Goal: Task Accomplishment & Management: Manage account settings

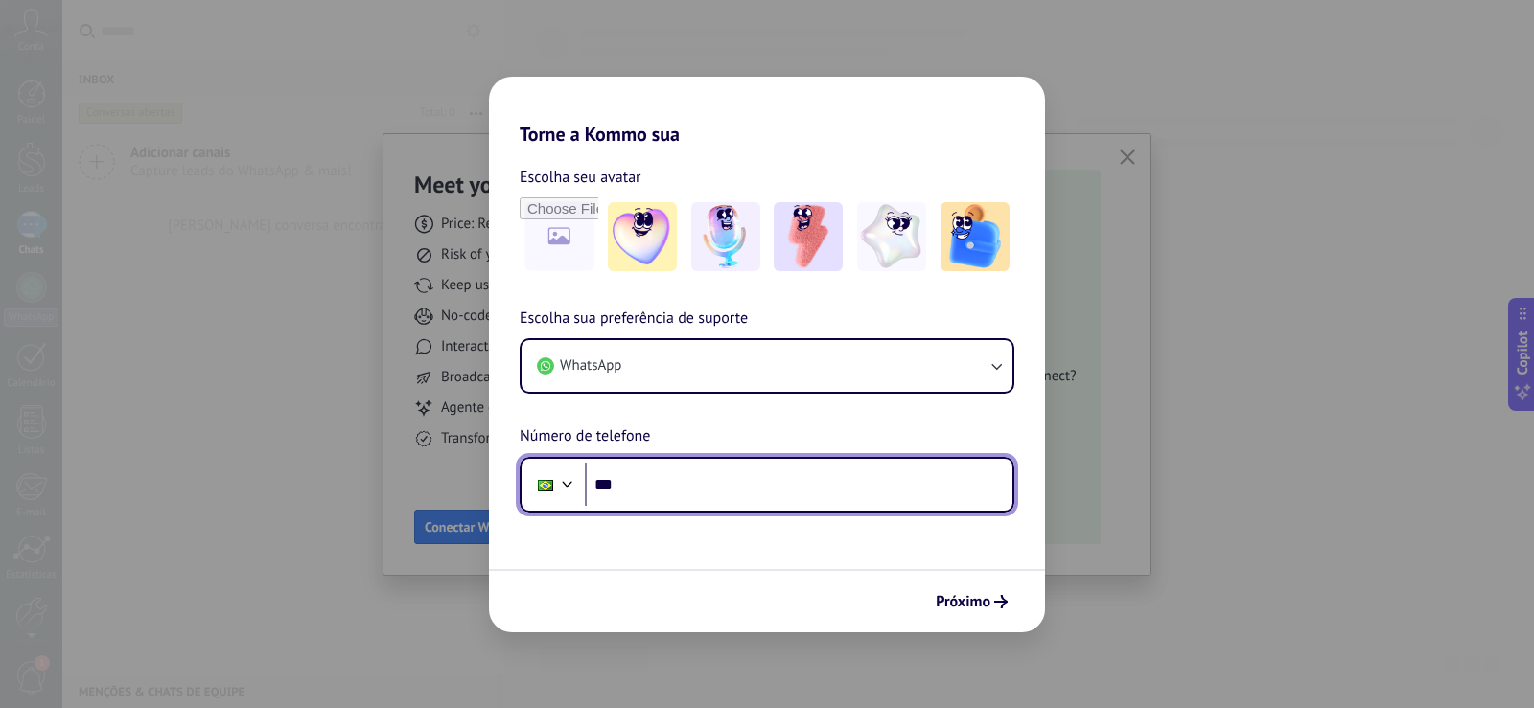
click at [696, 480] on input "***" at bounding box center [798, 485] width 427 height 44
type input "**********"
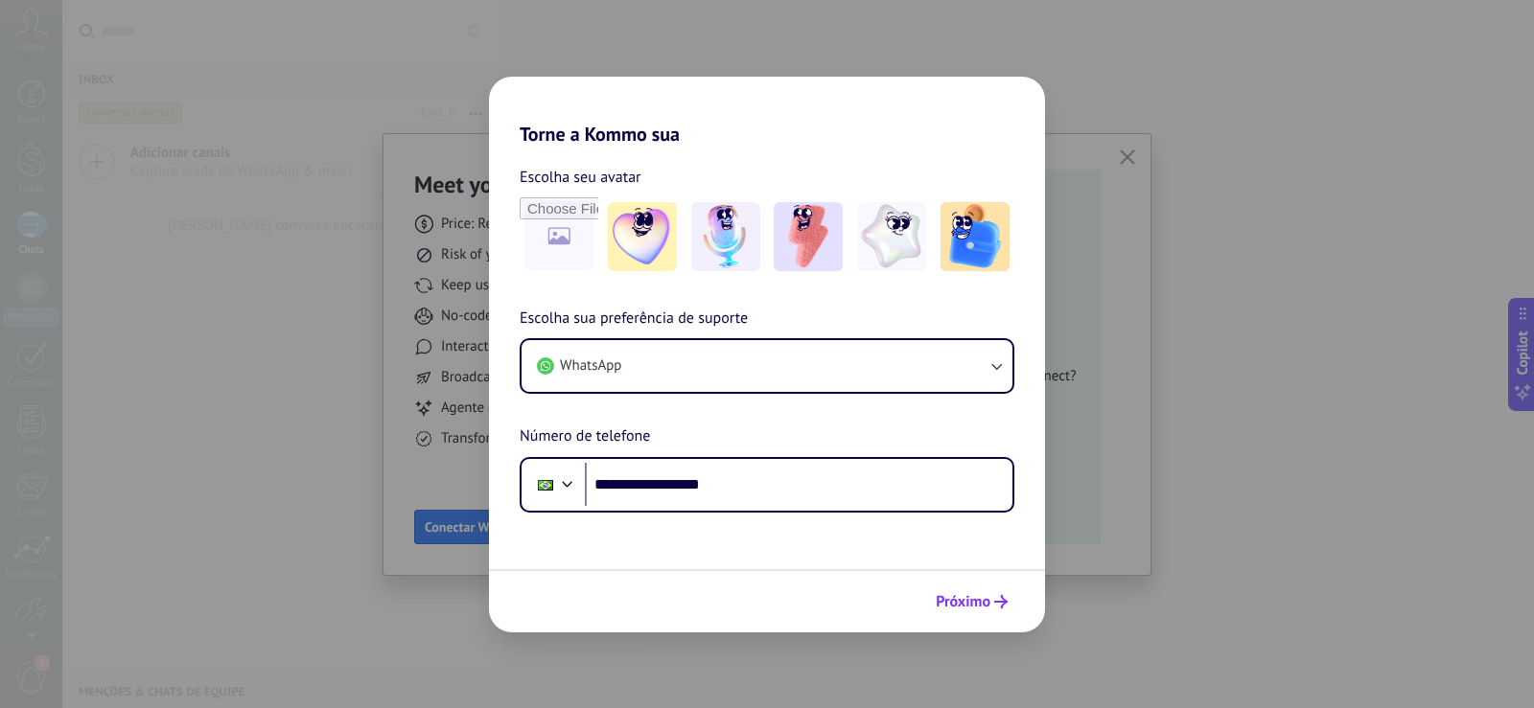
click at [954, 595] on span "Próximo" at bounding box center [962, 601] width 55 height 13
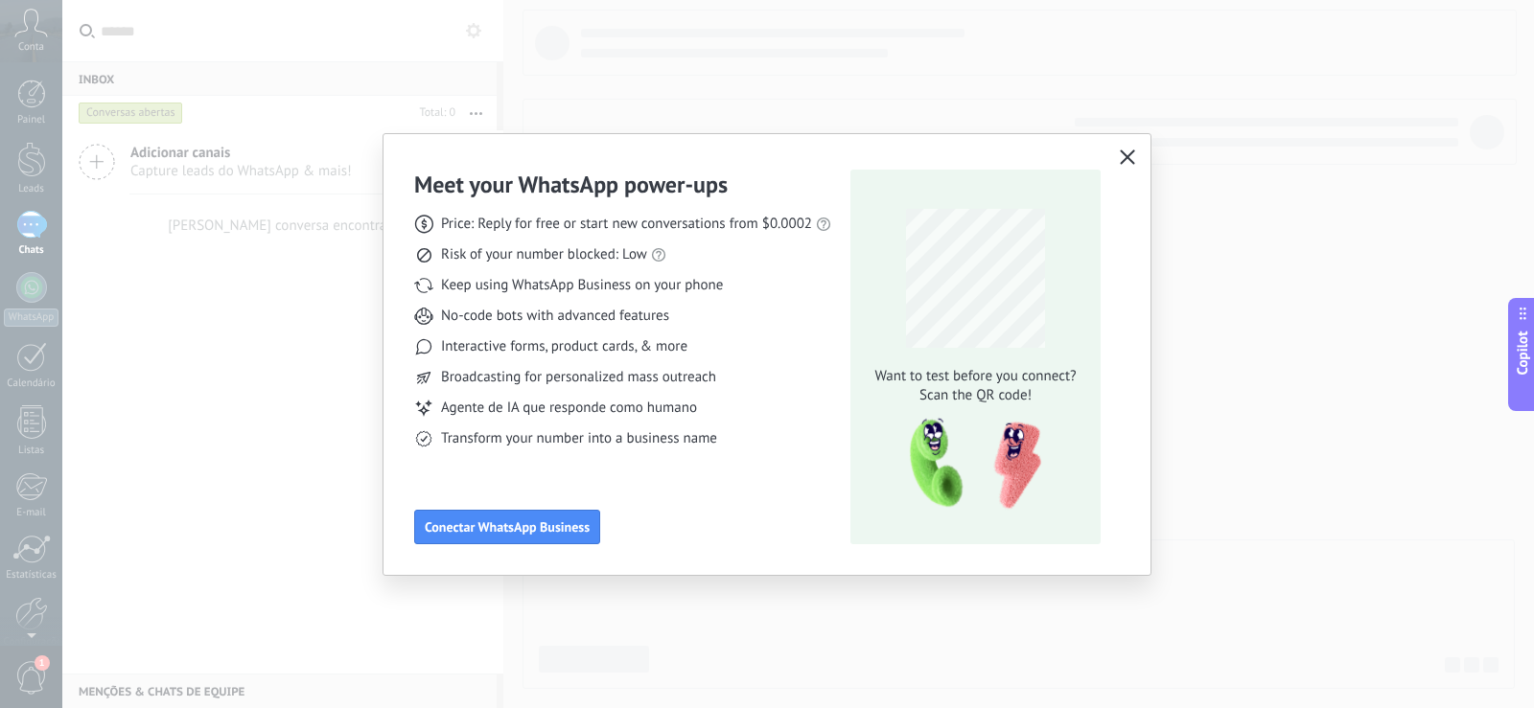
click at [1128, 158] on use "button" at bounding box center [1127, 157] width 14 height 14
click at [1132, 155] on icon "button" at bounding box center [1126, 157] width 15 height 15
click at [1331, 394] on div "Meet your WhatsApp power‑ups Price: Reply for free or start new conversations f…" at bounding box center [767, 354] width 1534 height 708
click at [1129, 150] on button "button" at bounding box center [1127, 158] width 25 height 27
click at [1250, 204] on div "Meet your WhatsApp power‑ups Price: Reply for free or start new conversations f…" at bounding box center [767, 354] width 1534 height 708
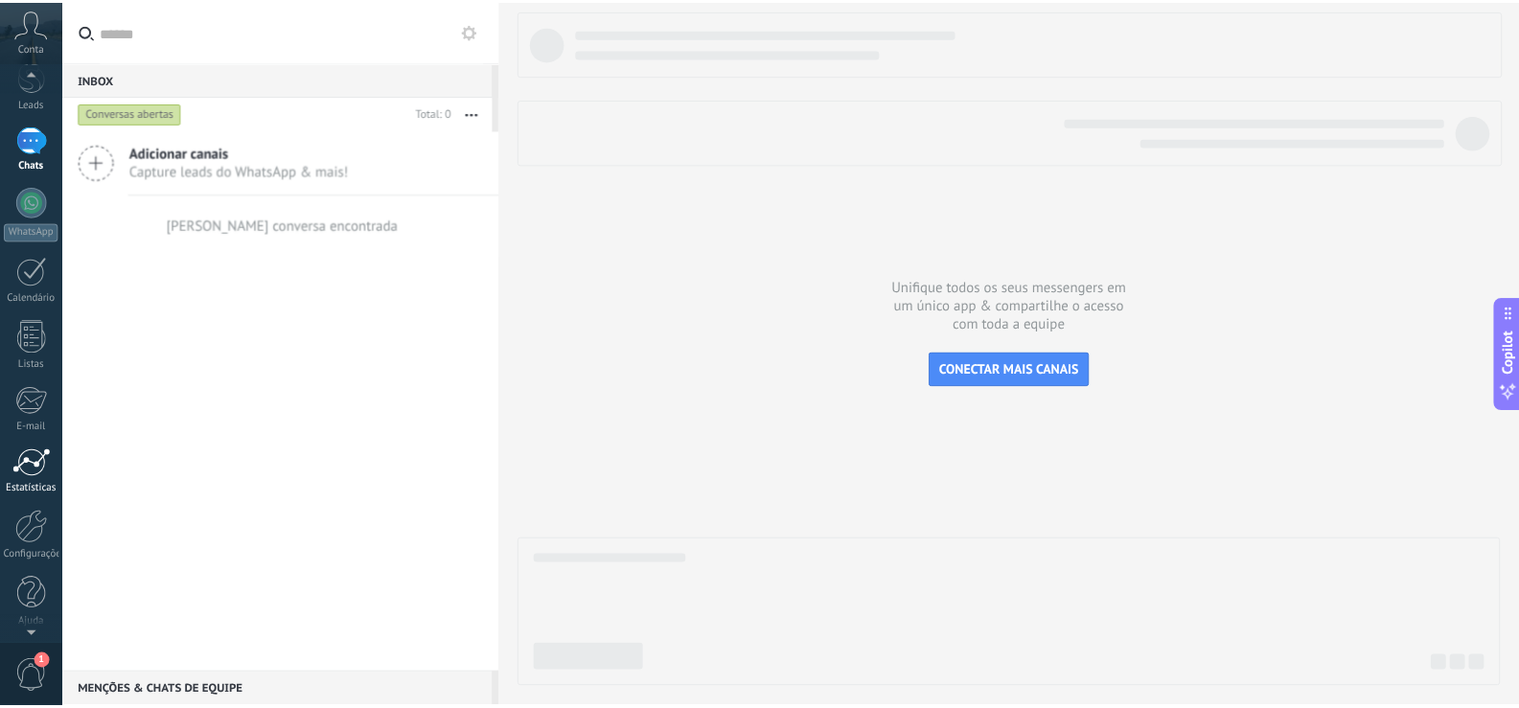
scroll to position [89, 0]
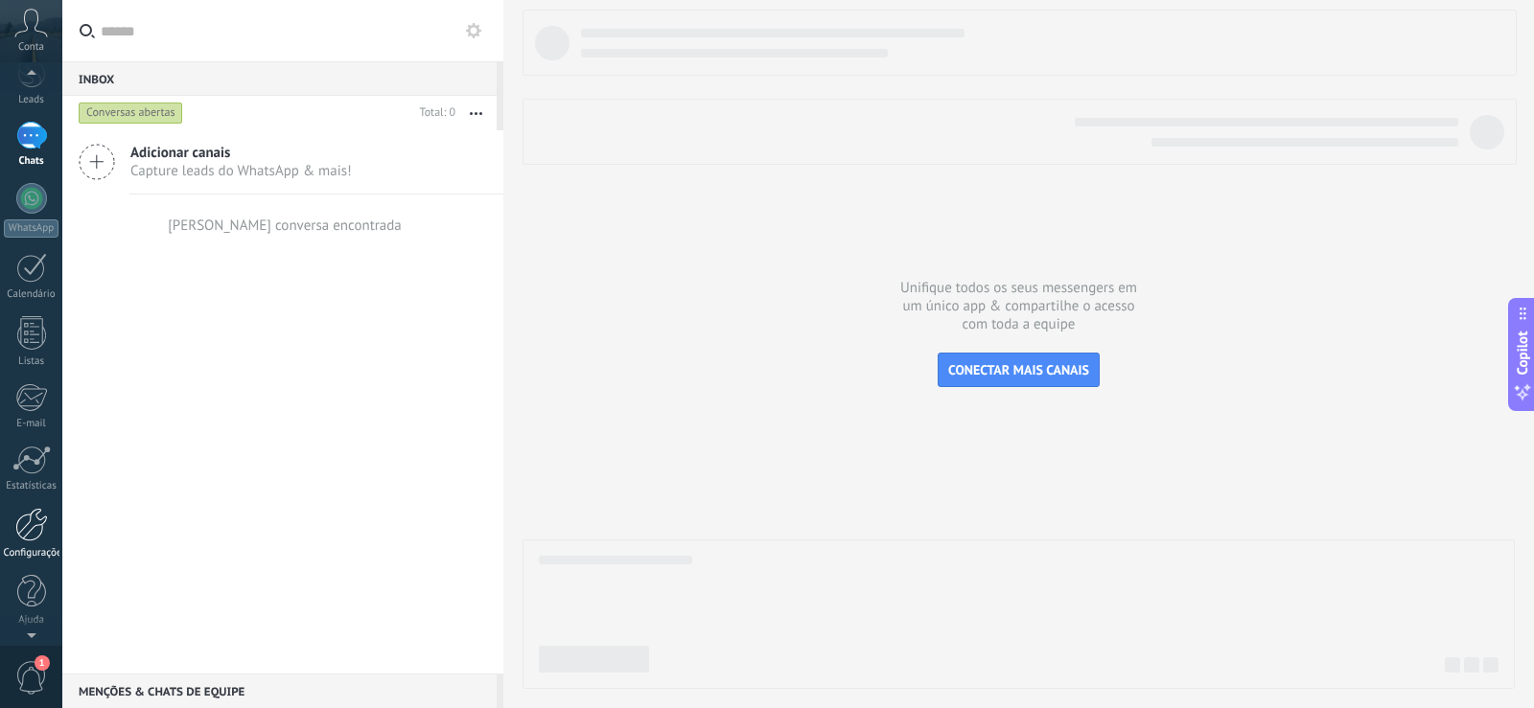
click at [27, 534] on div at bounding box center [31, 525] width 33 height 34
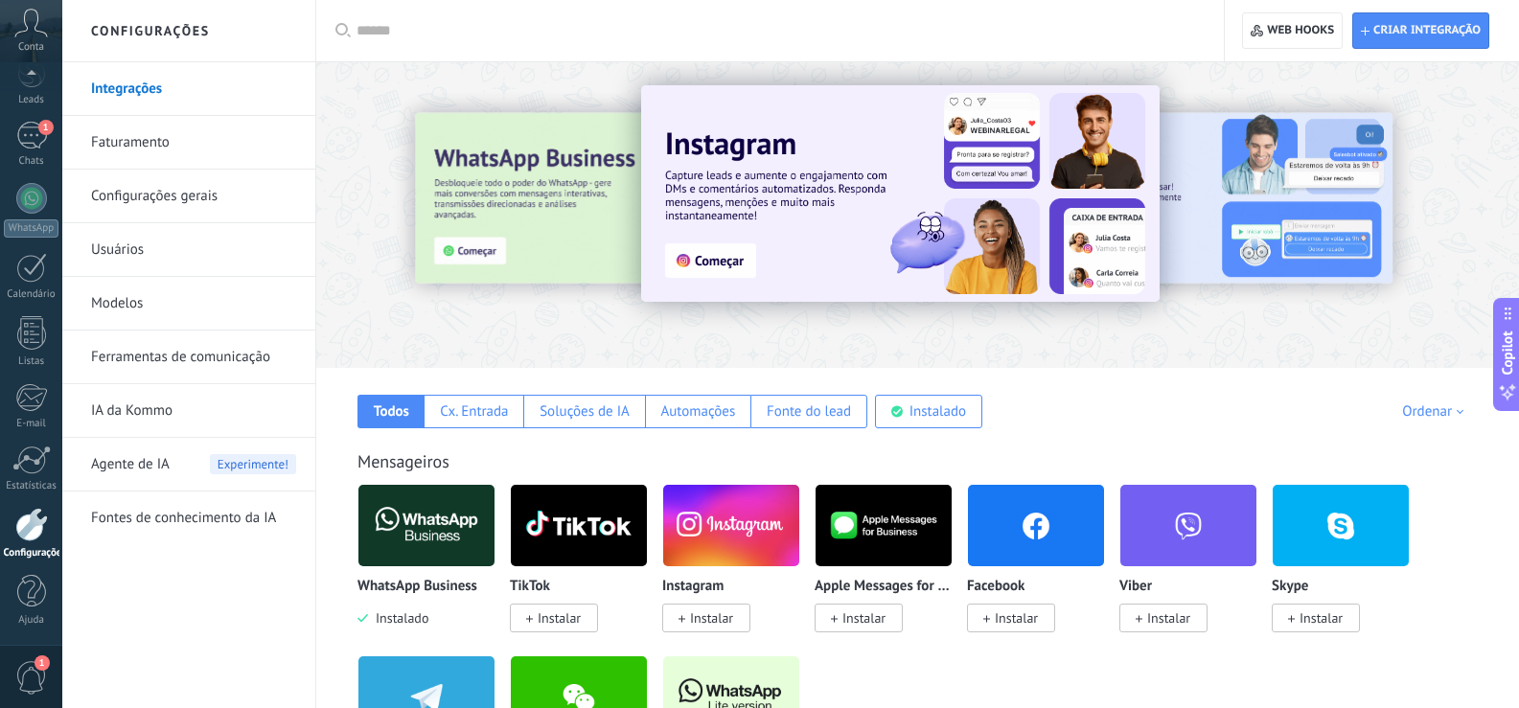
scroll to position [96, 0]
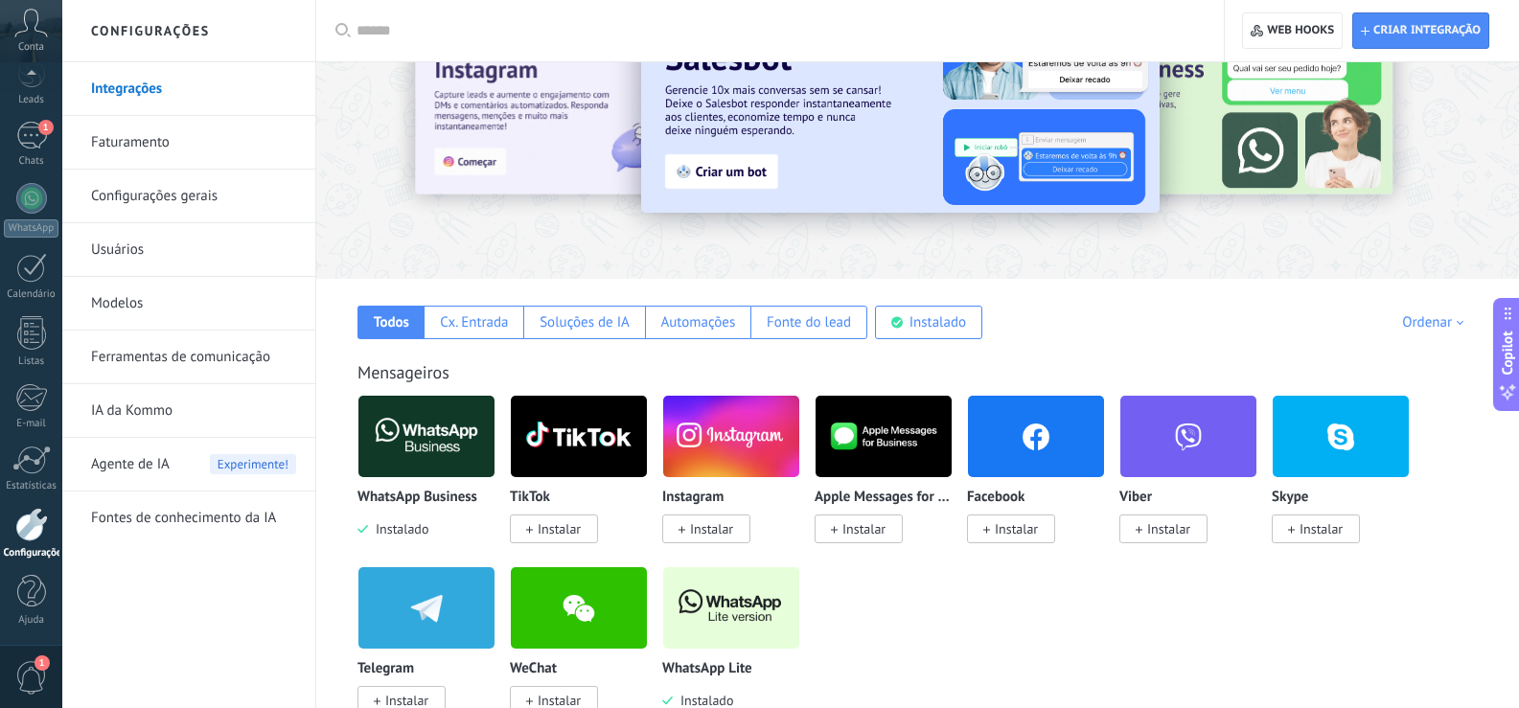
click at [1026, 443] on img at bounding box center [1036, 436] width 136 height 93
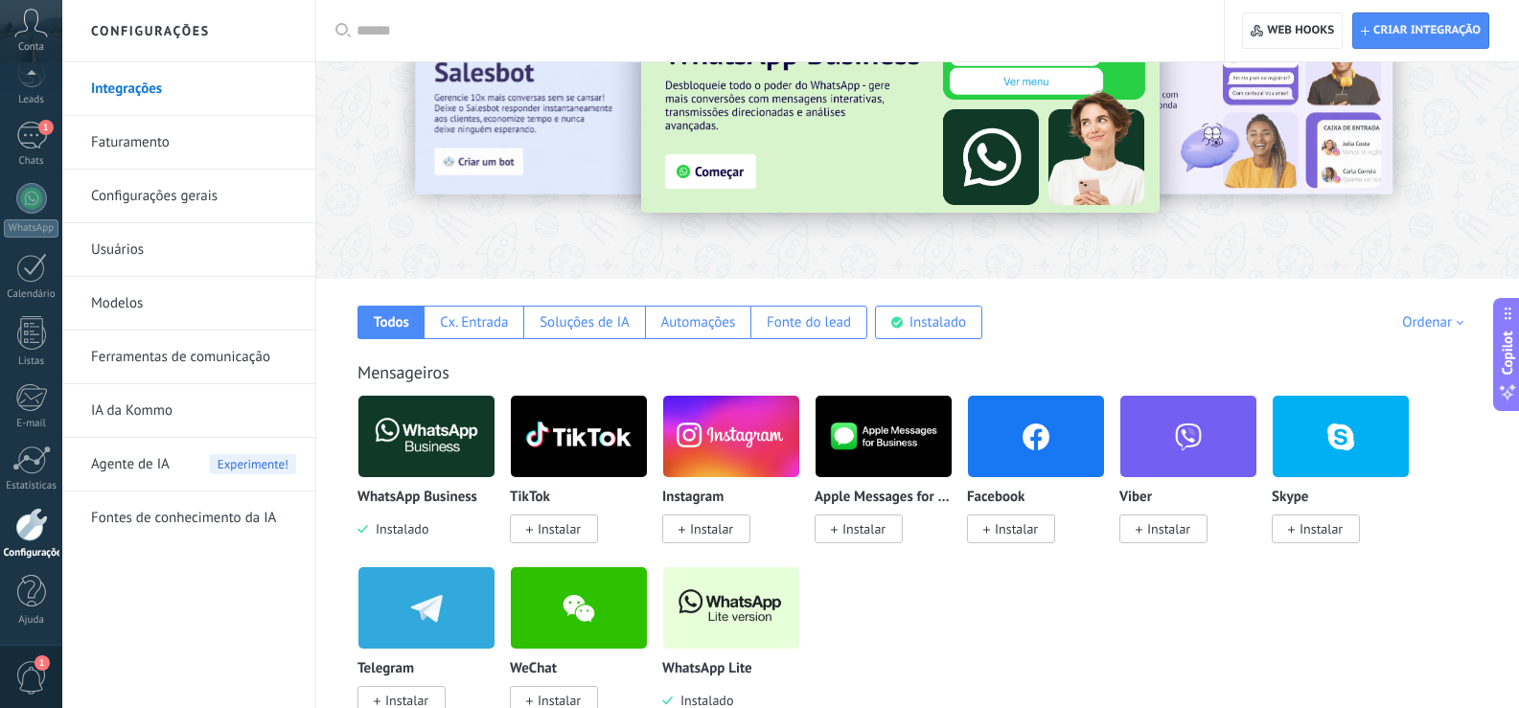
click at [1017, 456] on img at bounding box center [1036, 436] width 136 height 93
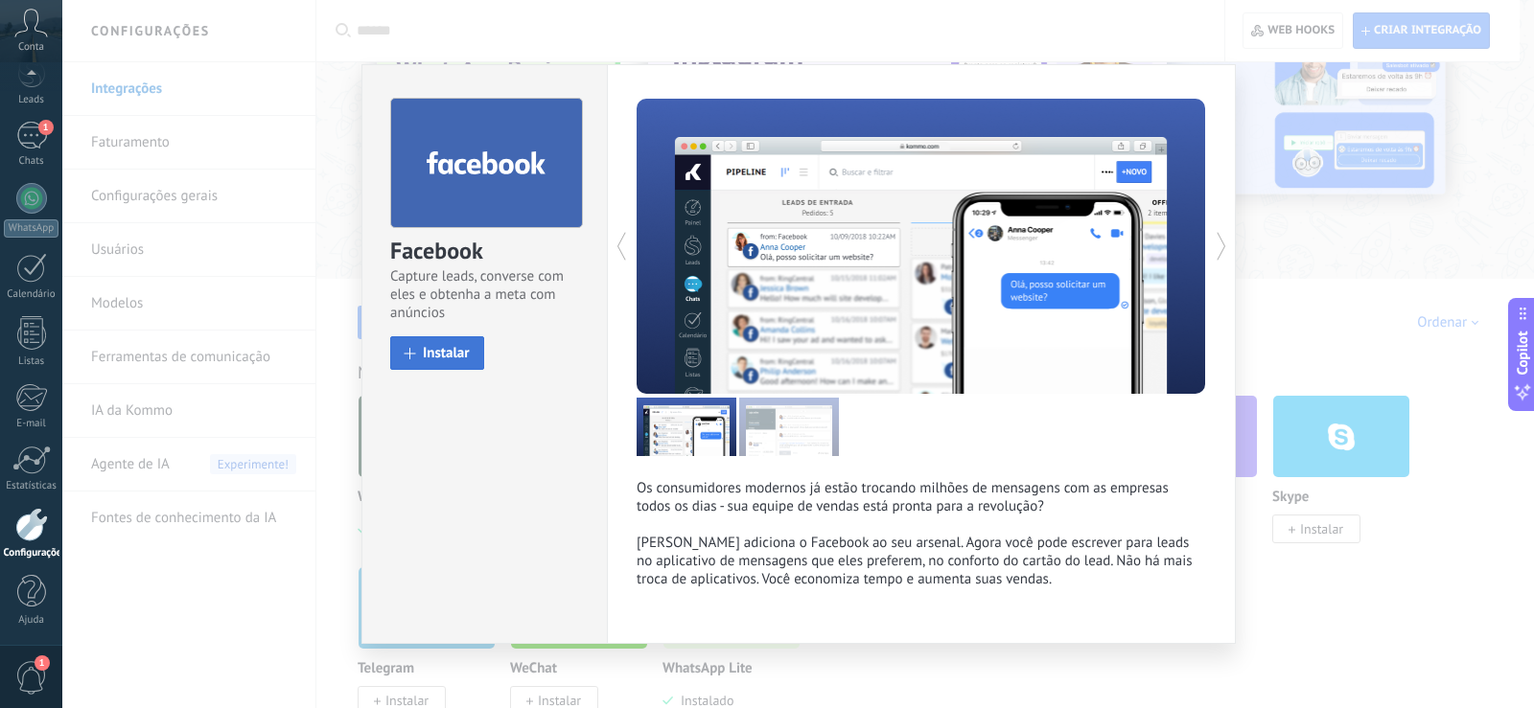
click at [467, 355] on span "Instalar" at bounding box center [446, 353] width 47 height 14
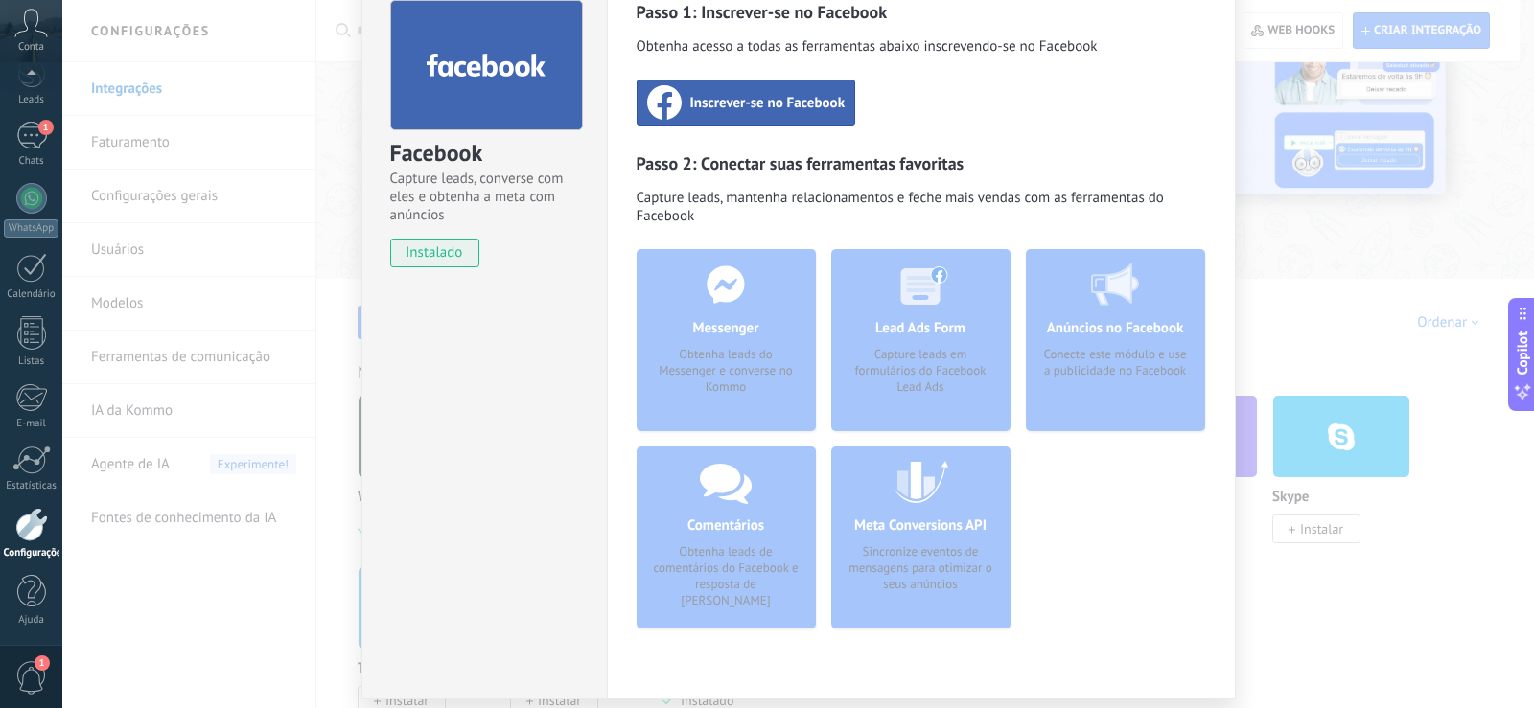
scroll to position [0, 0]
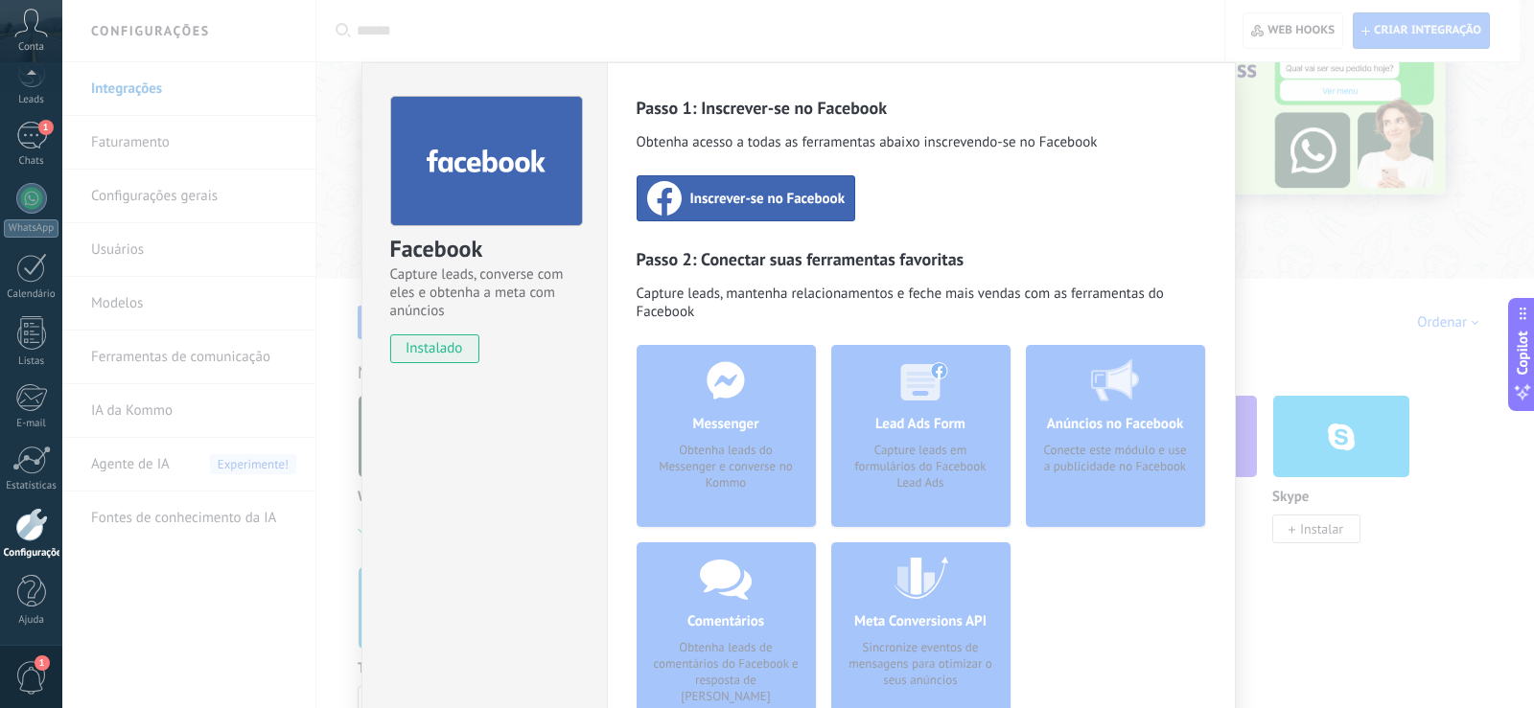
click at [811, 200] on span "Inscrever-se no Facebook" at bounding box center [767, 198] width 155 height 19
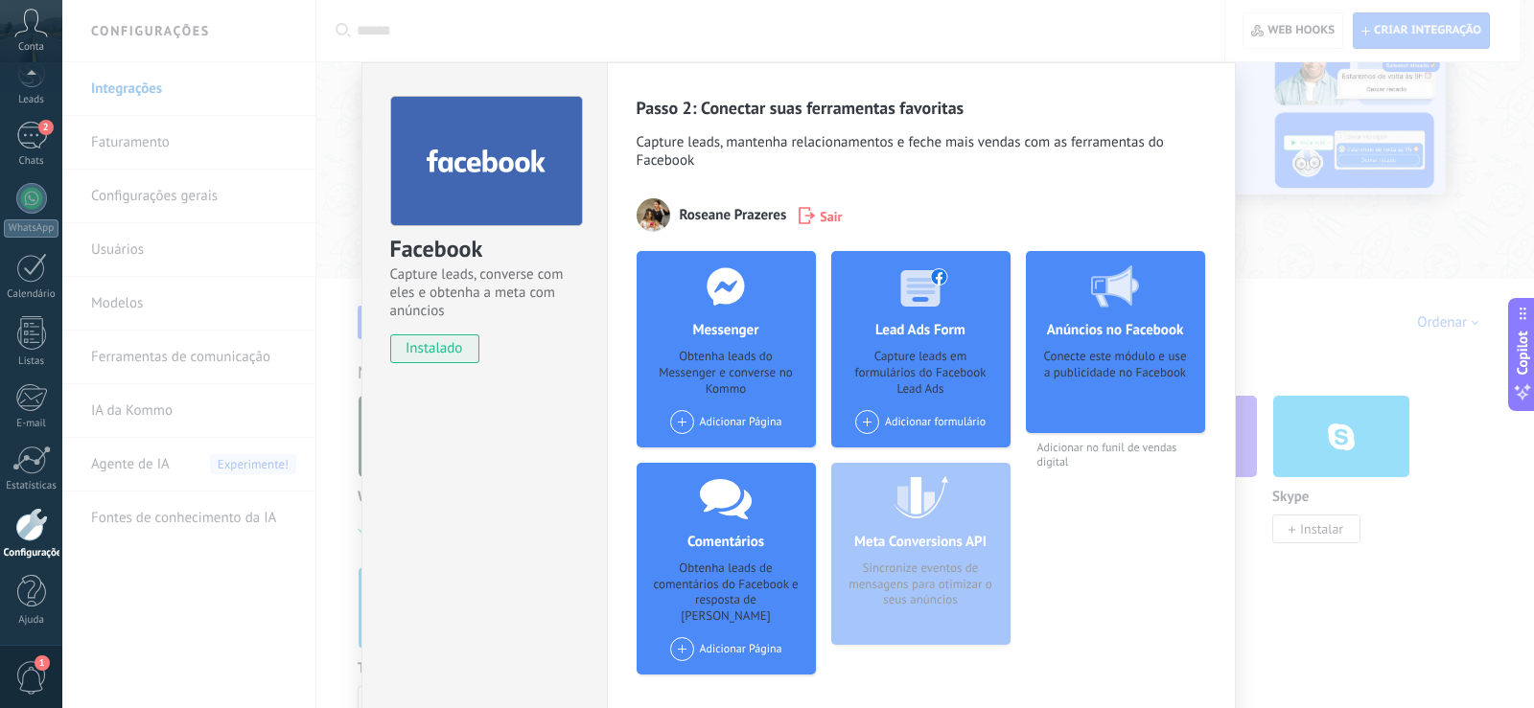
scroll to position [93, 0]
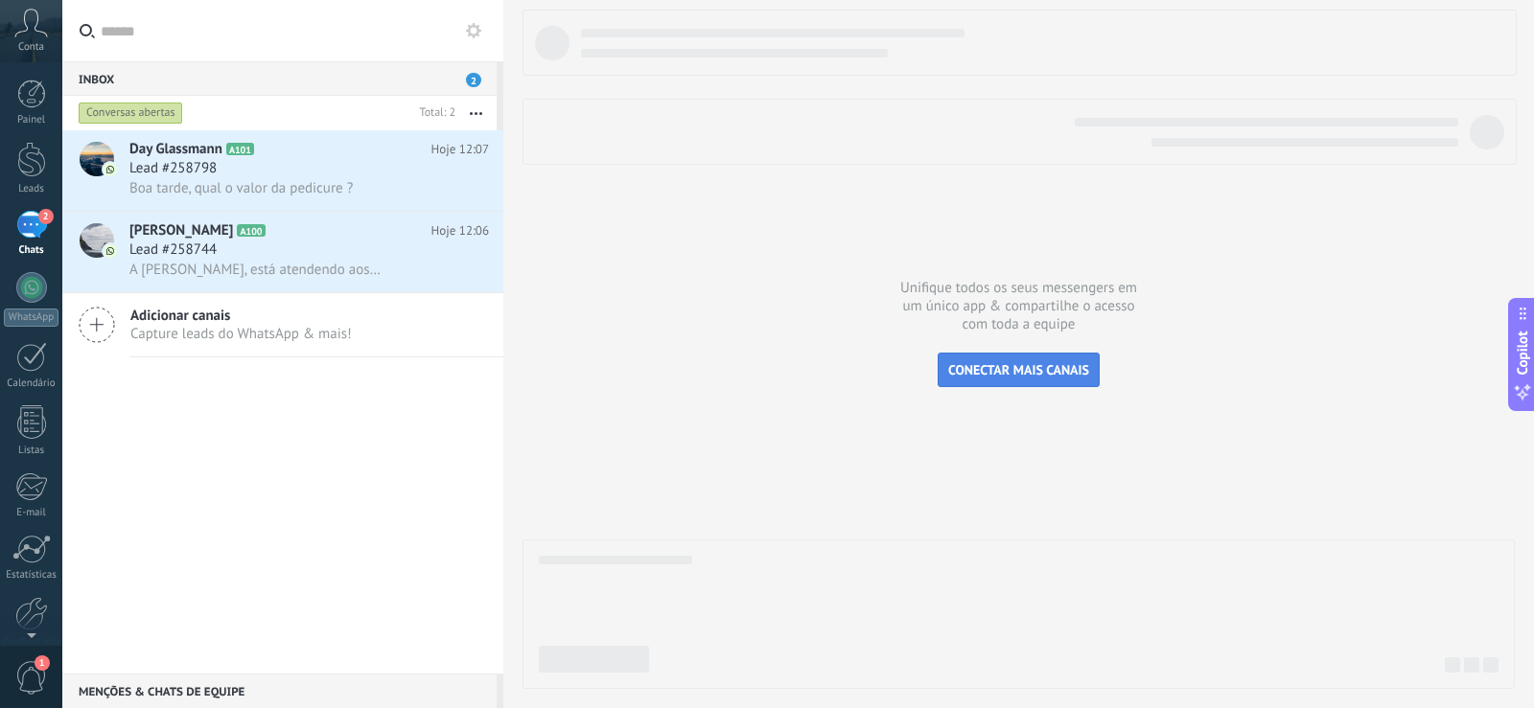
click at [1017, 370] on span "CONECTAR MAIS CANAIS" at bounding box center [1018, 369] width 141 height 17
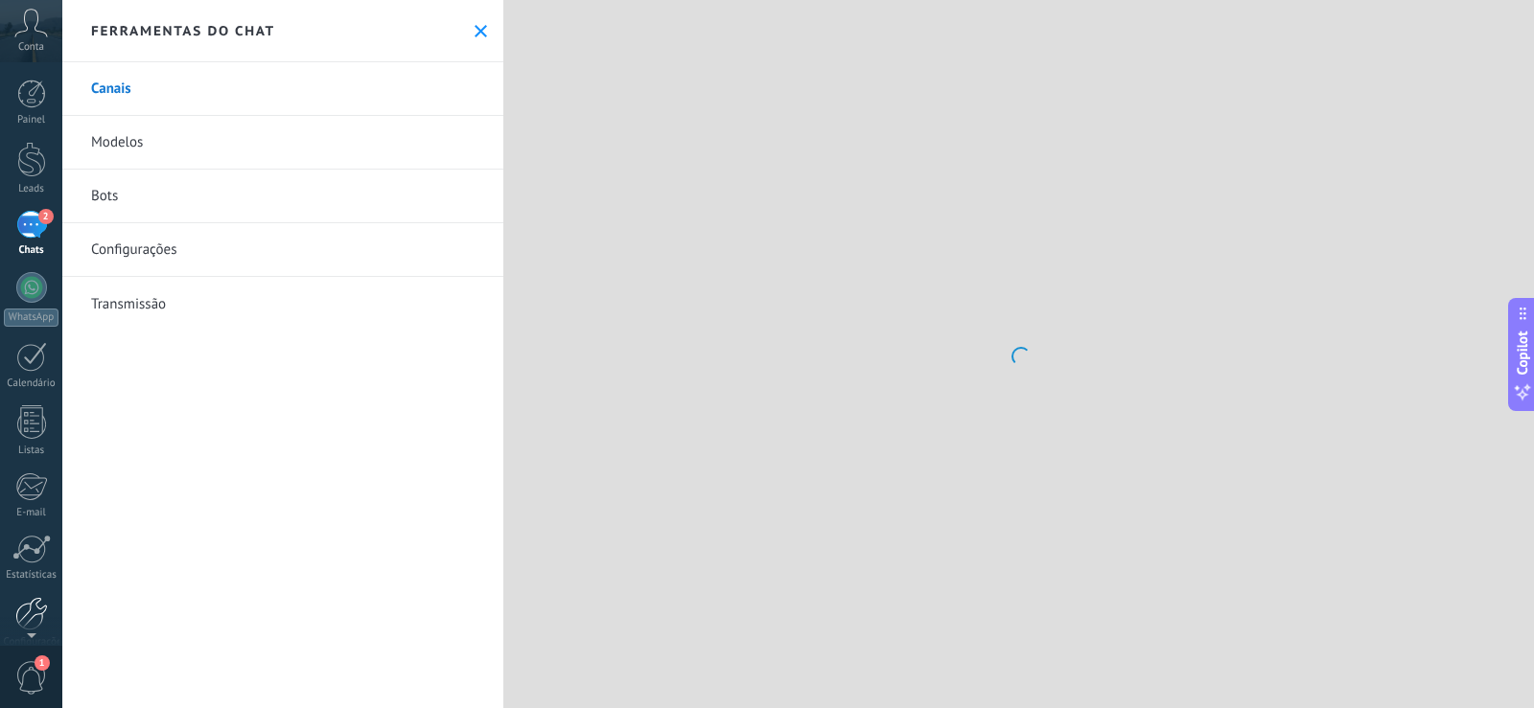
click at [34, 605] on div at bounding box center [31, 614] width 33 height 34
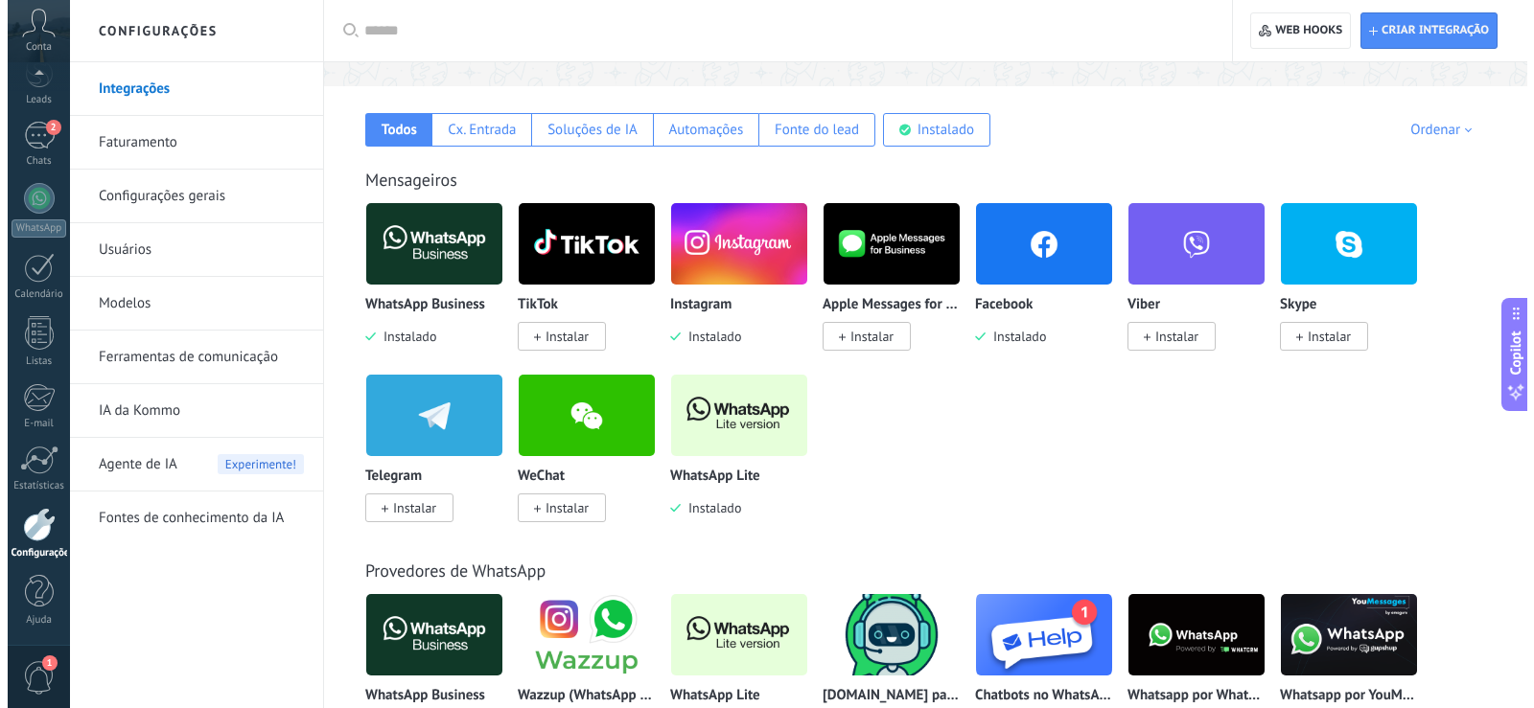
scroll to position [288, 0]
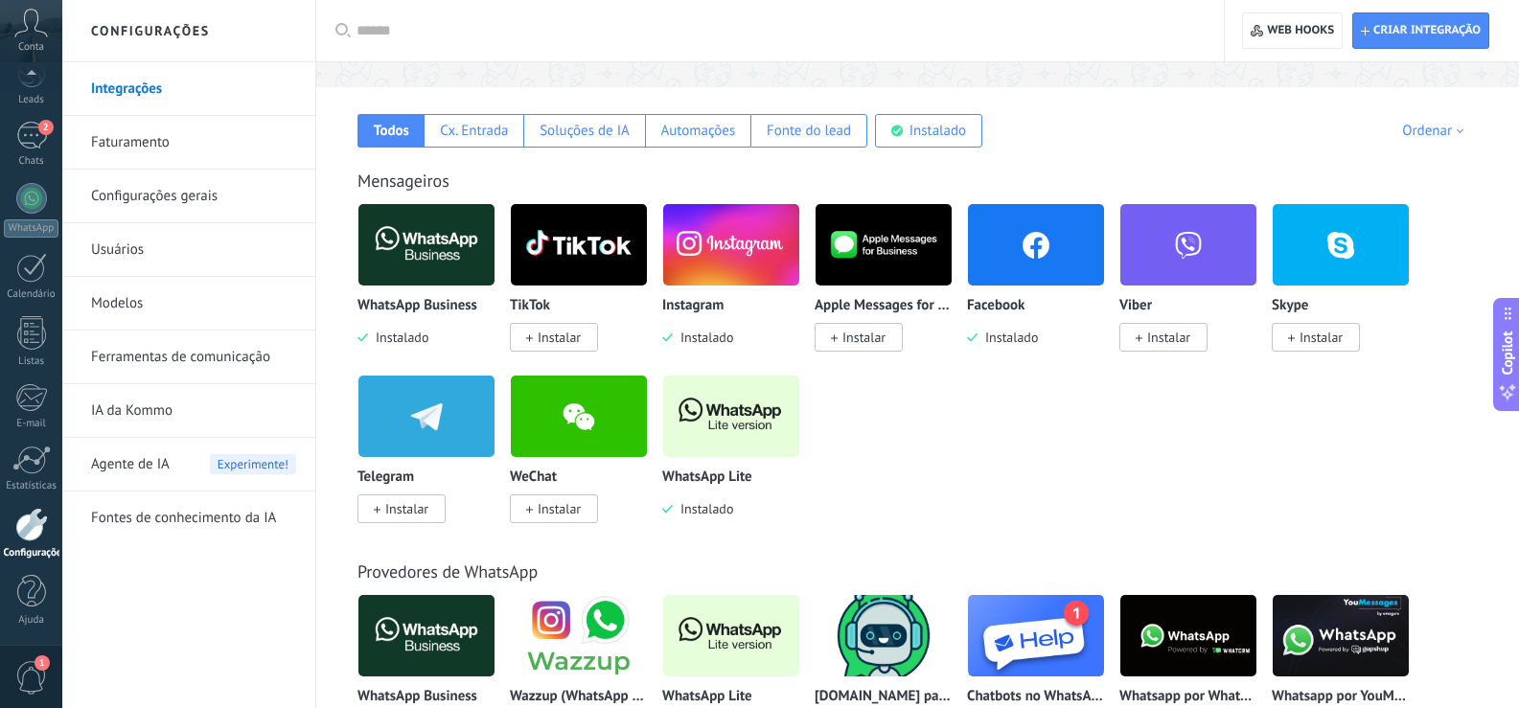
click at [1012, 242] on img at bounding box center [1036, 244] width 136 height 93
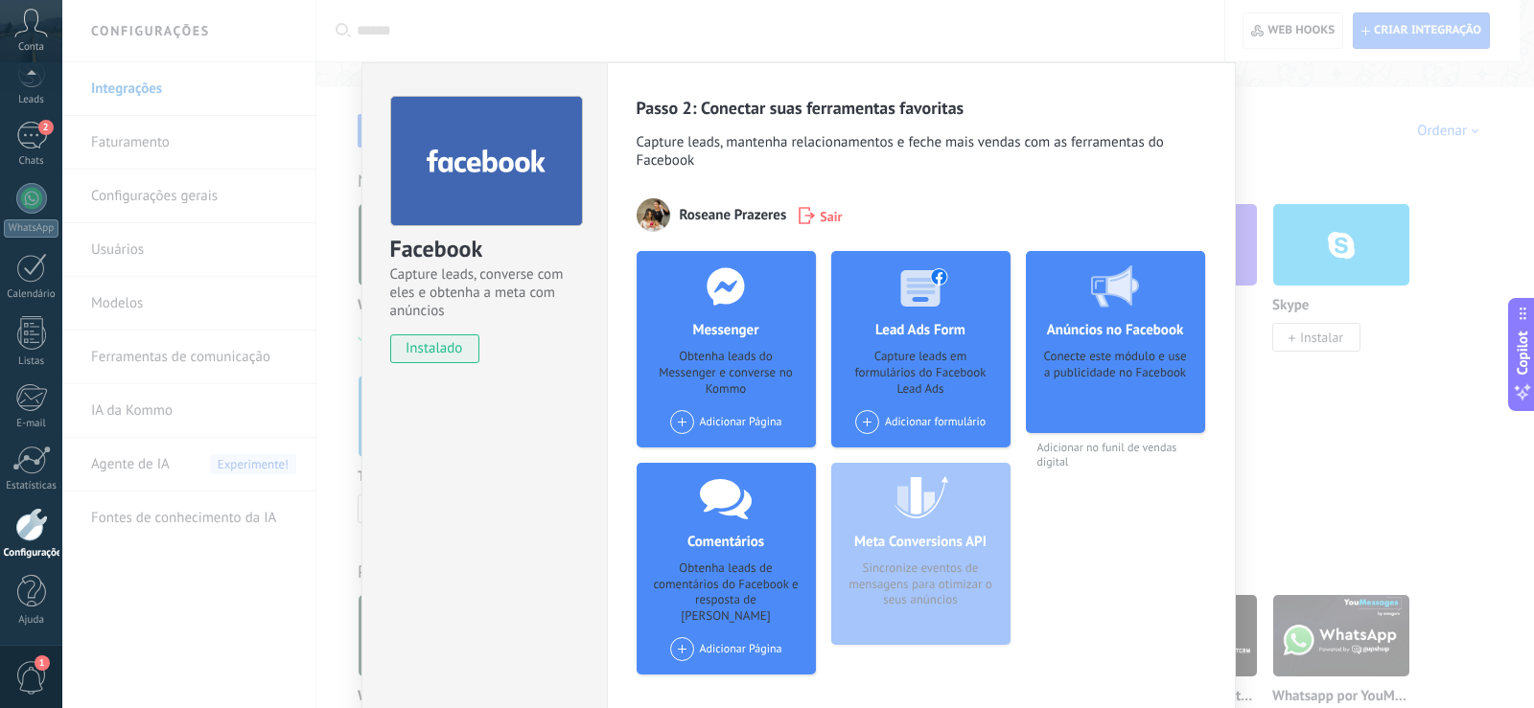
click at [678, 419] on span at bounding box center [682, 422] width 24 height 24
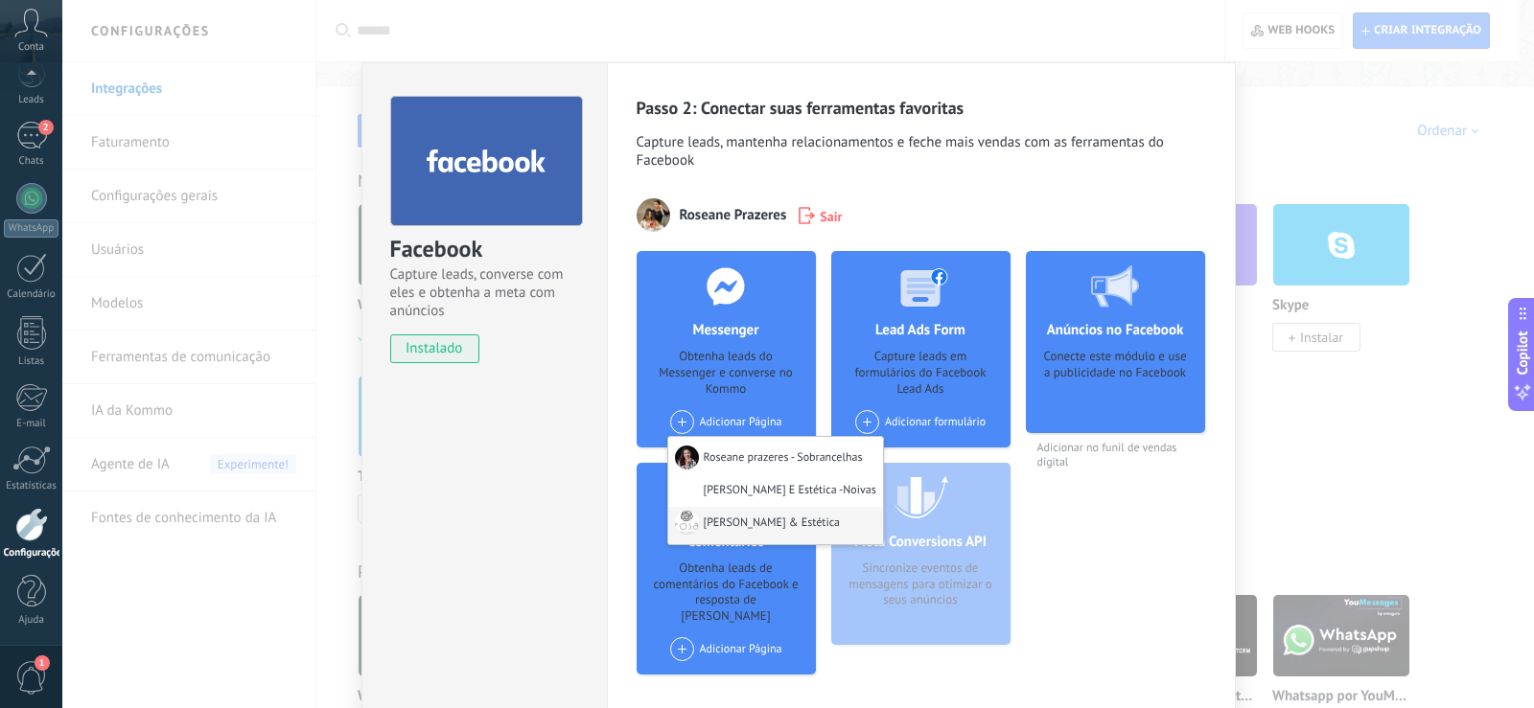
scroll to position [93, 0]
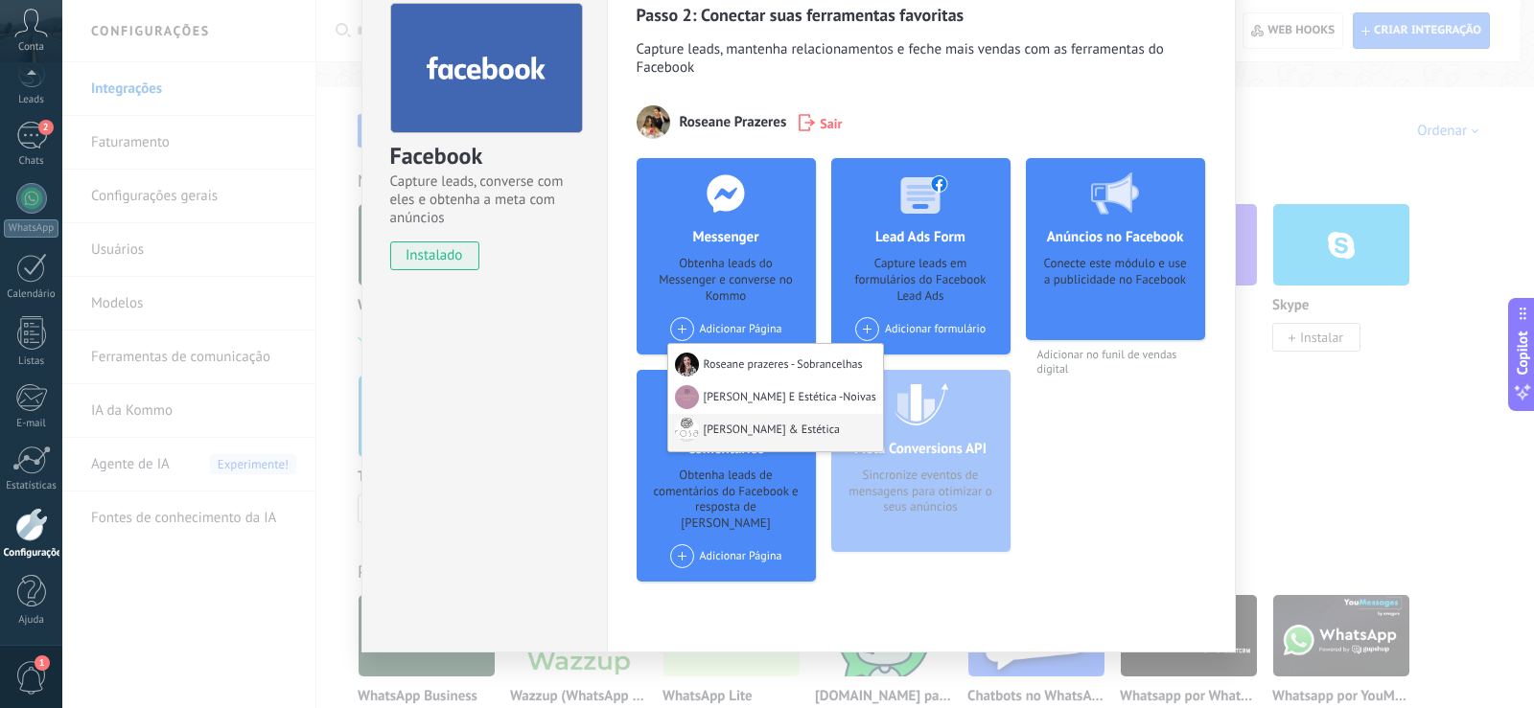
click at [750, 429] on div "Rosa Cabelo & Estética" at bounding box center [775, 432] width 215 height 37
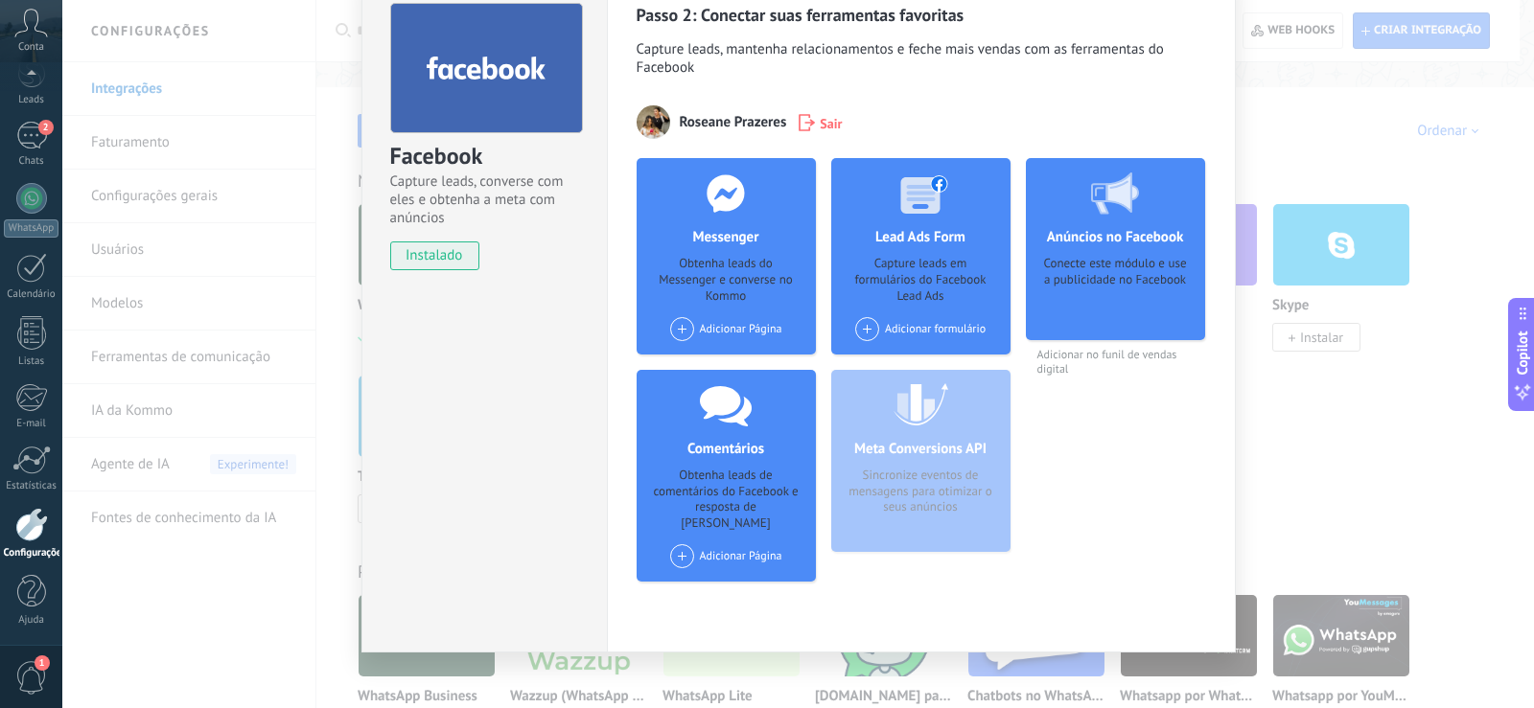
click at [680, 327] on span at bounding box center [682, 329] width 24 height 24
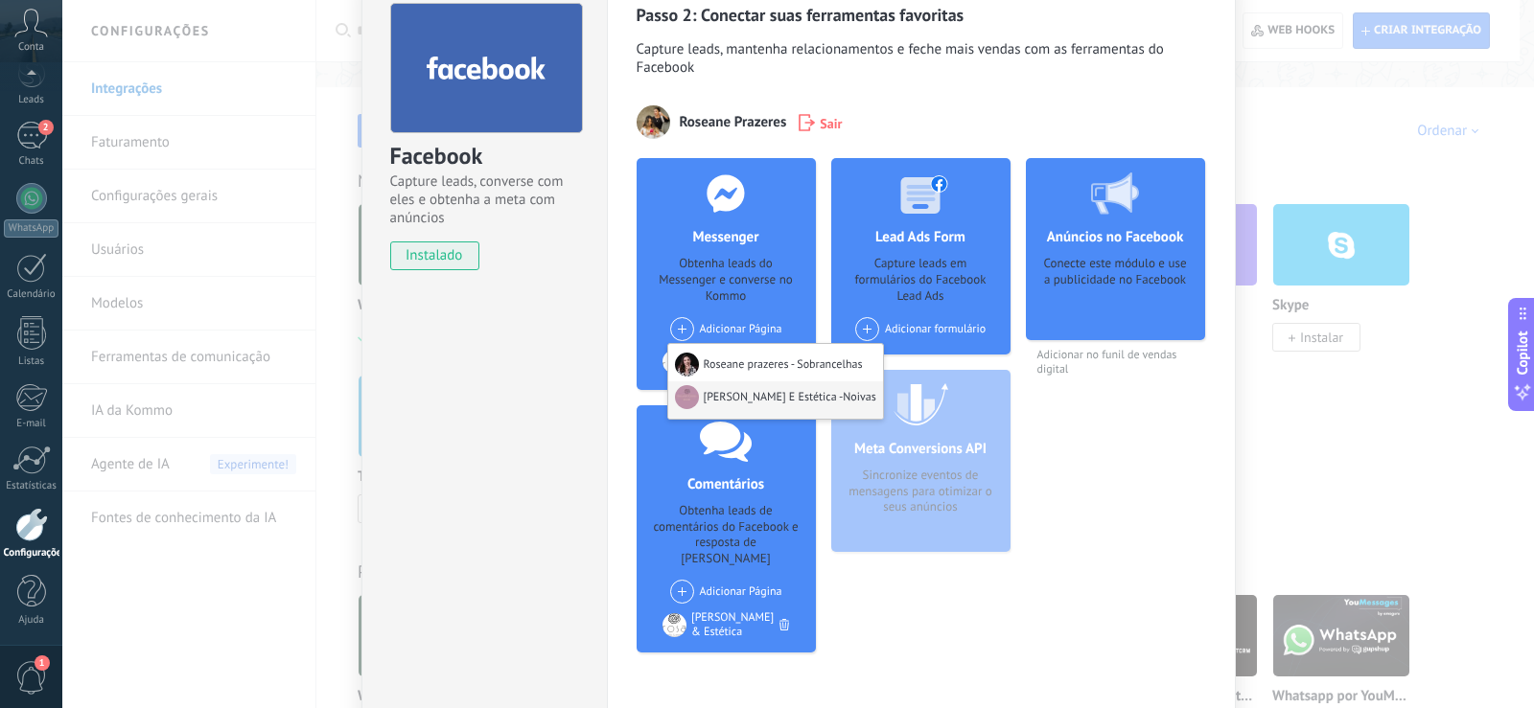
click at [724, 391] on div "Rosa Cabelo E Estética -Noivas" at bounding box center [775, 399] width 215 height 37
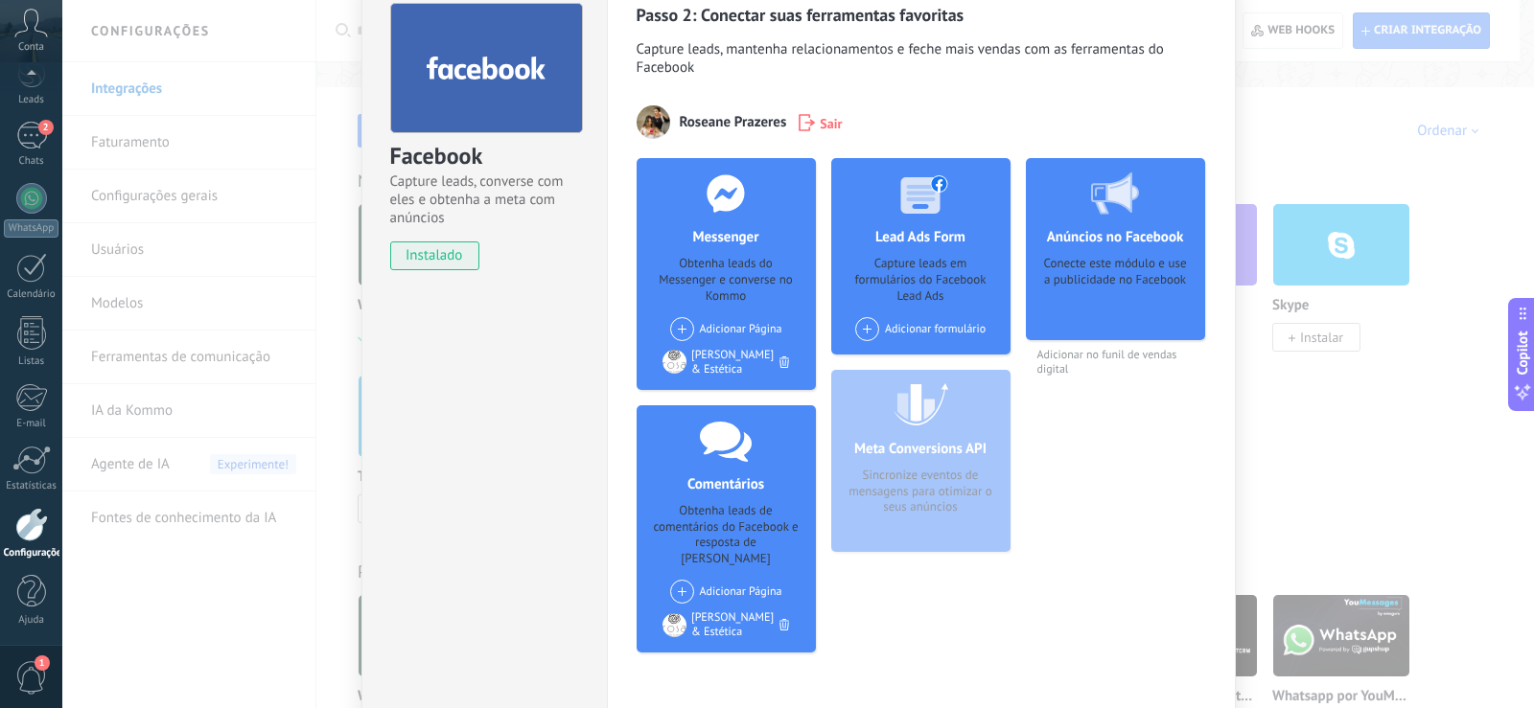
click at [681, 327] on span at bounding box center [682, 329] width 24 height 24
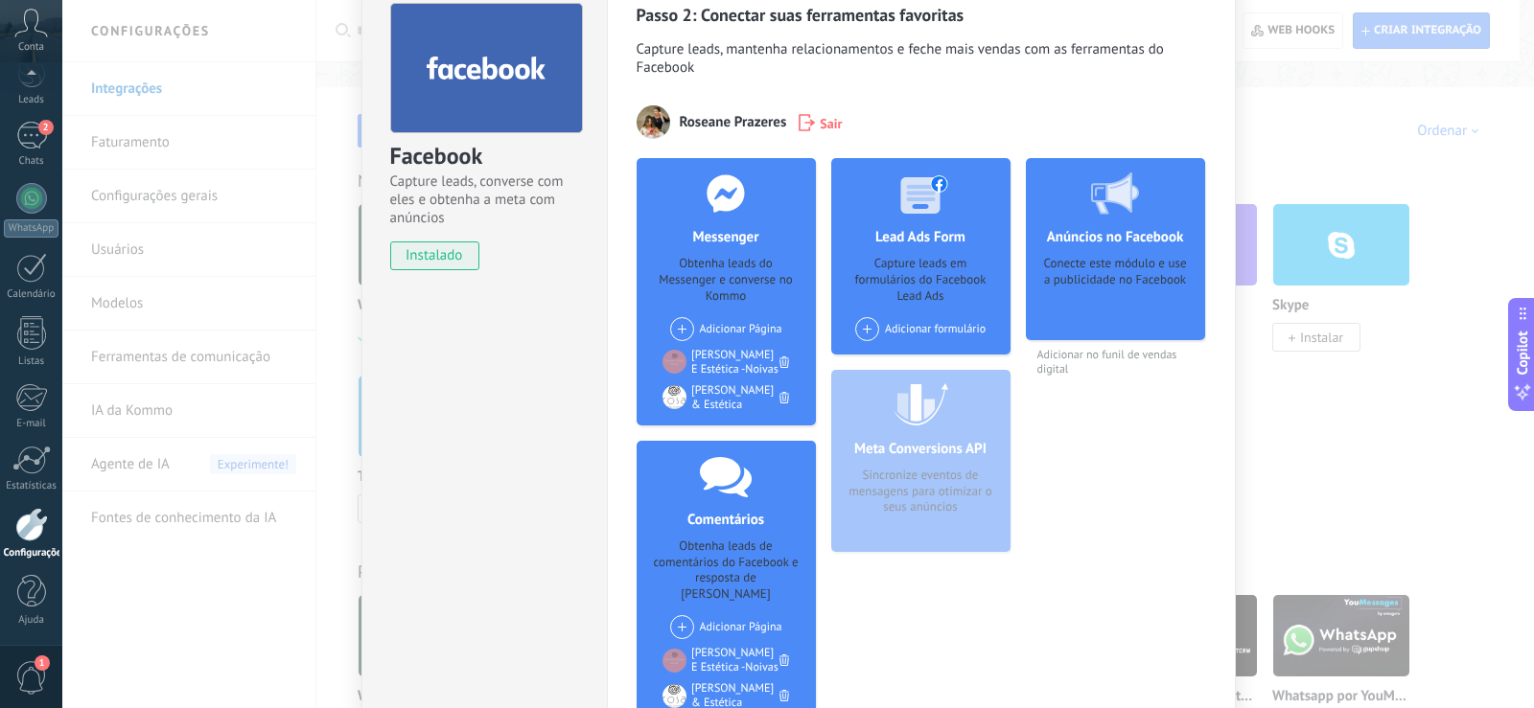
click at [676, 326] on span at bounding box center [682, 329] width 24 height 24
click at [714, 359] on div "Roseane prazeres - Sobrancelhas" at bounding box center [768, 365] width 201 height 42
click at [1096, 573] on div "Anúncios no Facebook Conecte este módulo e use a publicidade no Facebook Adicio…" at bounding box center [1115, 448] width 179 height 581
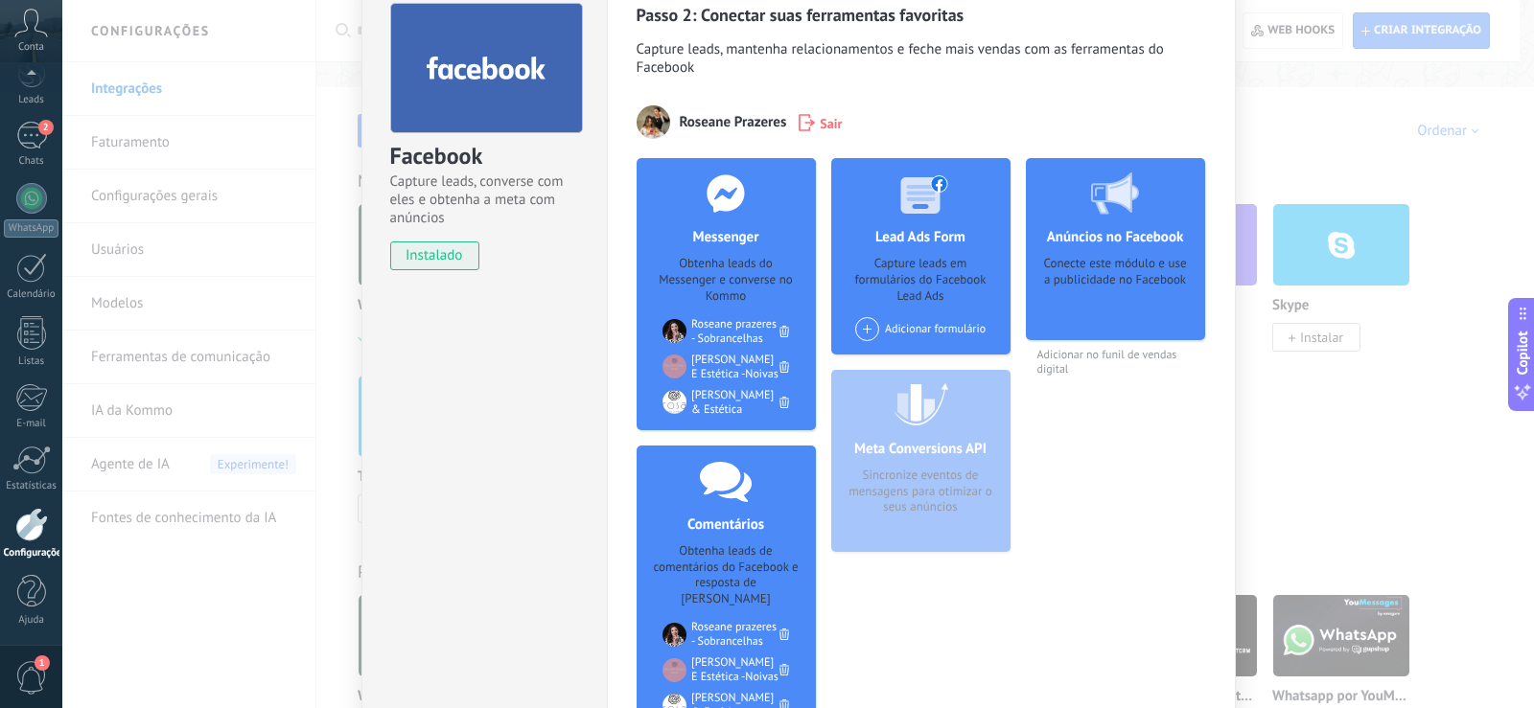
scroll to position [189, 0]
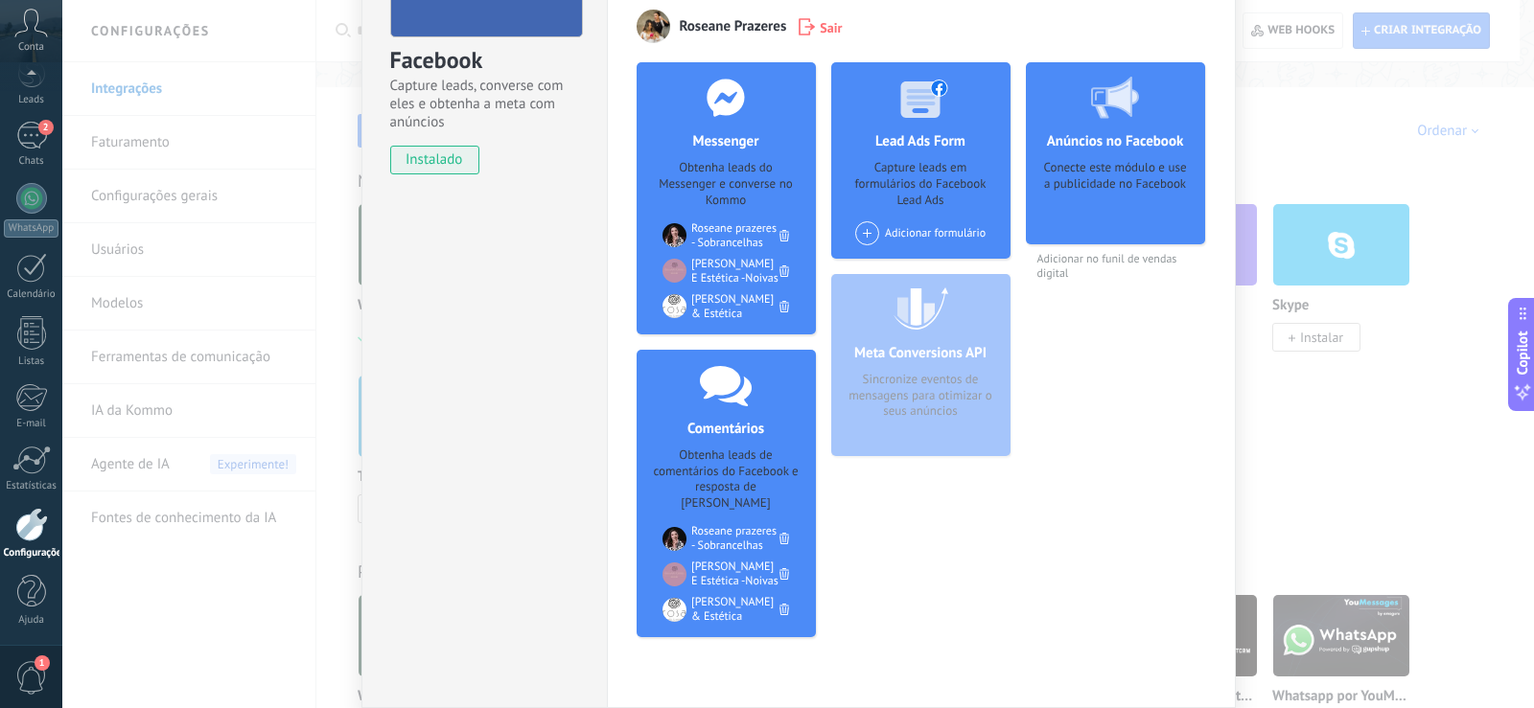
click at [784, 533] on icon at bounding box center [784, 539] width 10 height 12
click at [779, 564] on icon at bounding box center [784, 570] width 10 height 12
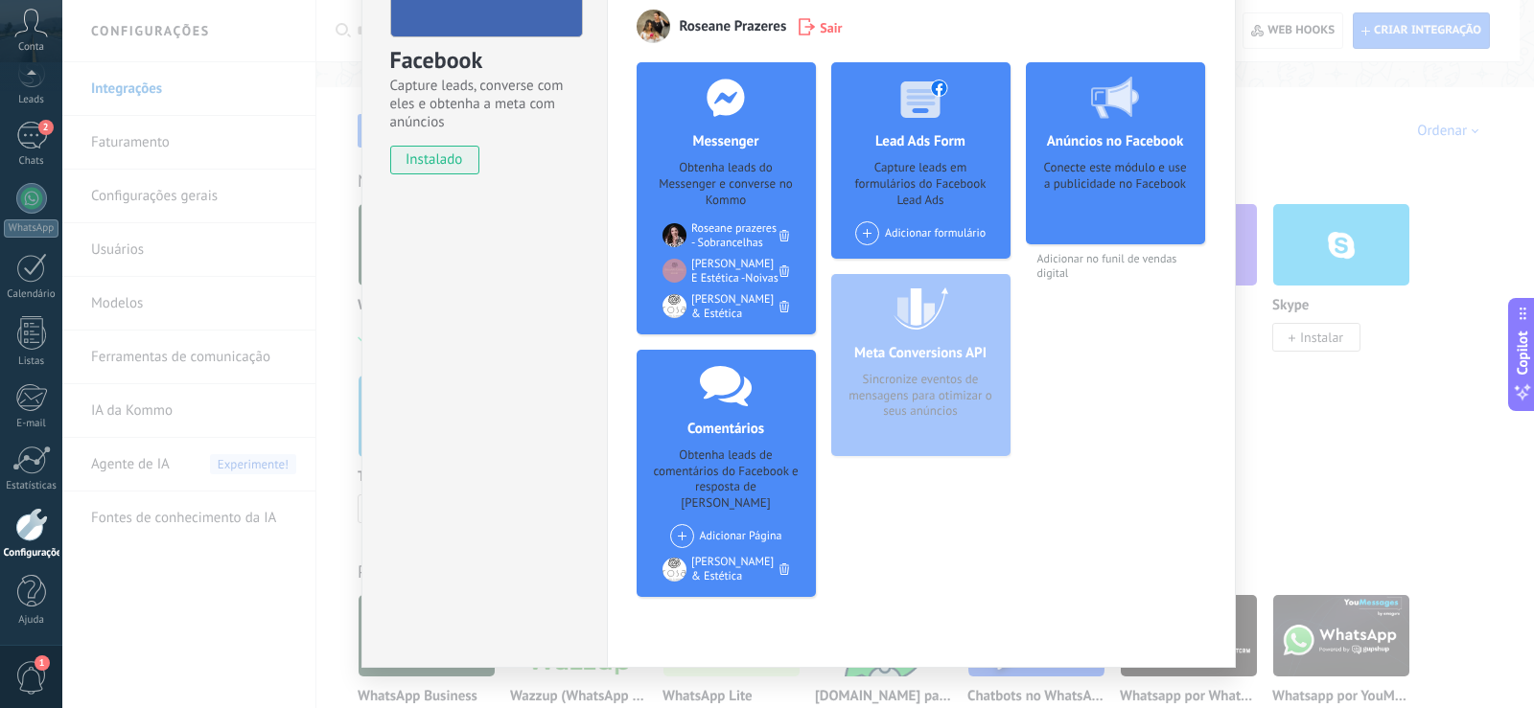
click at [781, 564] on icon at bounding box center [784, 570] width 10 height 12
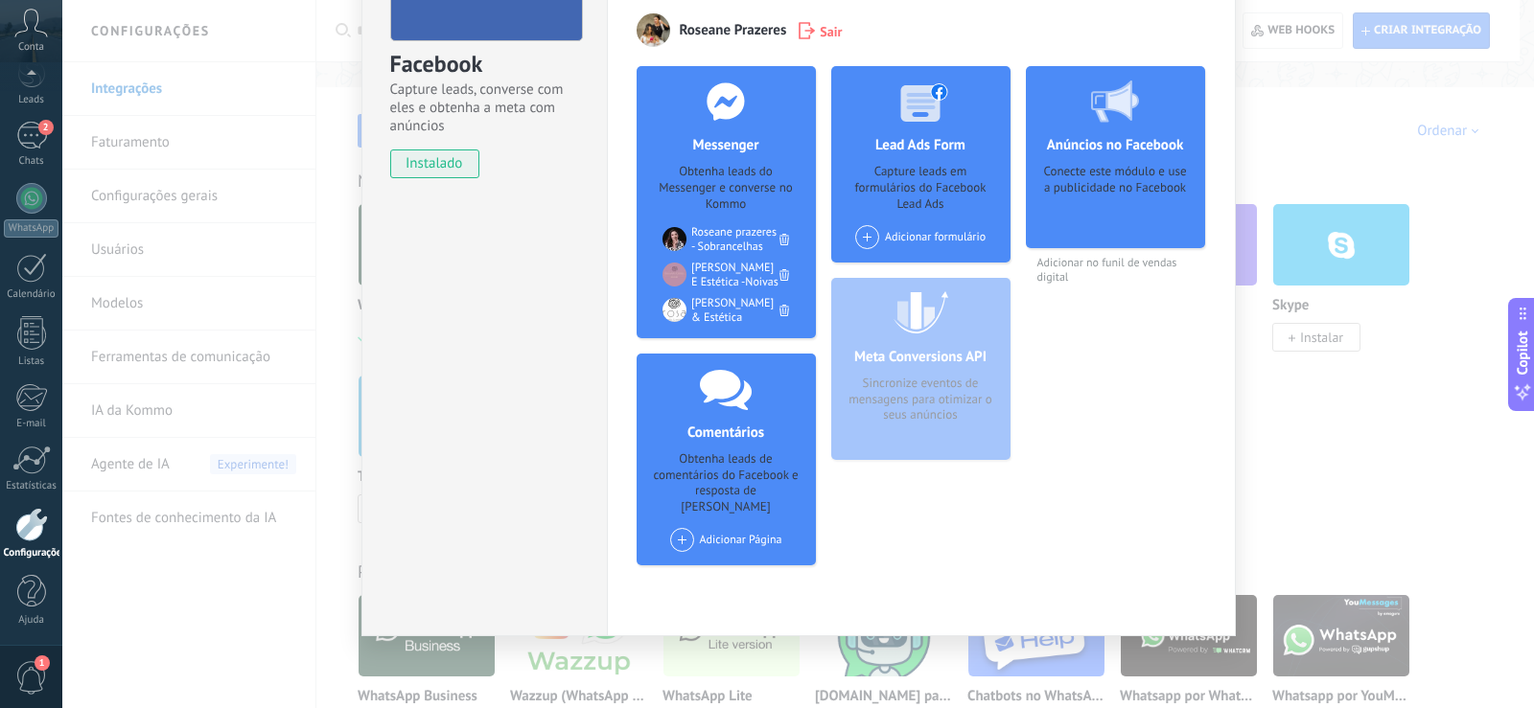
scroll to position [169, 0]
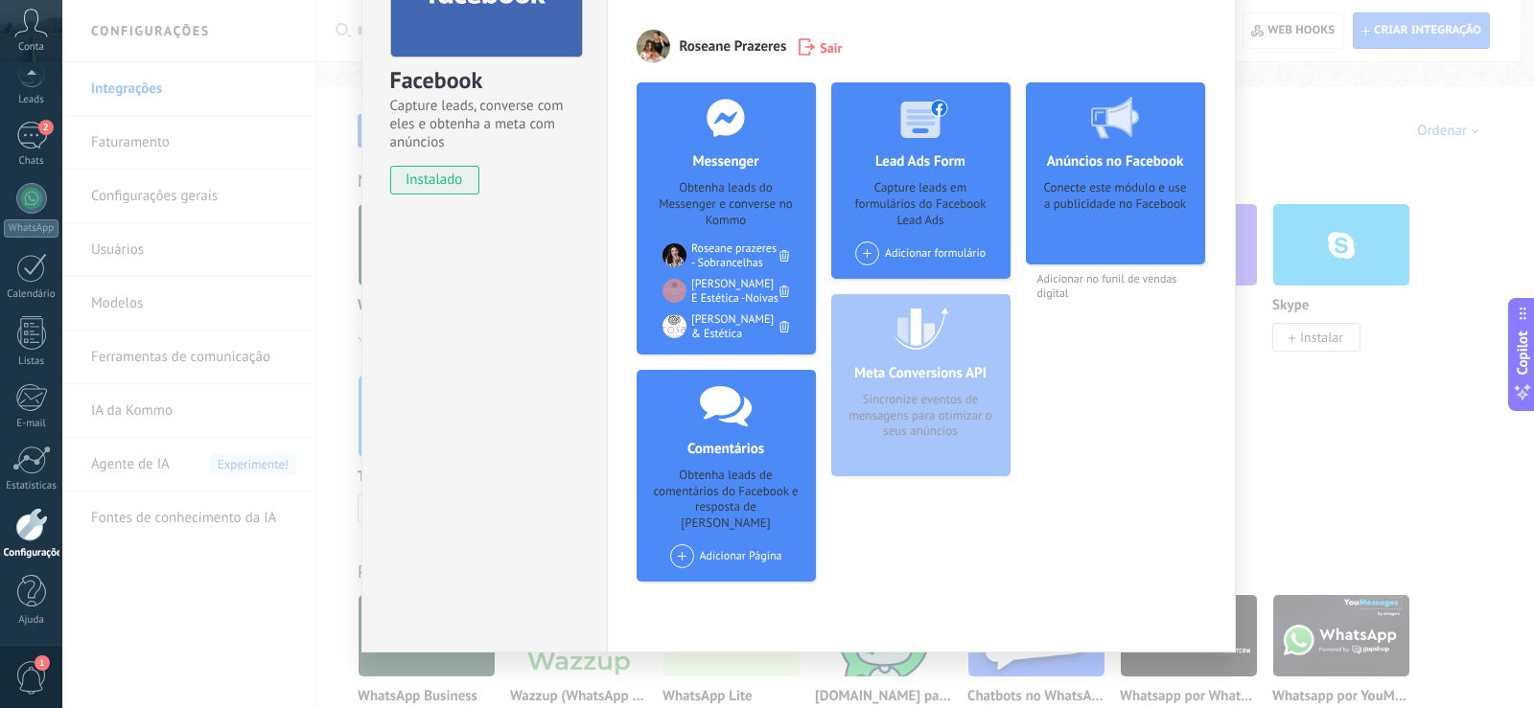
click at [1432, 496] on div "Facebook Capture leads, converse com eles e obtenha a meta com anúncios instala…" at bounding box center [797, 354] width 1471 height 708
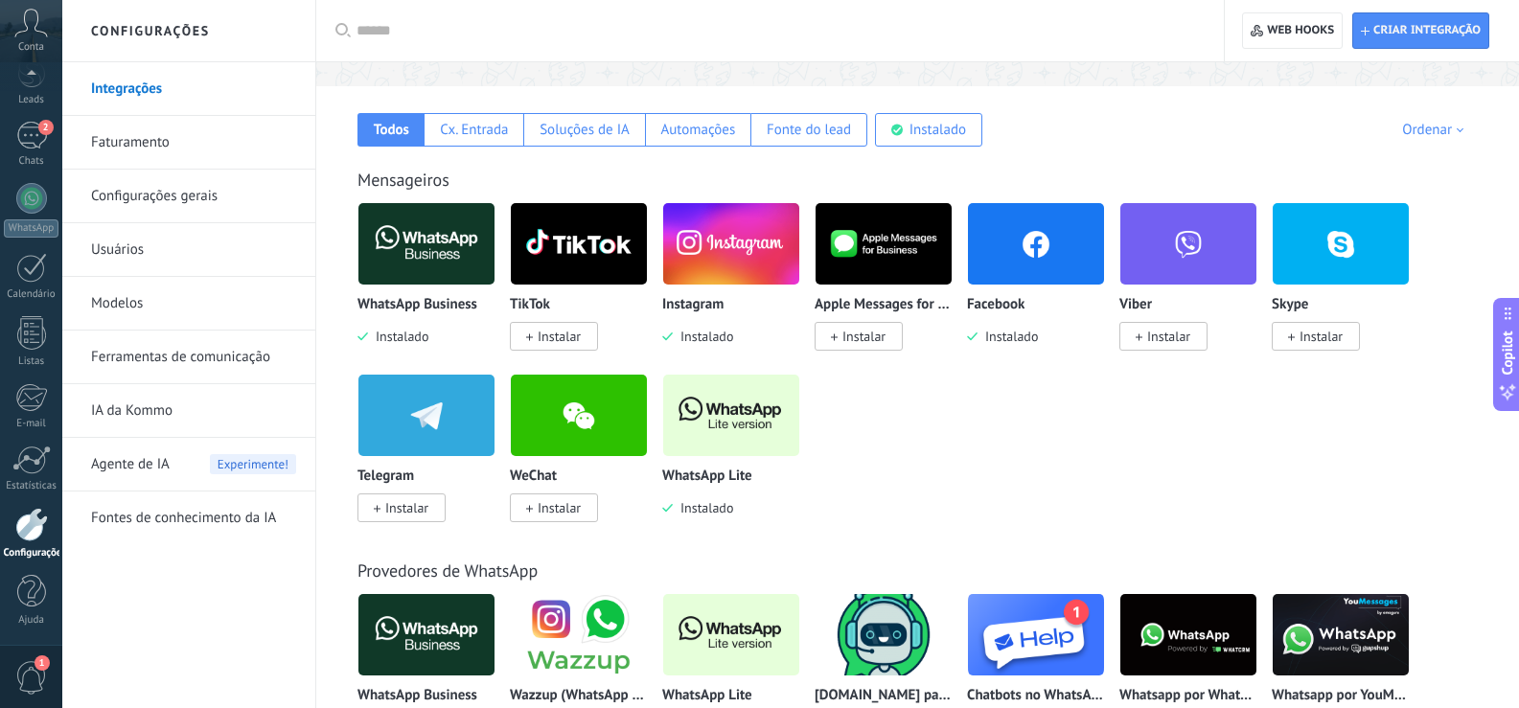
scroll to position [288, 0]
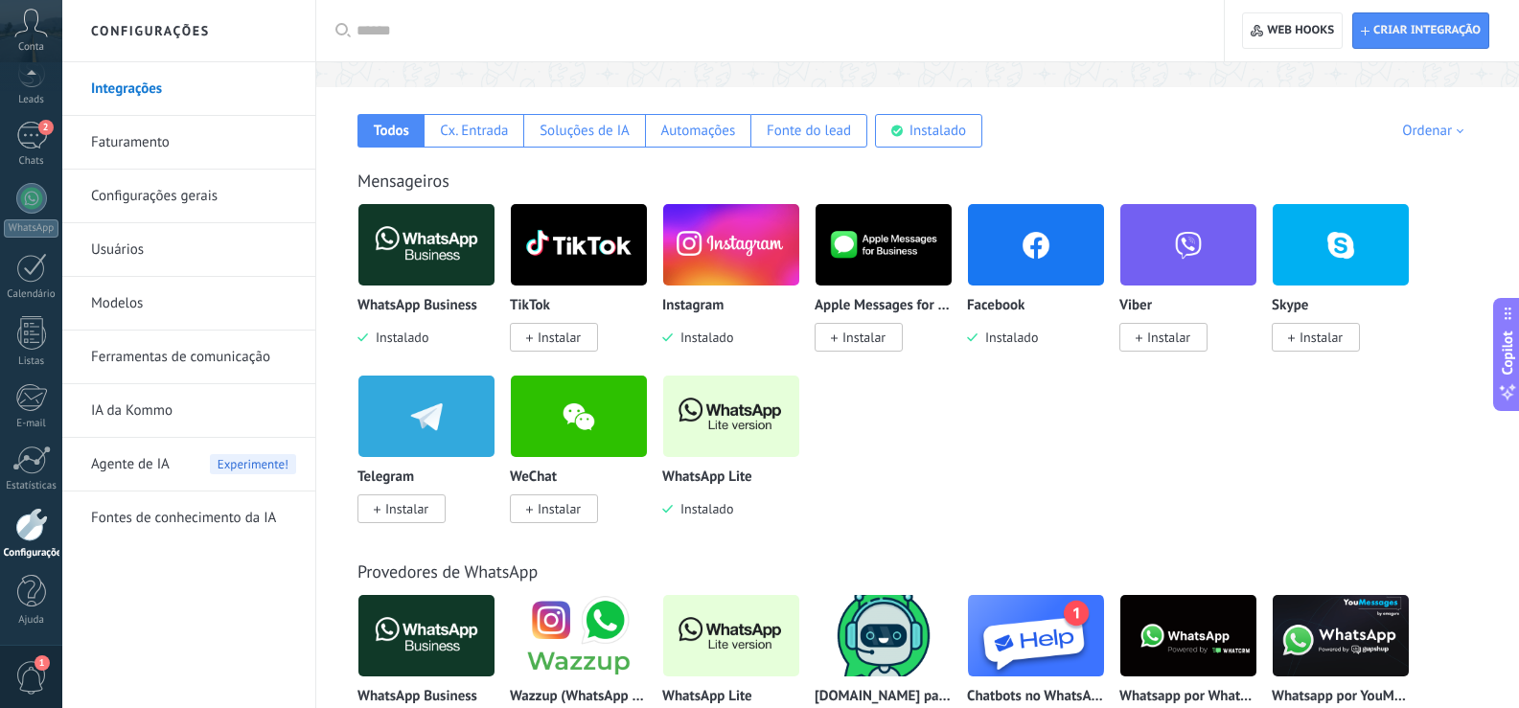
click at [753, 246] on img at bounding box center [731, 244] width 136 height 93
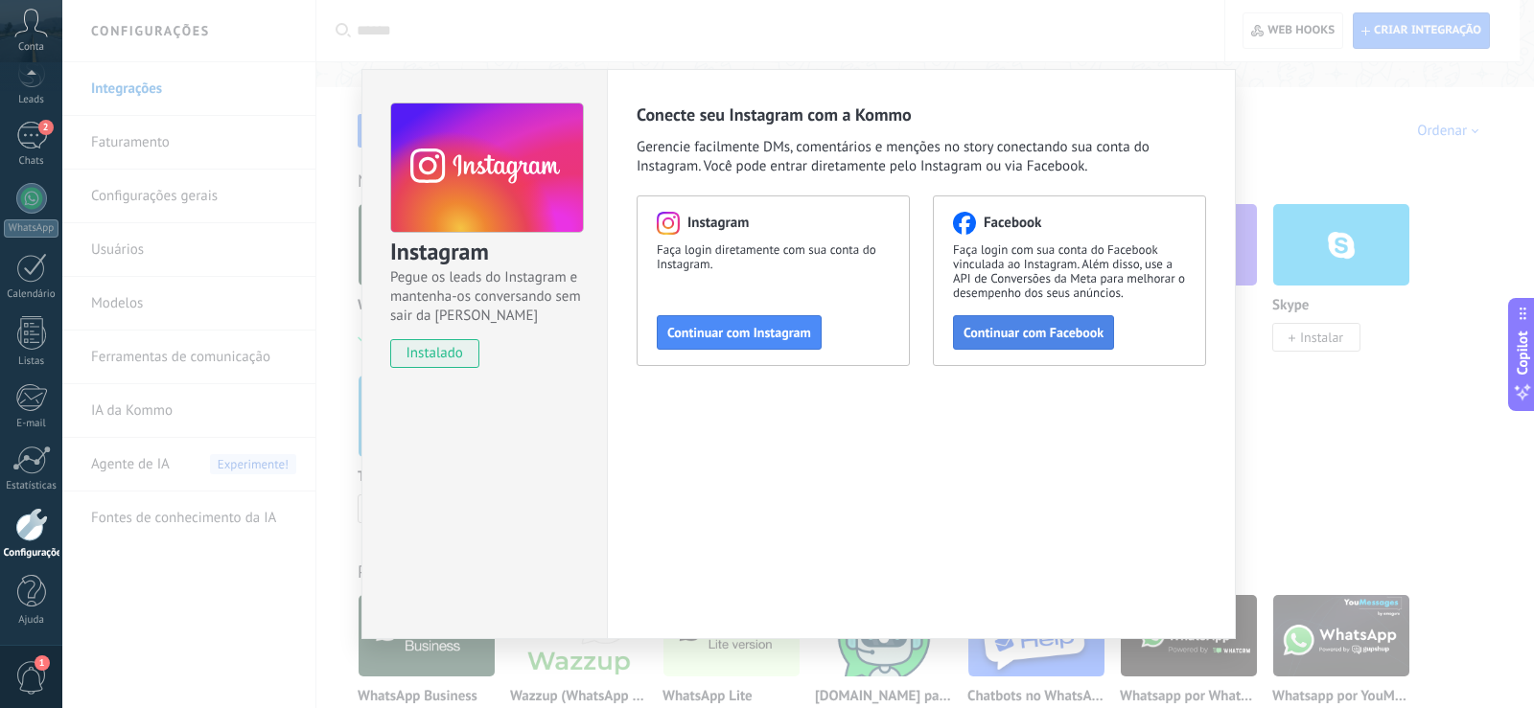
click at [1026, 336] on span "Continuar com Facebook" at bounding box center [1033, 332] width 140 height 13
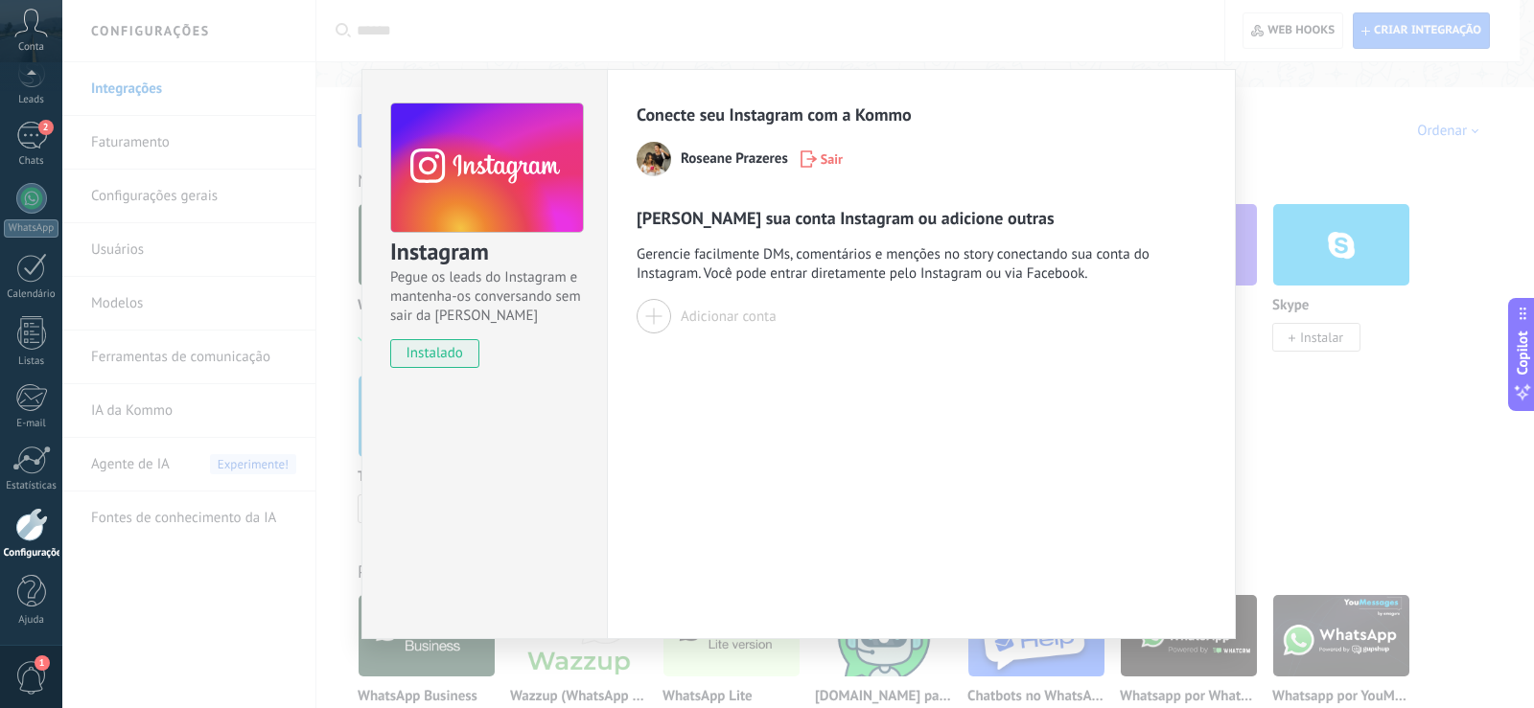
click at [668, 322] on div at bounding box center [653, 316] width 35 height 35
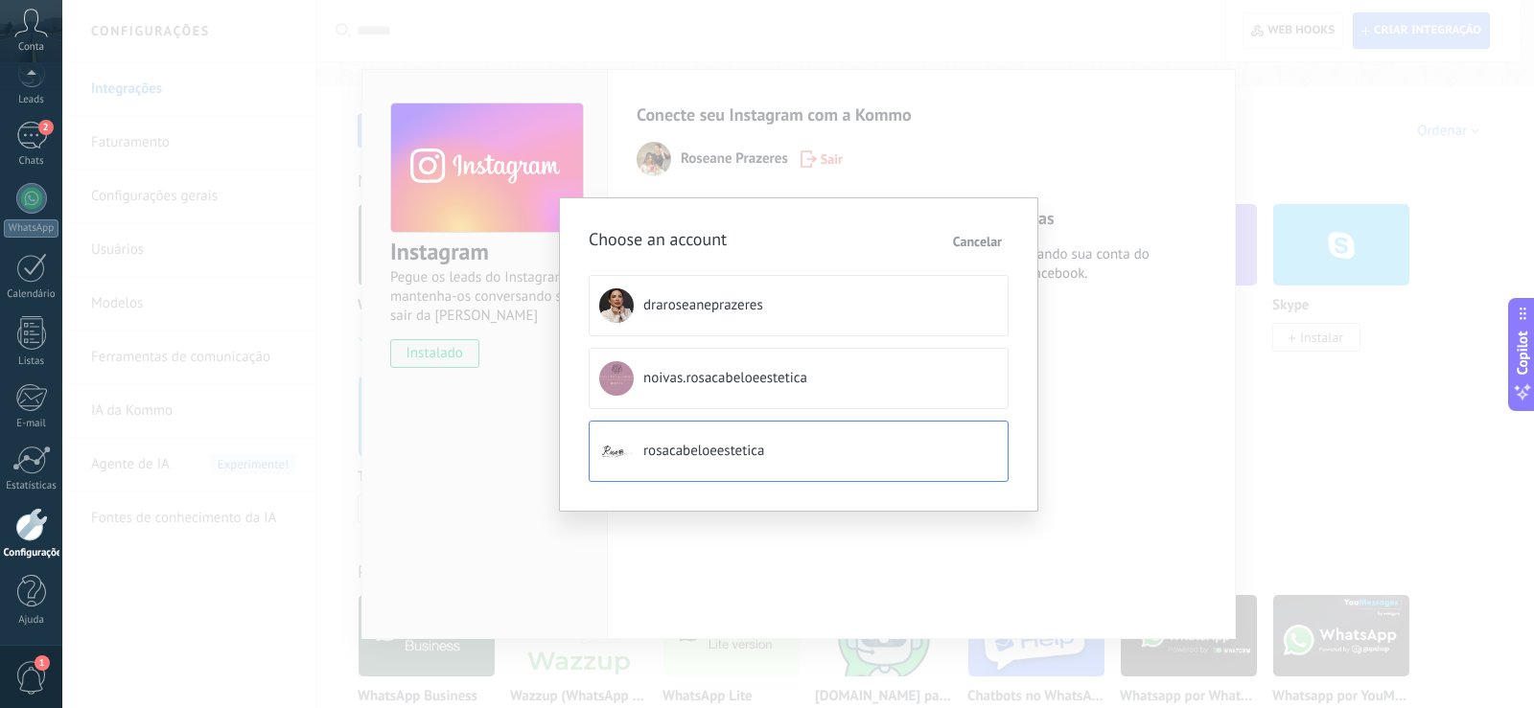
click at [719, 471] on button "rosacabeloeestetica" at bounding box center [798, 451] width 420 height 61
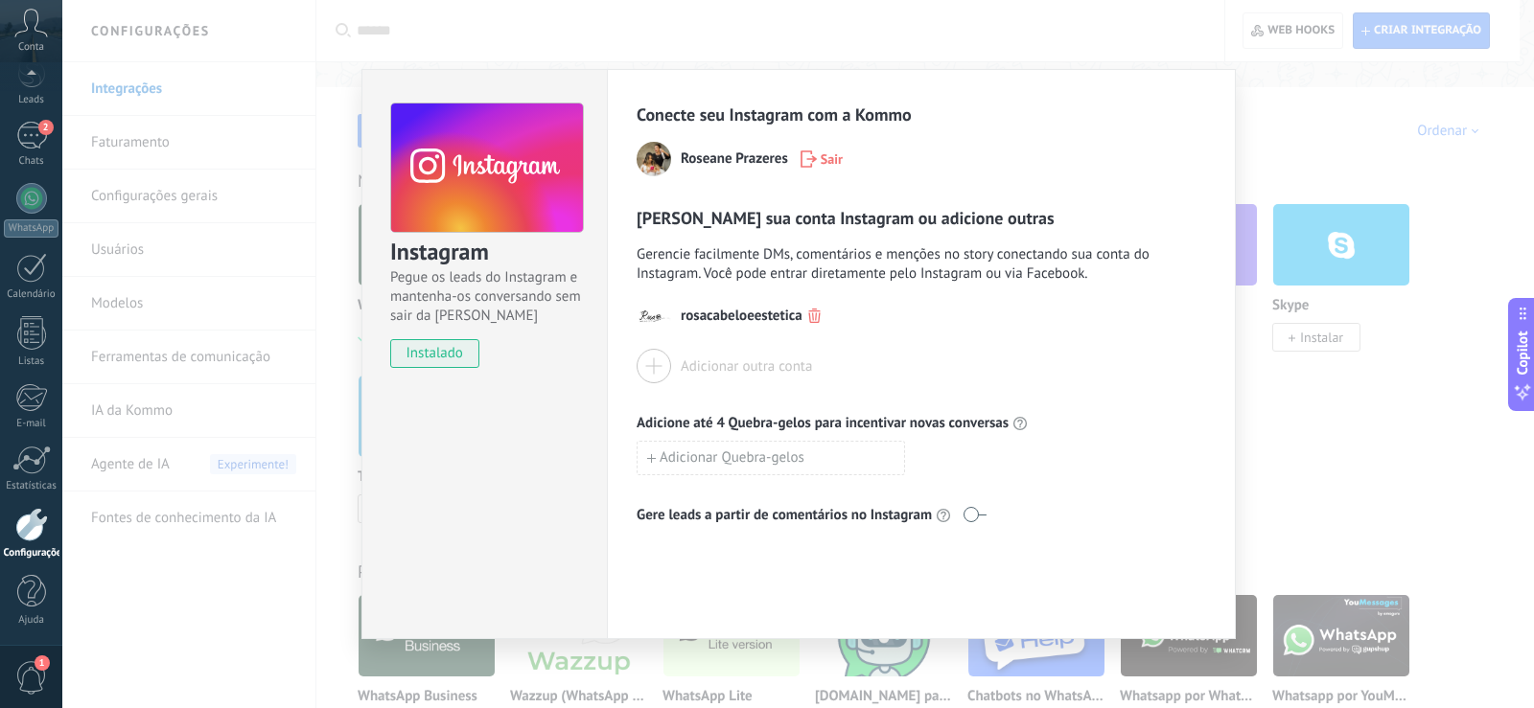
click at [974, 516] on span at bounding box center [974, 514] width 24 height 15
click at [657, 372] on div at bounding box center [653, 366] width 35 height 35
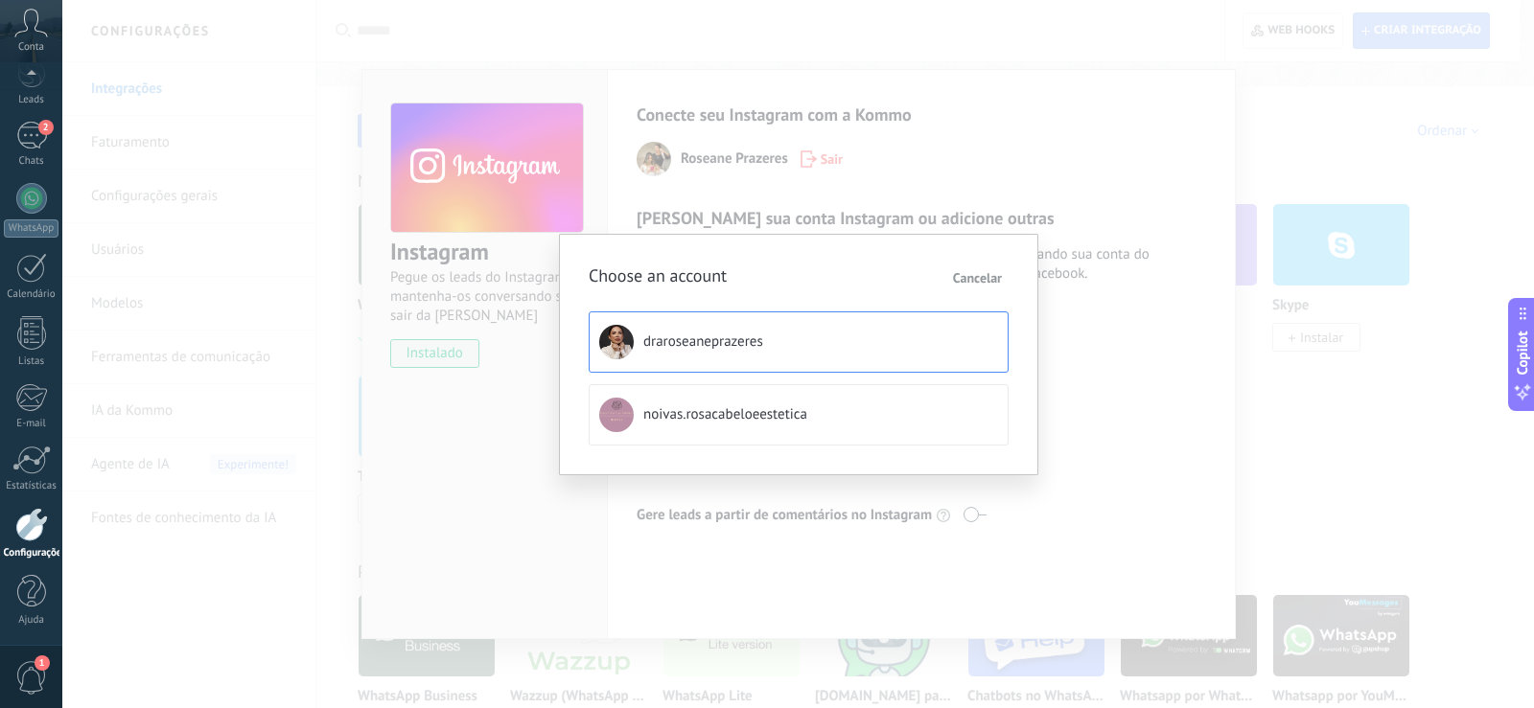
click at [659, 359] on button "draroseaneprazeres" at bounding box center [798, 341] width 420 height 61
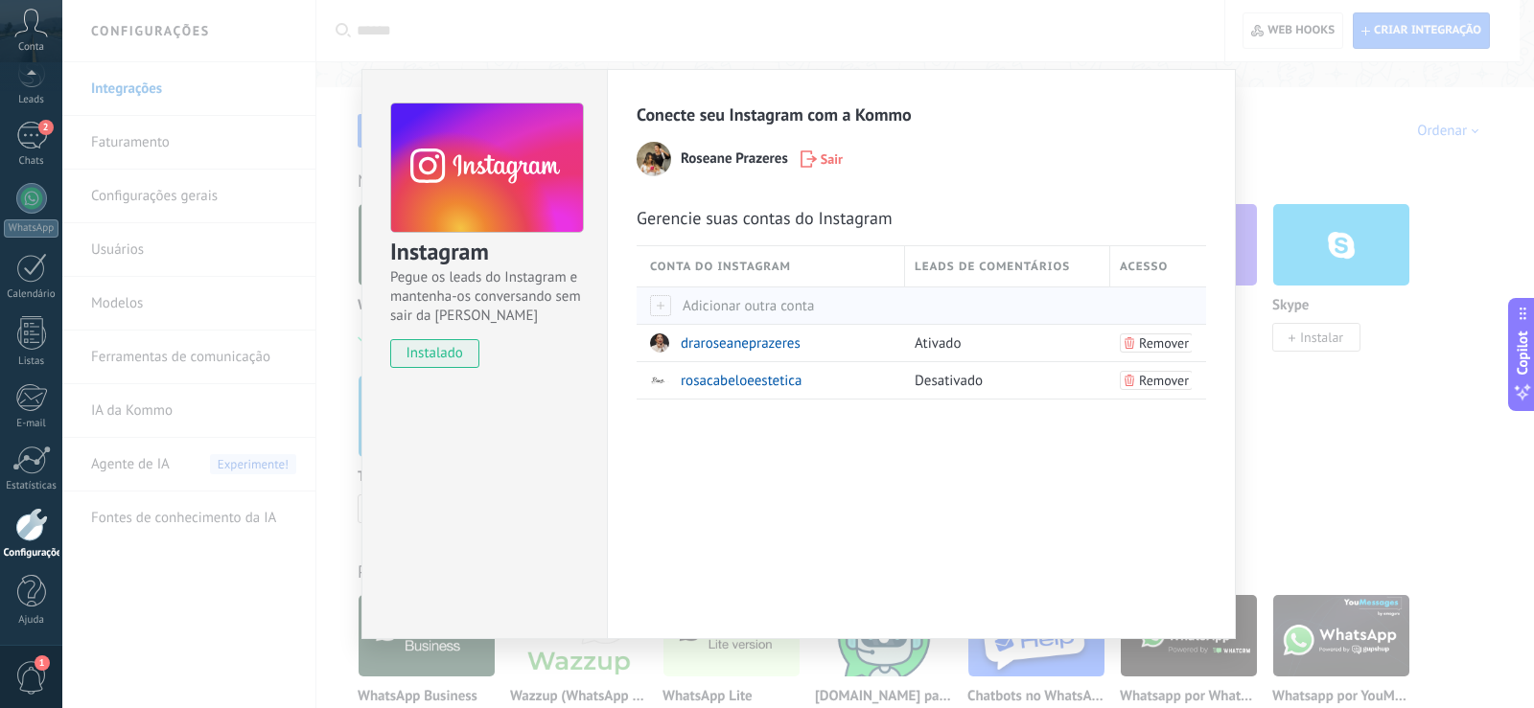
click at [693, 305] on span "Adicionar outra conta" at bounding box center [732, 306] width 164 height 18
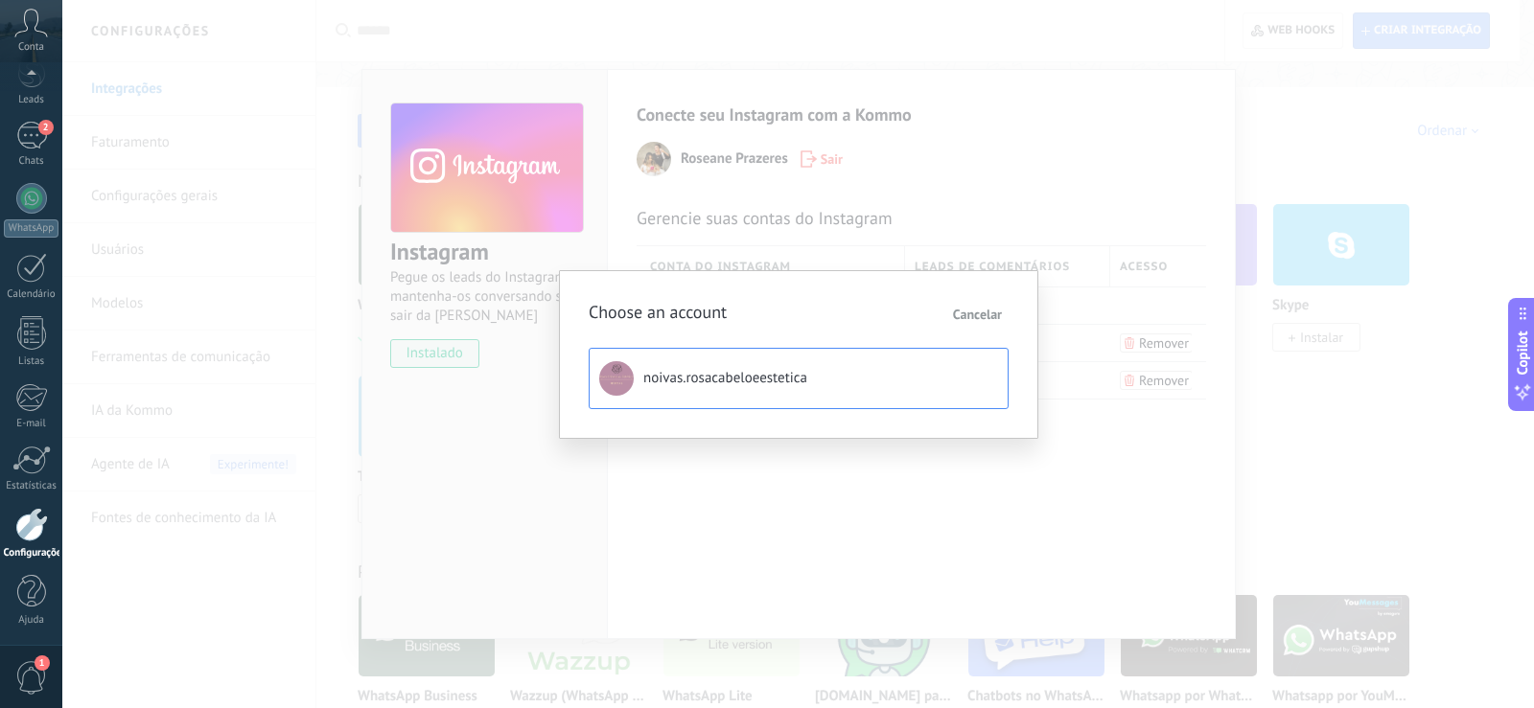
click at [678, 361] on button "noivas.rosacabeloeestetica" at bounding box center [798, 378] width 420 height 61
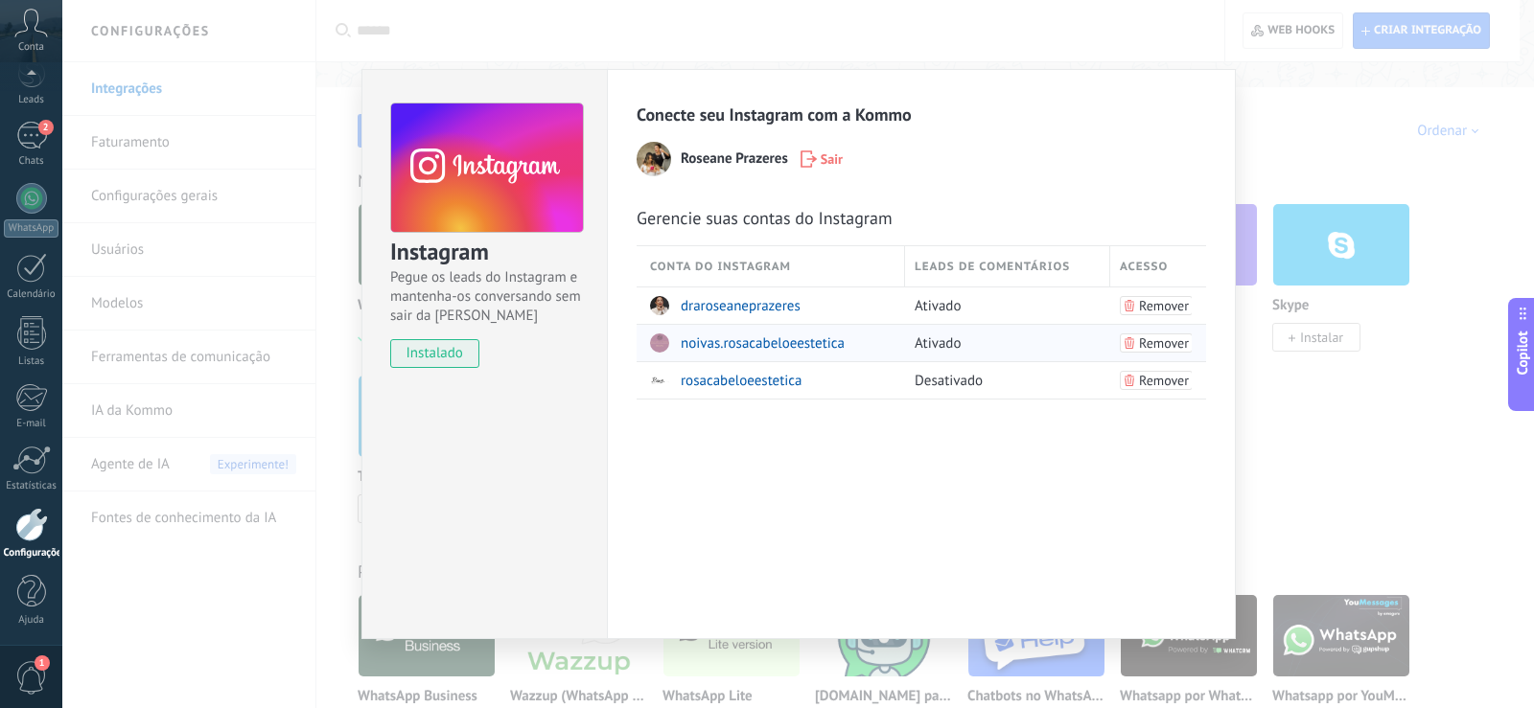
click at [764, 346] on span "noivas.rosacabeloeestetica" at bounding box center [762, 343] width 164 height 18
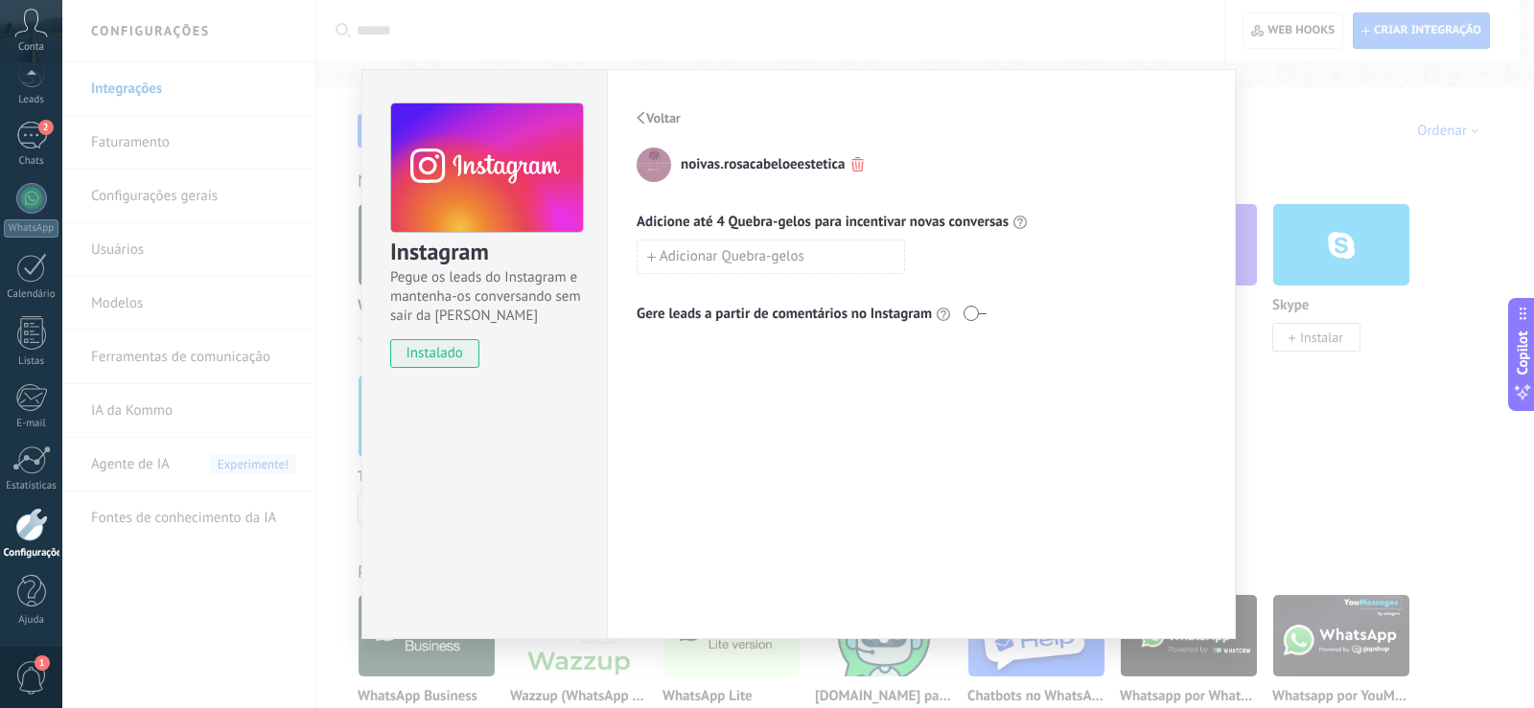
click at [965, 314] on span at bounding box center [974, 313] width 24 height 15
click at [670, 120] on span "Voltar" at bounding box center [663, 117] width 35 height 13
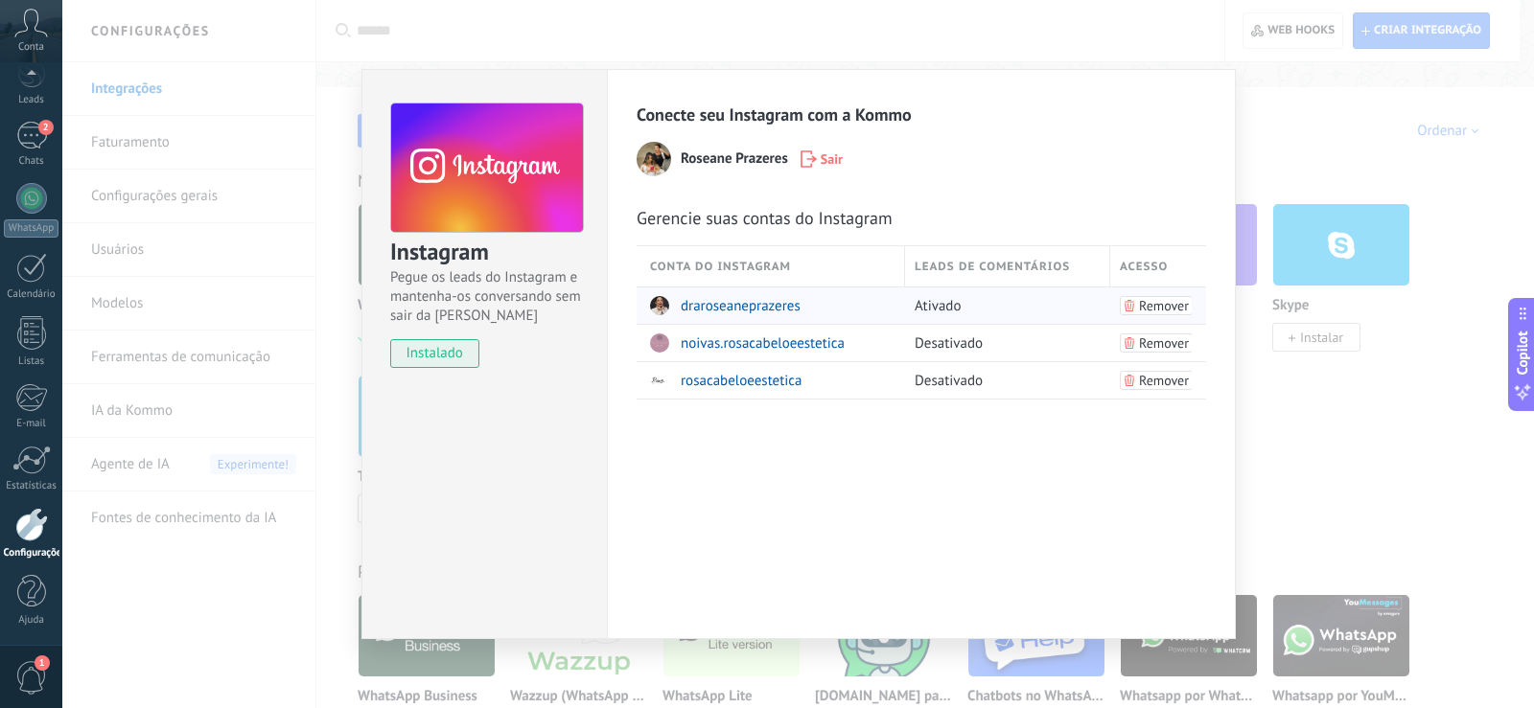
click at [781, 311] on span "draroseaneprazeres" at bounding box center [740, 306] width 120 height 18
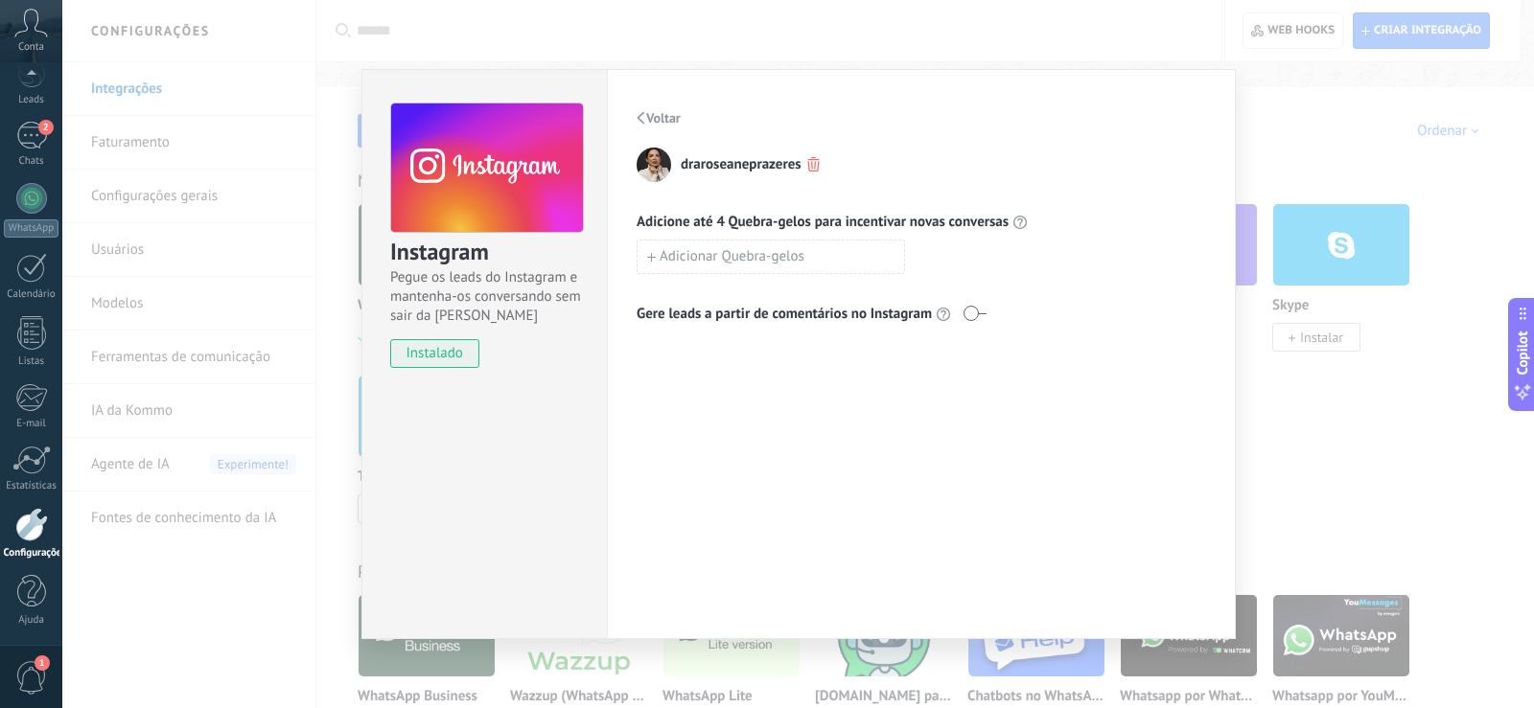
click at [964, 314] on span at bounding box center [974, 313] width 24 height 15
click at [669, 118] on span "Voltar" at bounding box center [663, 117] width 35 height 13
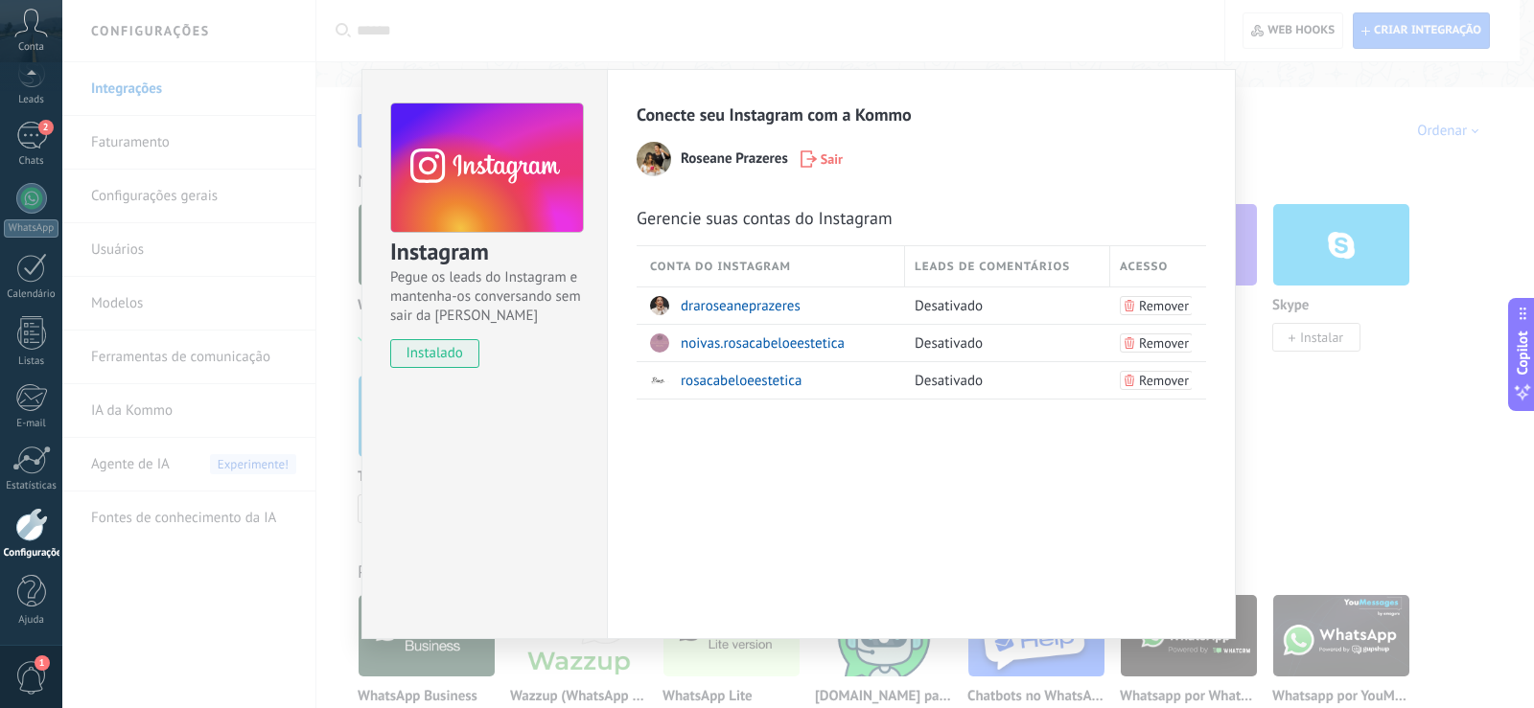
click at [1382, 426] on div "Instagram Pegue os leads do Instagram e mantenha-os conversando sem sair da Kom…" at bounding box center [797, 354] width 1471 height 708
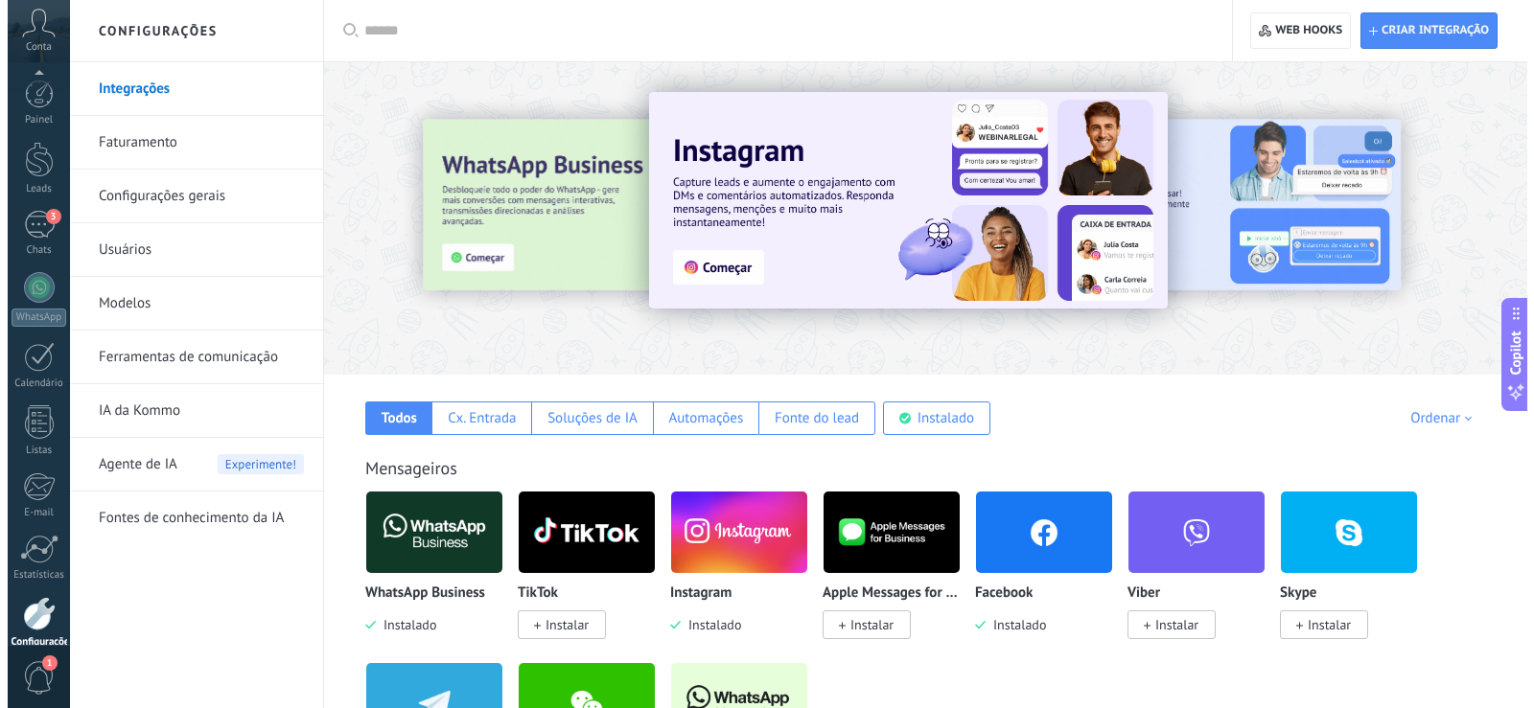
scroll to position [89, 0]
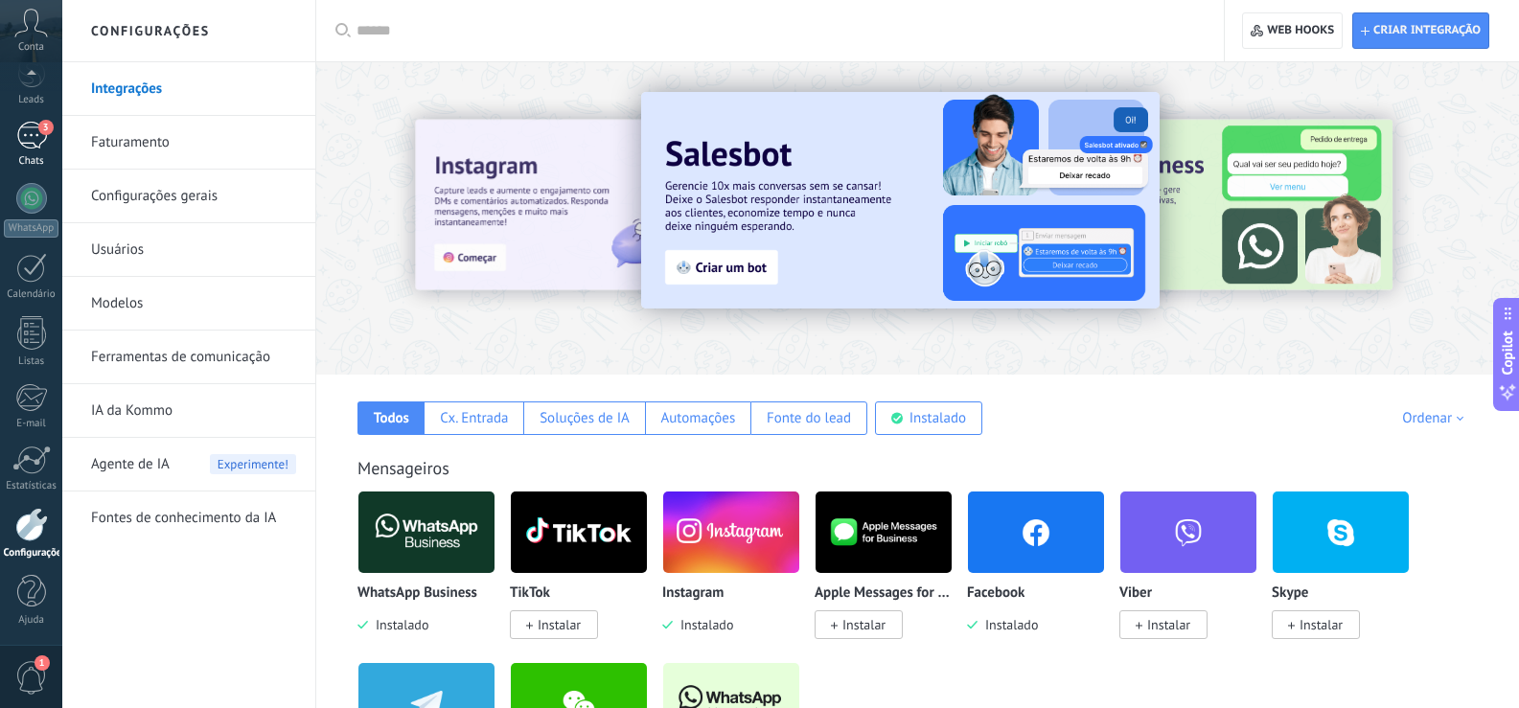
click at [41, 133] on span "3" at bounding box center [45, 127] width 15 height 15
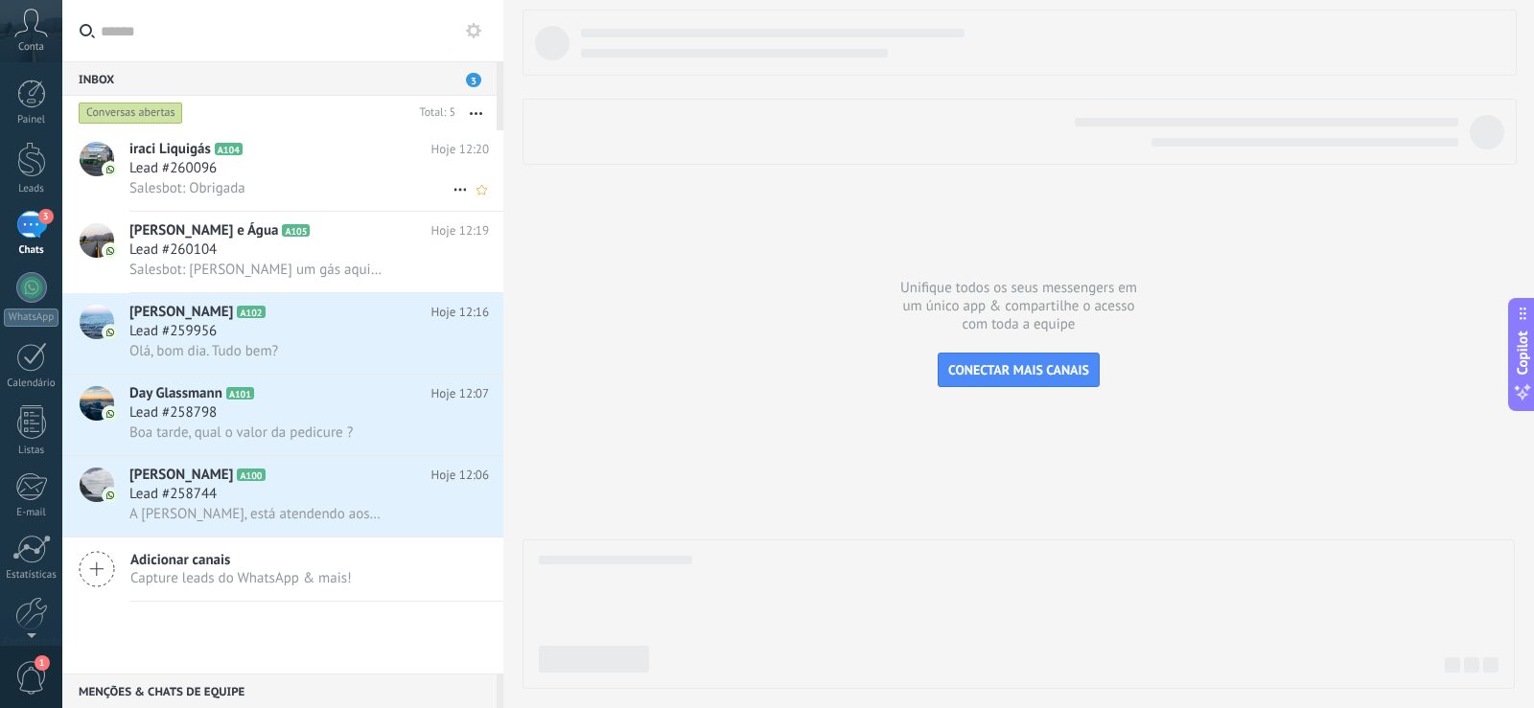
click at [296, 172] on div "Lead #260096" at bounding box center [308, 168] width 359 height 19
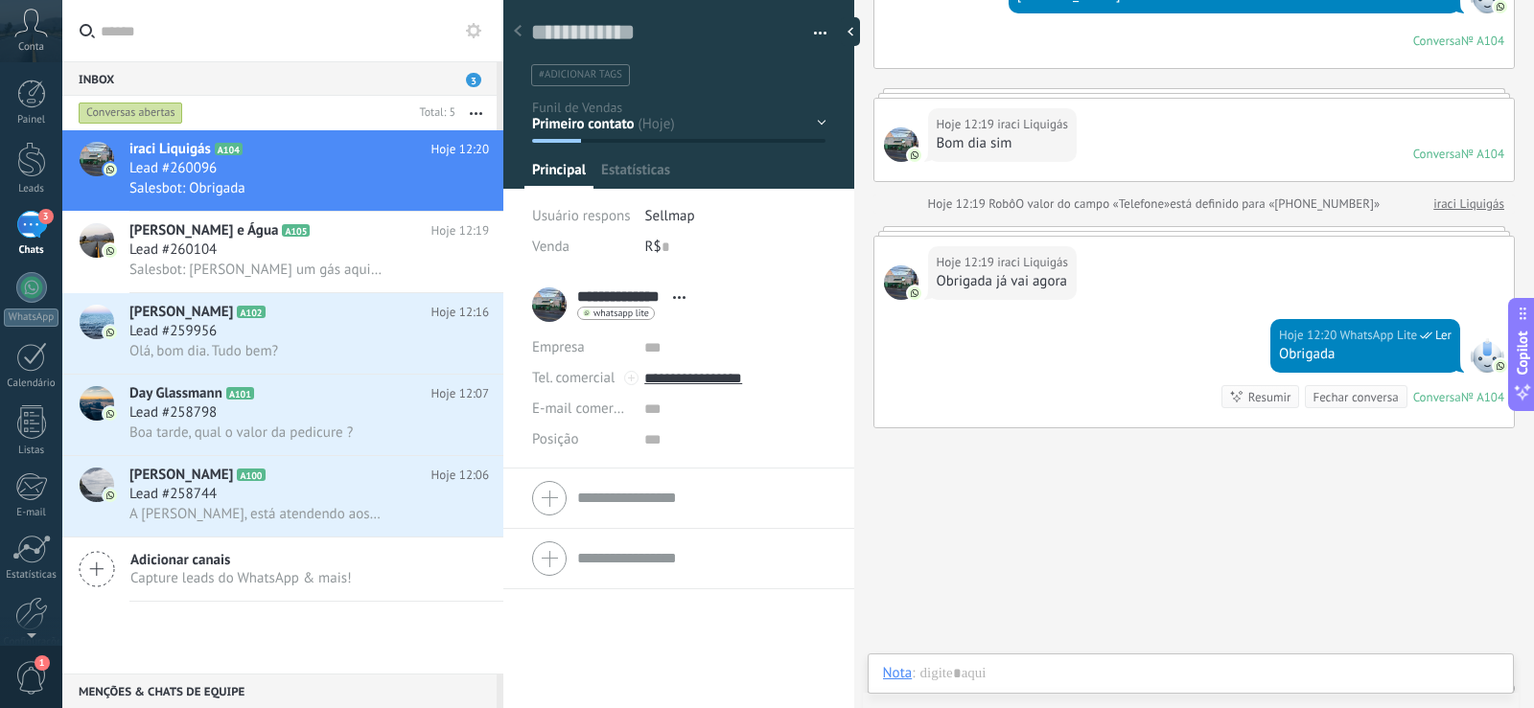
scroll to position [29, 0]
click at [1171, 673] on div at bounding box center [1191, 693] width 616 height 58
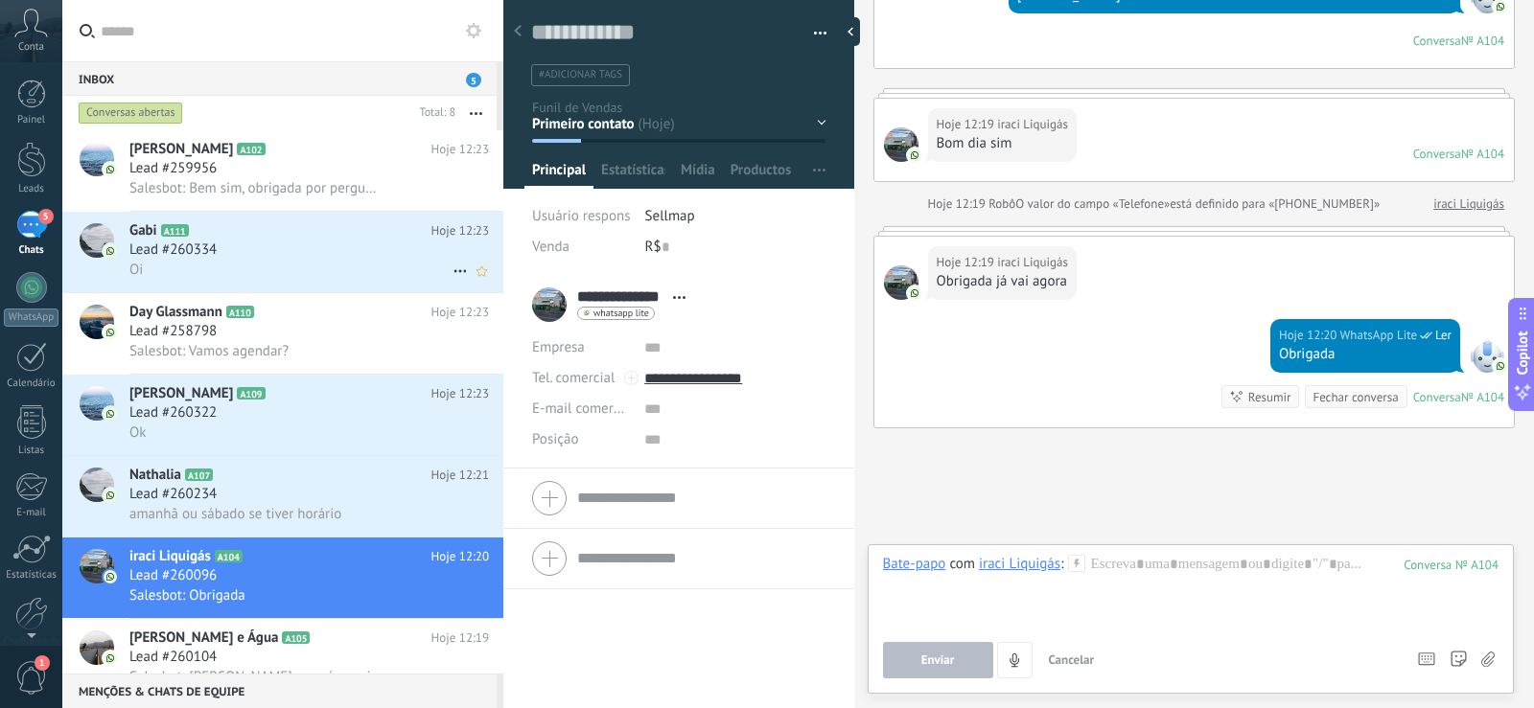
click at [351, 235] on h2 "Gabi A111" at bounding box center [280, 230] width 302 height 19
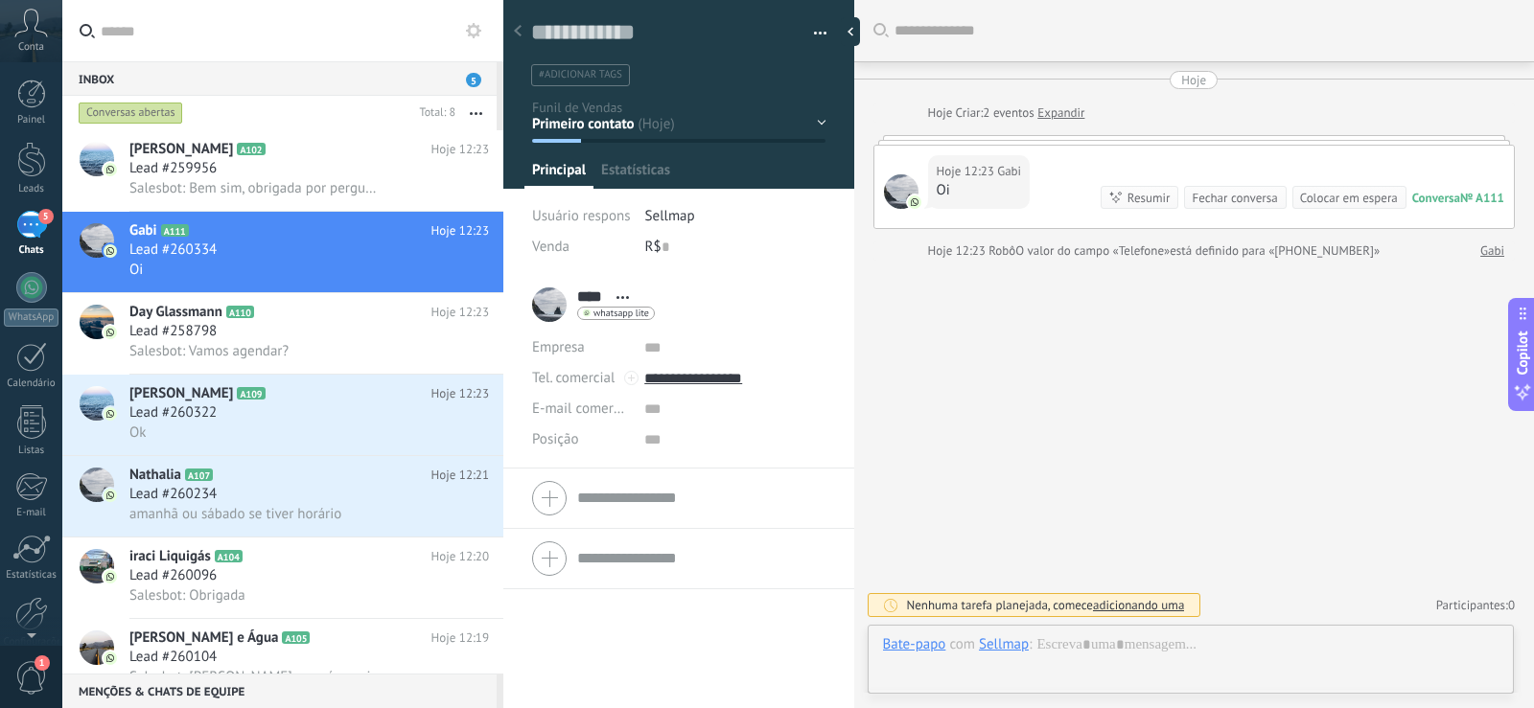
scroll to position [29, 0]
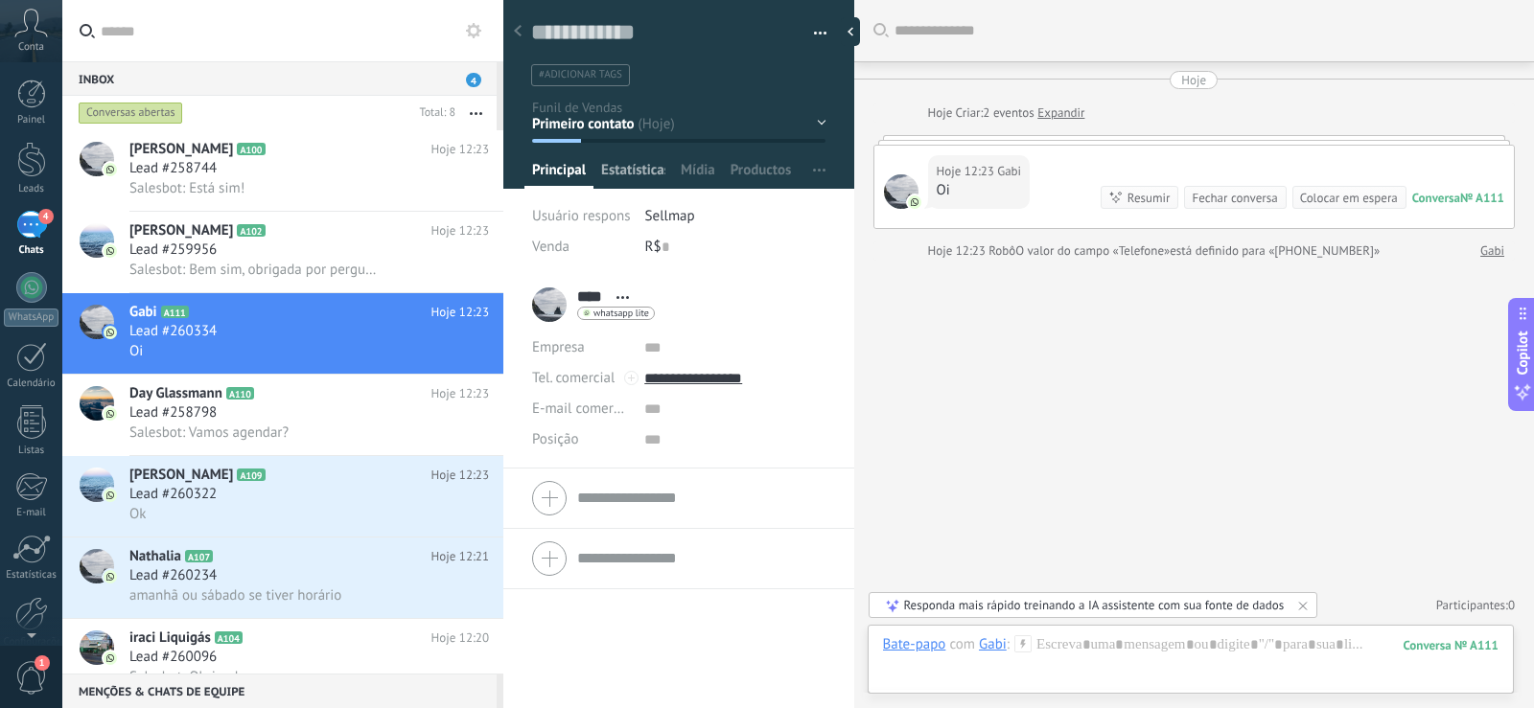
click at [656, 173] on span "Estatísticas" at bounding box center [633, 175] width 64 height 28
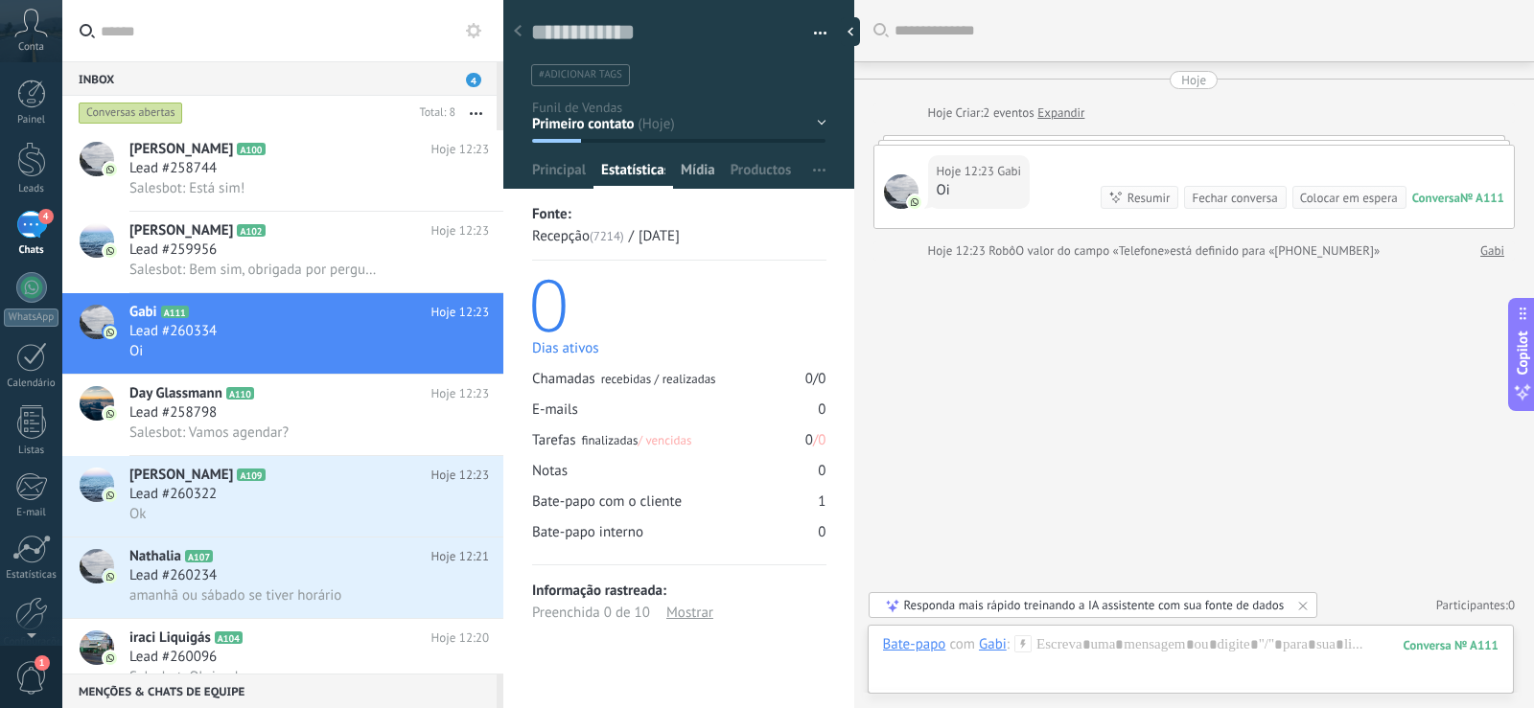
click at [698, 167] on span "Mídia" at bounding box center [697, 175] width 35 height 28
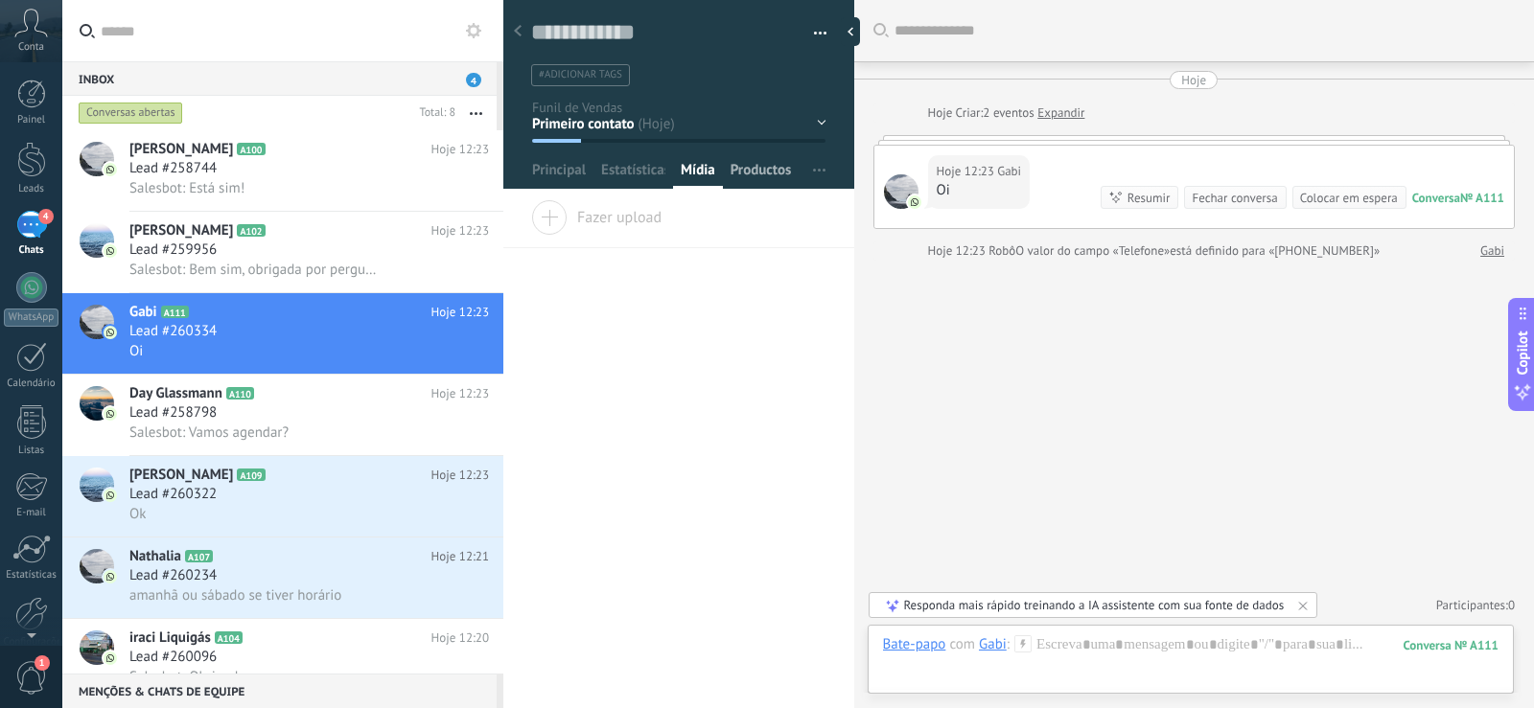
click at [750, 167] on span "Productos" at bounding box center [760, 175] width 61 height 28
click at [575, 168] on span "Principal" at bounding box center [559, 175] width 54 height 28
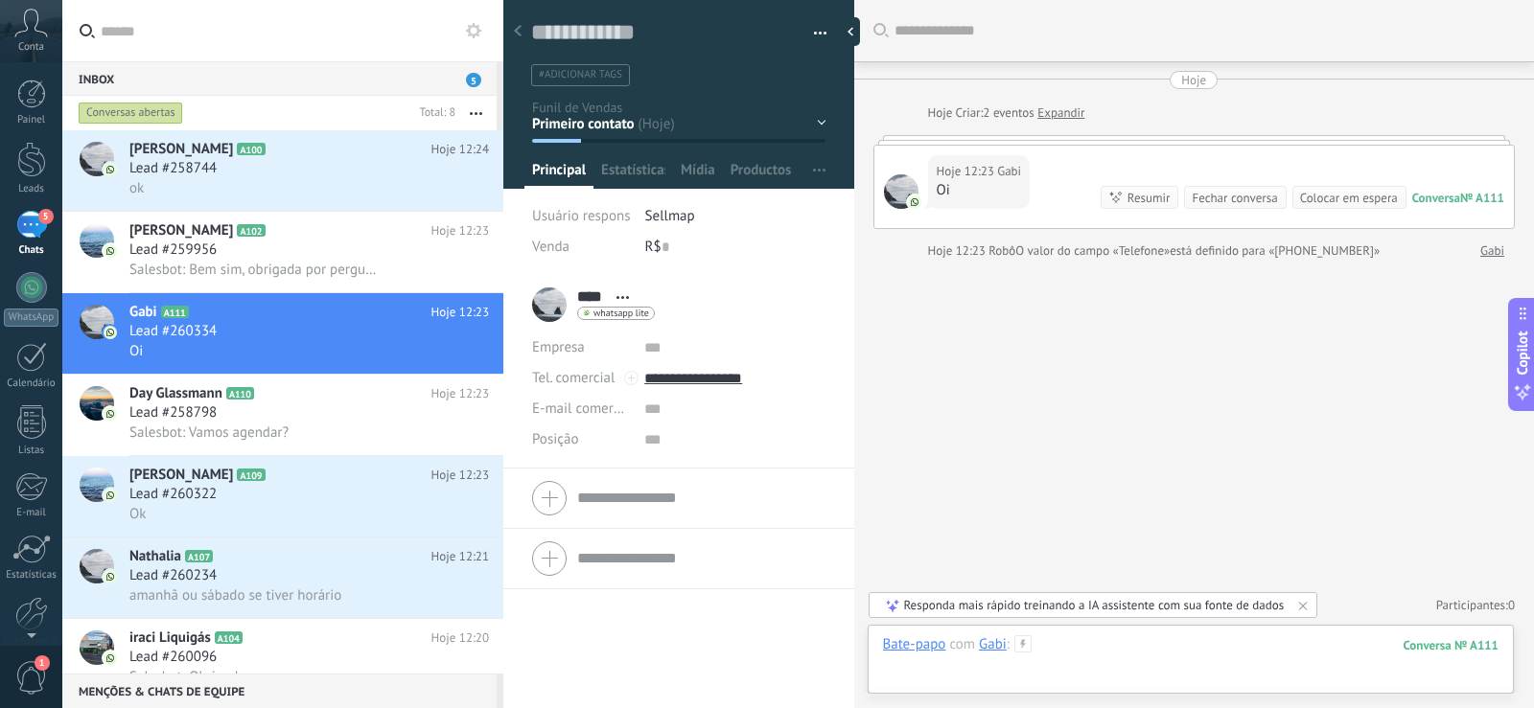
click at [1265, 654] on div at bounding box center [1191, 664] width 616 height 58
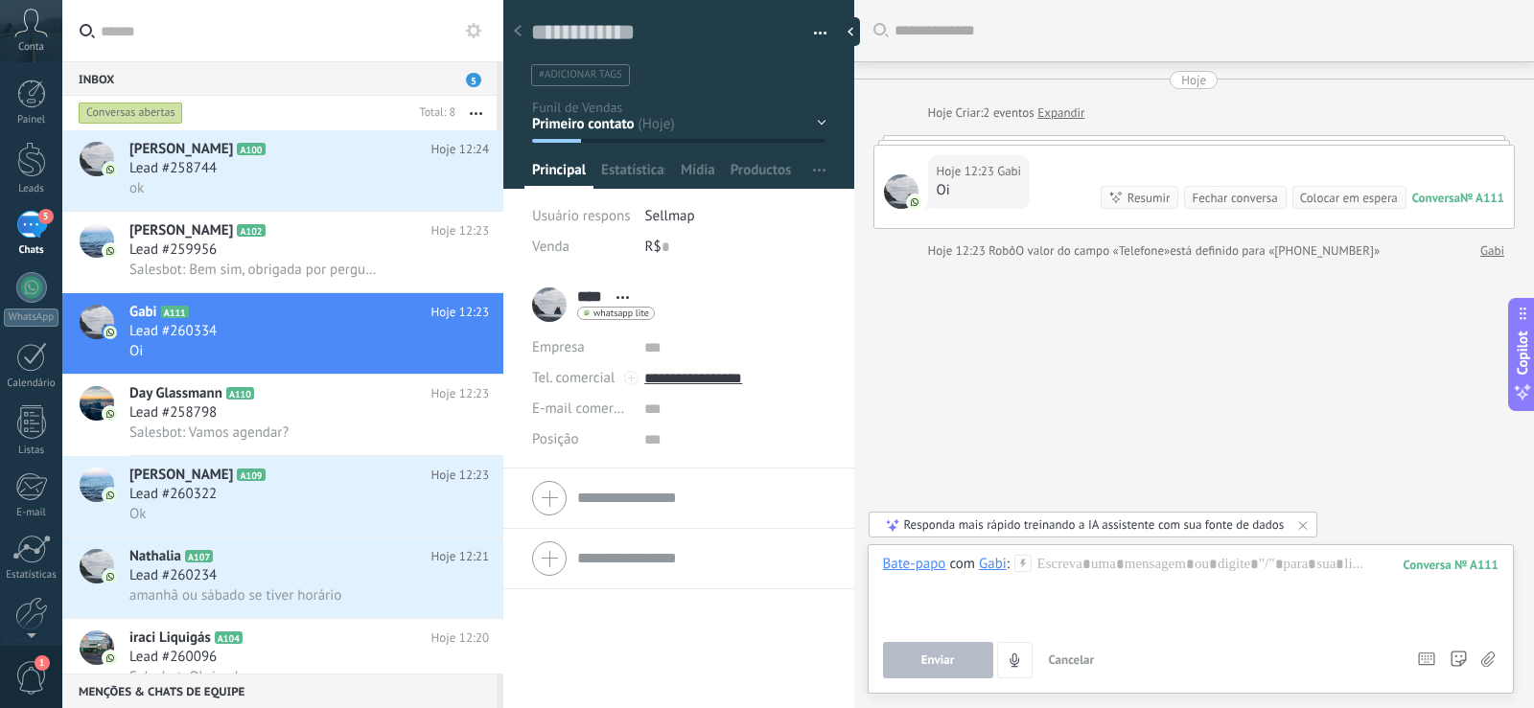
click at [1021, 562] on icon at bounding box center [1022, 563] width 17 height 17
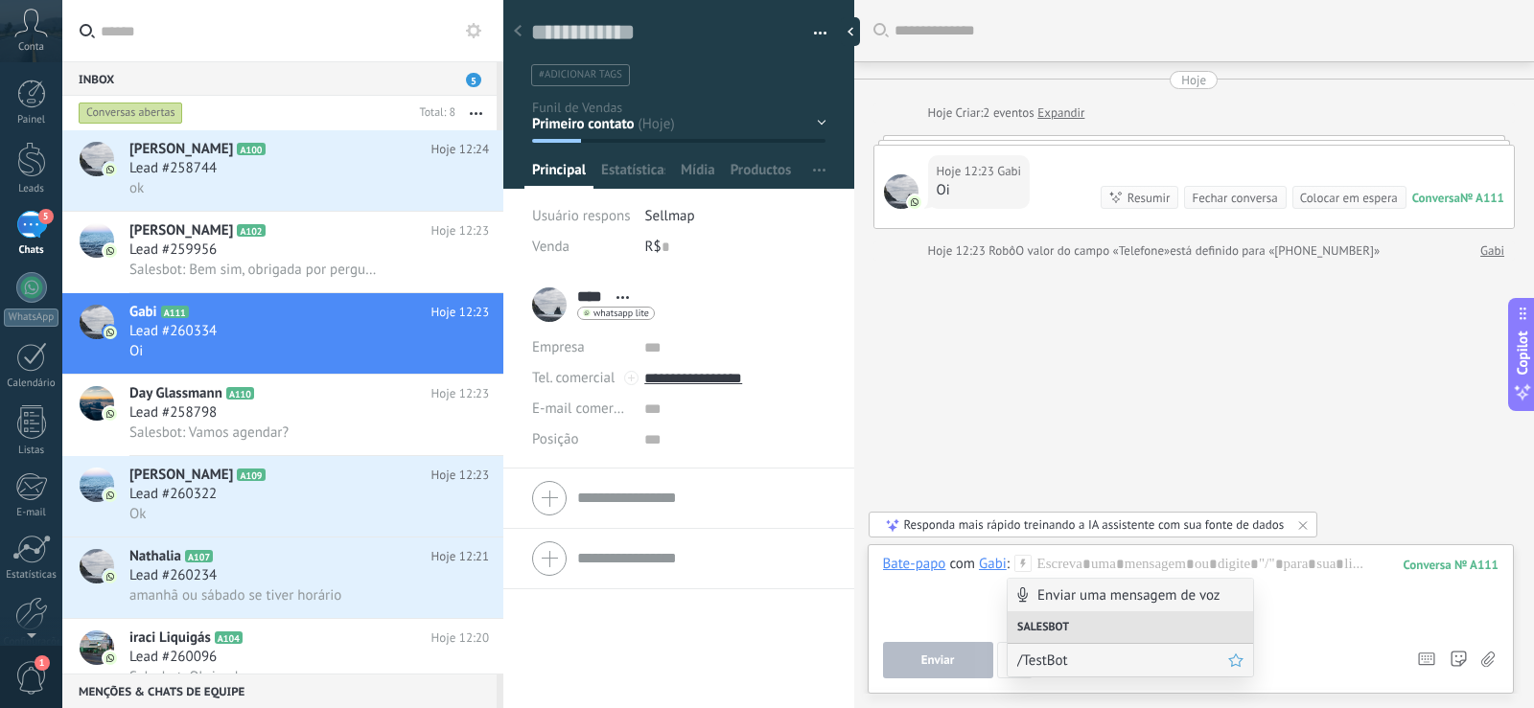
click at [1062, 661] on span "/TestBot" at bounding box center [1122, 661] width 211 height 18
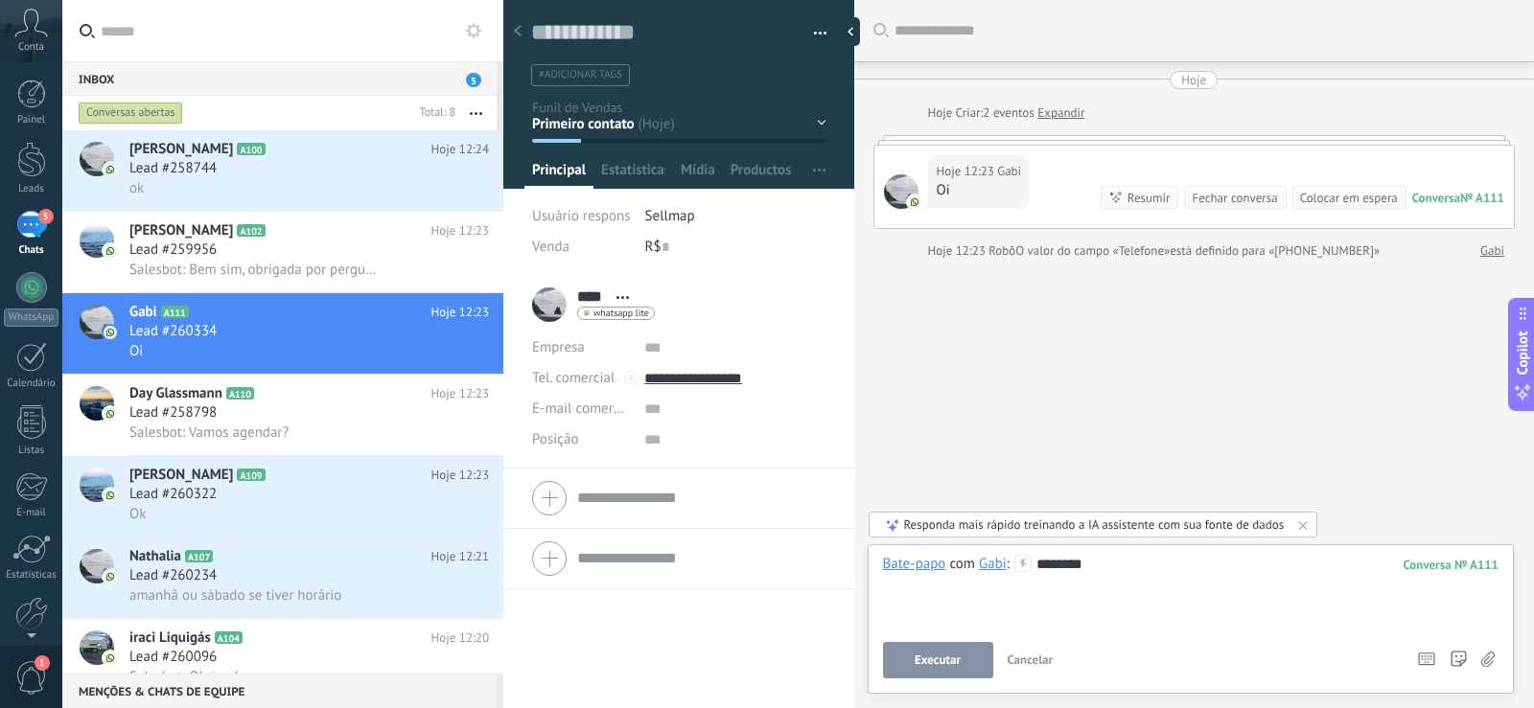
click at [983, 650] on button "Executar" at bounding box center [938, 660] width 110 height 36
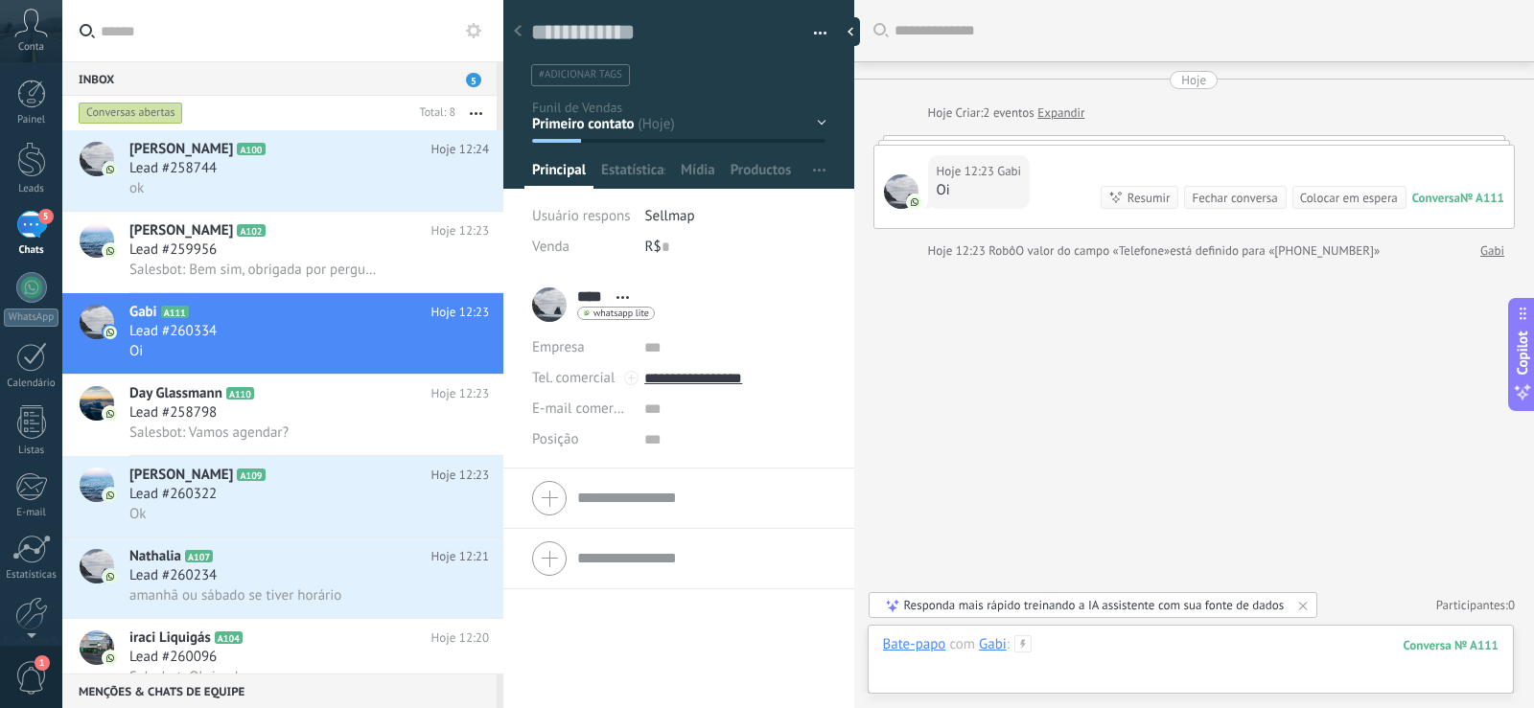
click at [1147, 635] on div at bounding box center [1191, 664] width 616 height 58
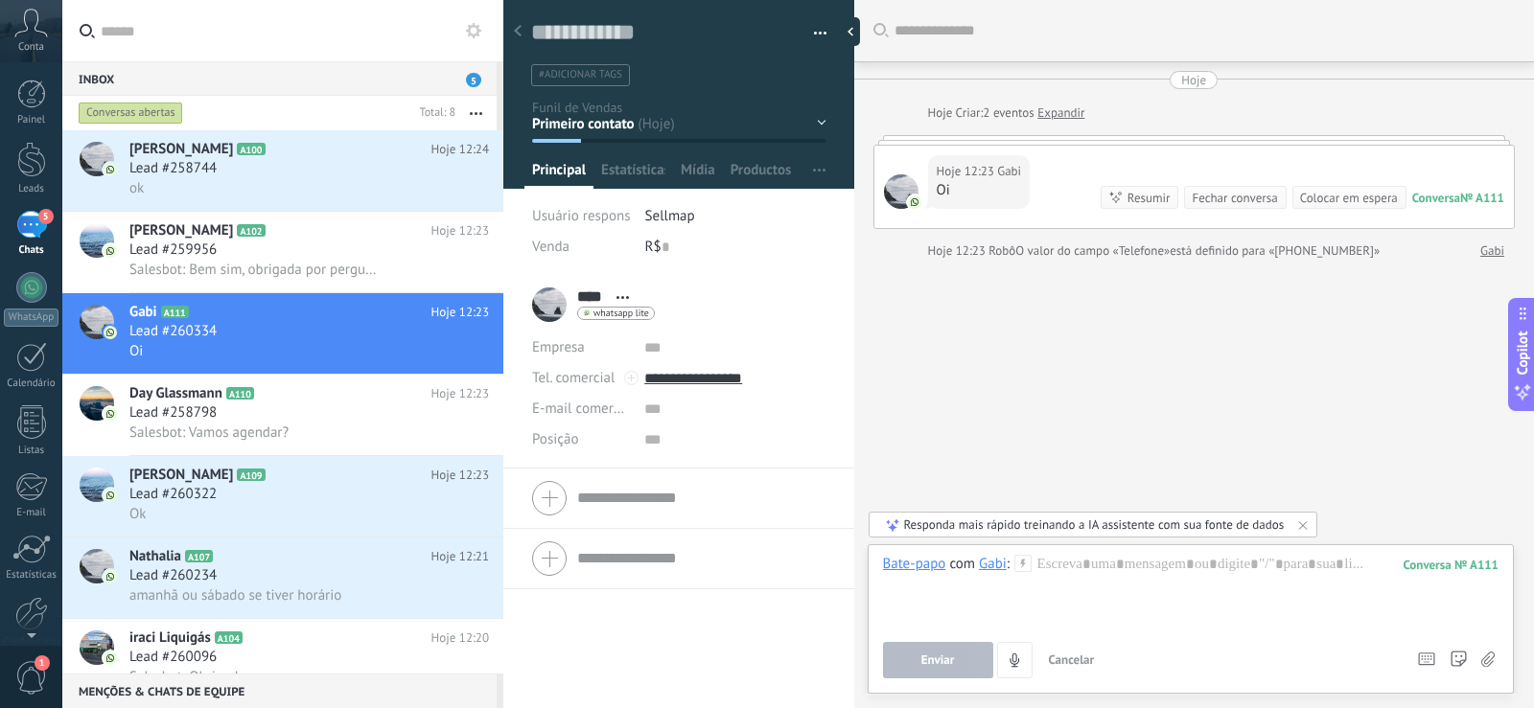
click at [1026, 569] on icon at bounding box center [1022, 563] width 17 height 17
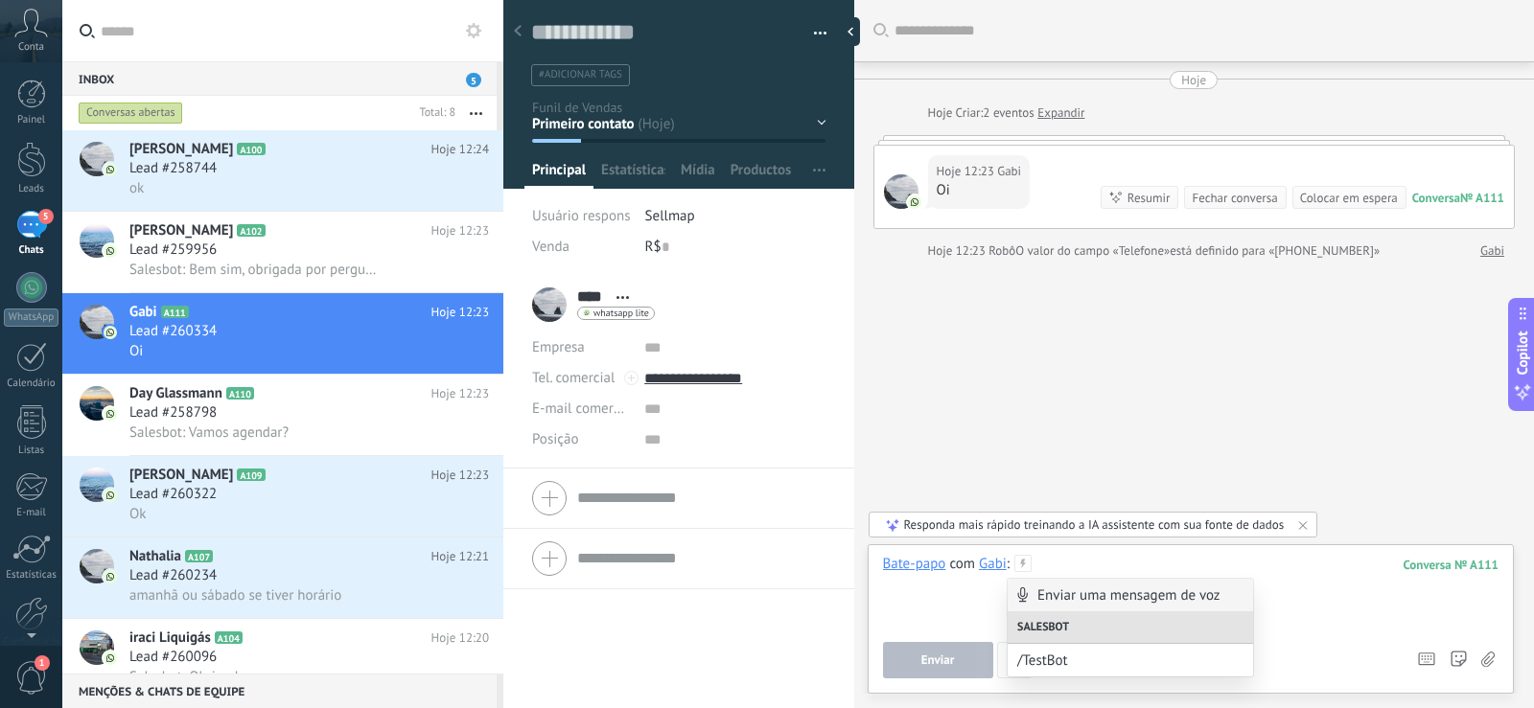
click at [962, 595] on div at bounding box center [1191, 591] width 616 height 73
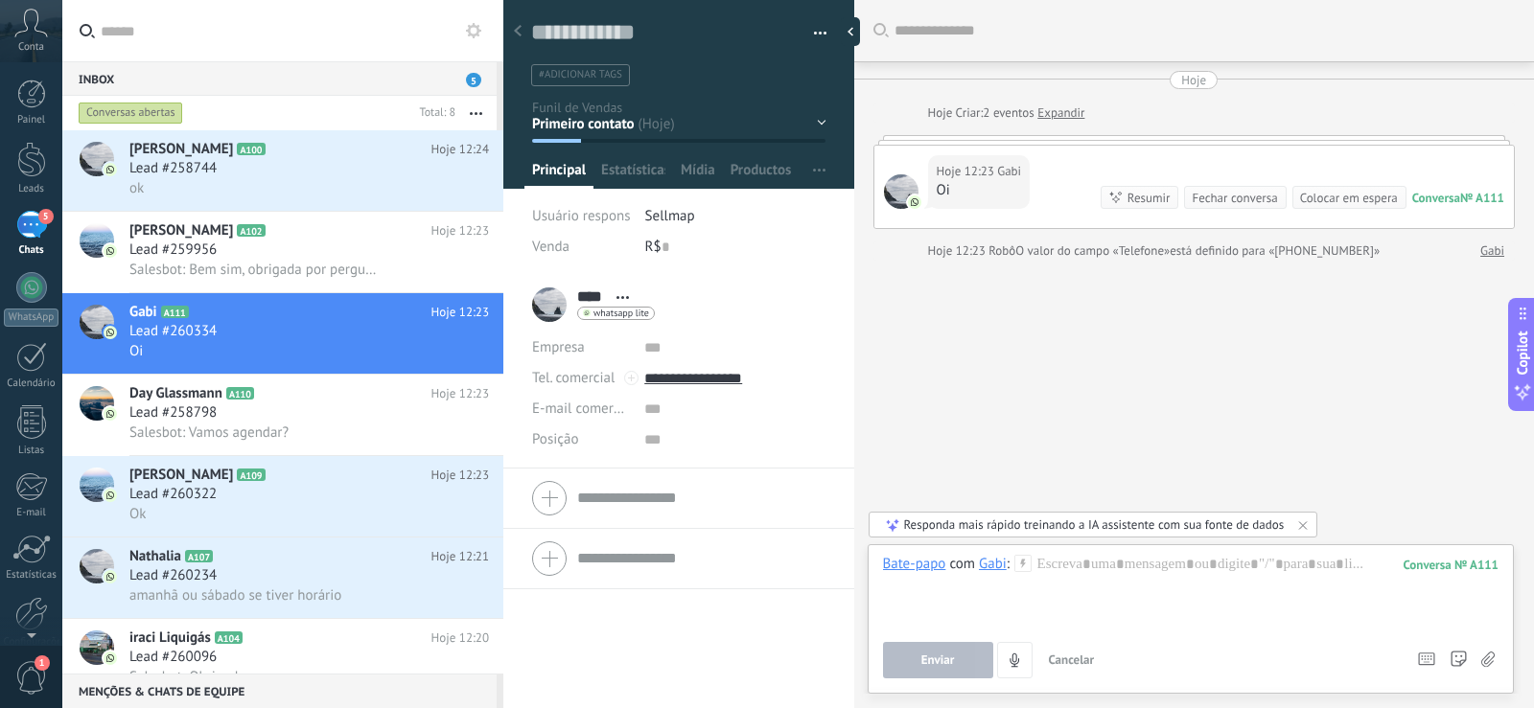
click at [1121, 522] on div "Responda mais rápido treinando a IA assistente com sua fonte de dados" at bounding box center [1094, 525] width 381 height 16
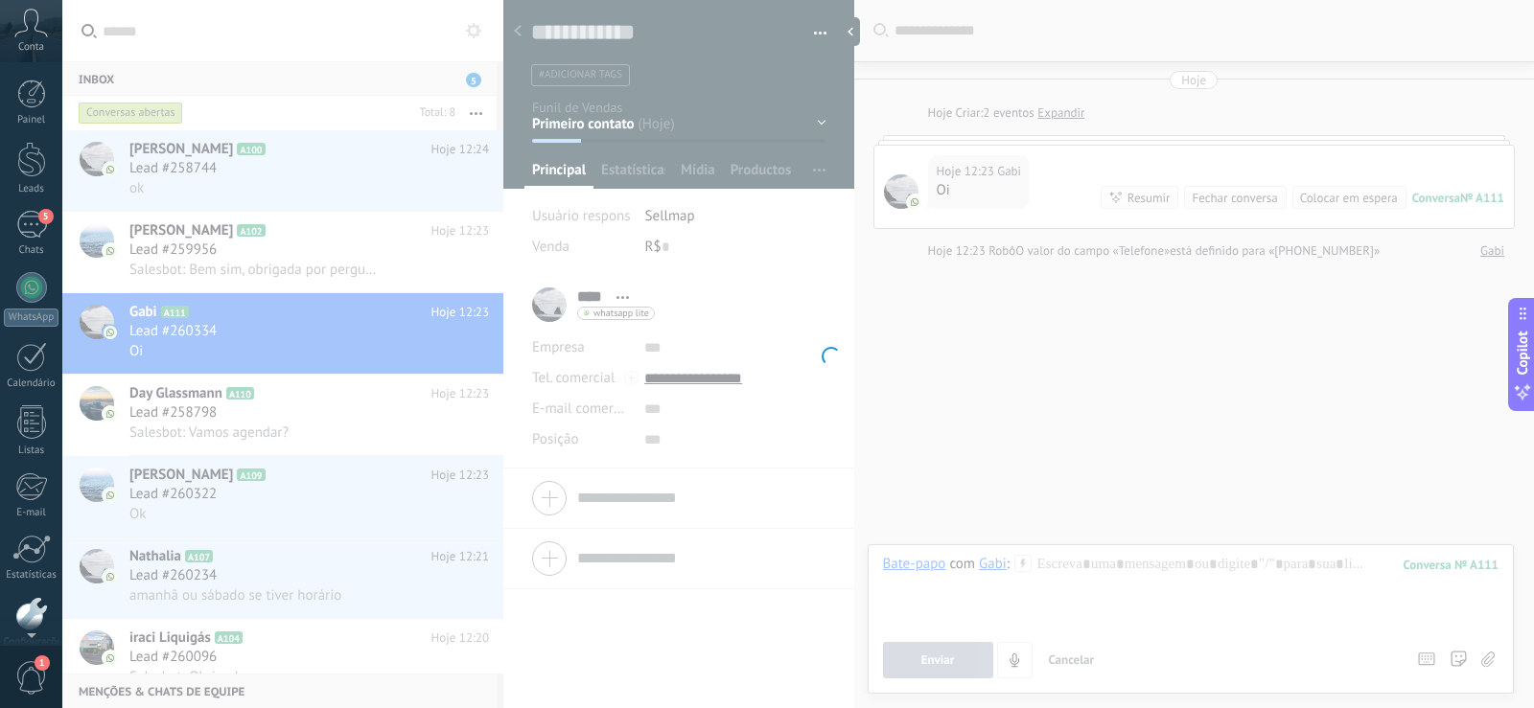
scroll to position [89, 0]
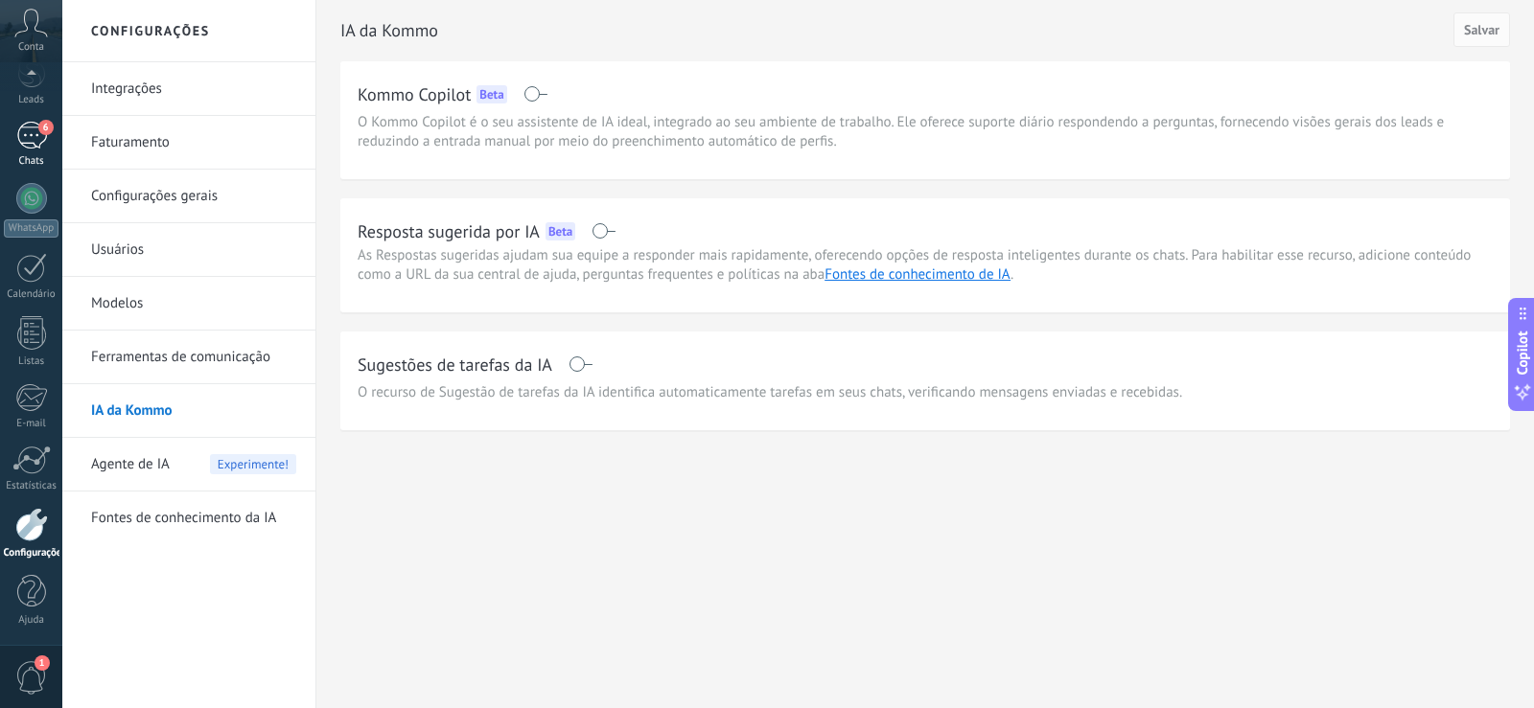
click at [38, 154] on link "6 Chats" at bounding box center [31, 145] width 62 height 46
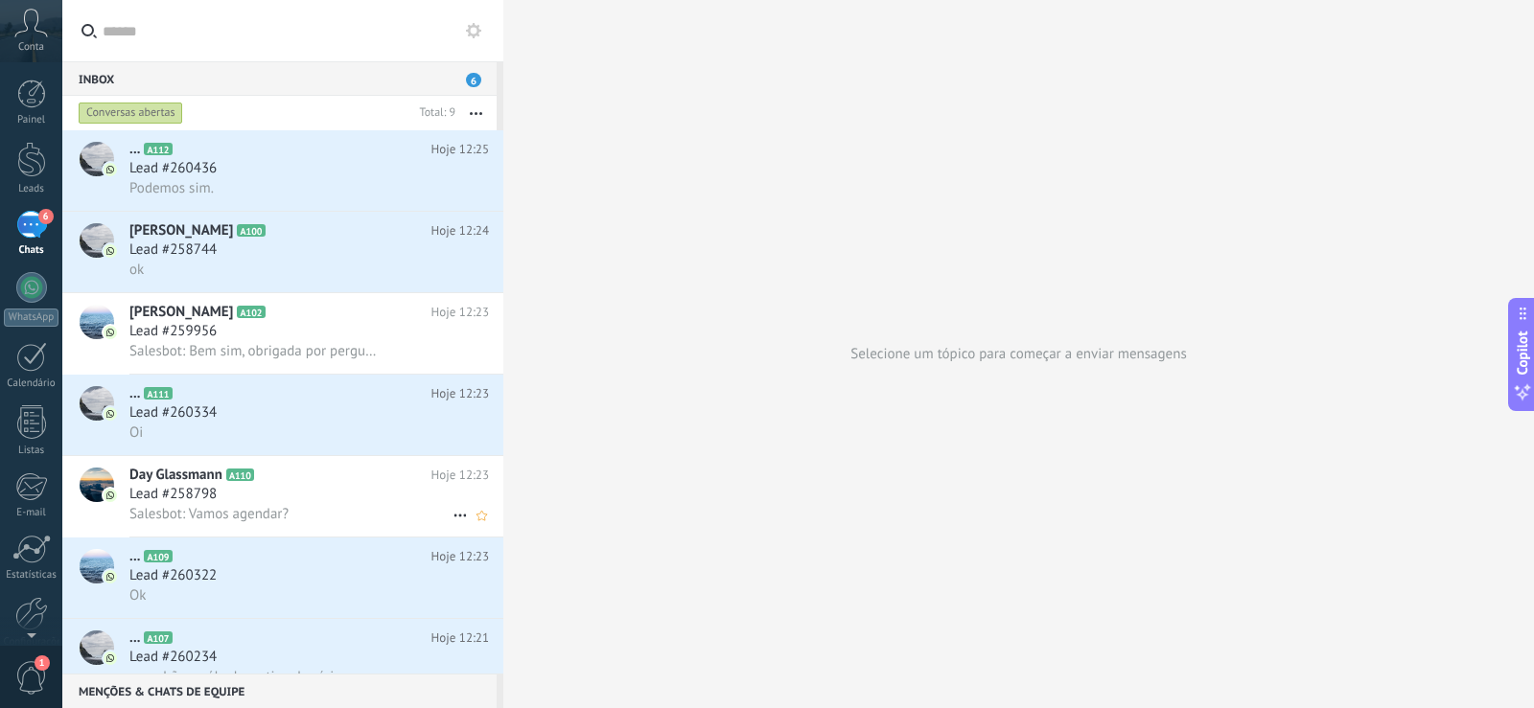
click at [456, 515] on icon at bounding box center [460, 515] width 23 height 23
click at [569, 432] on div at bounding box center [767, 354] width 1534 height 708
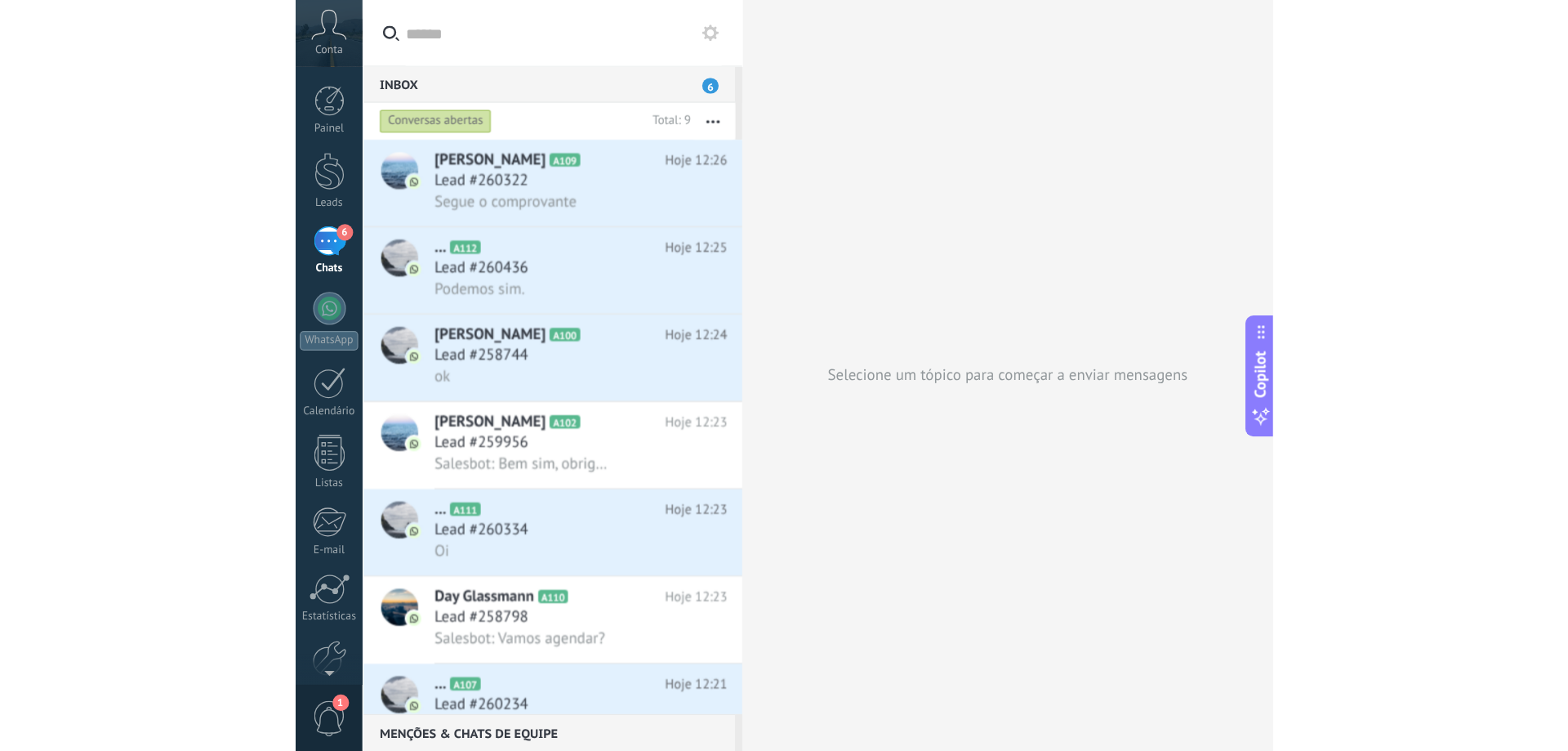
scroll to position [15, 0]
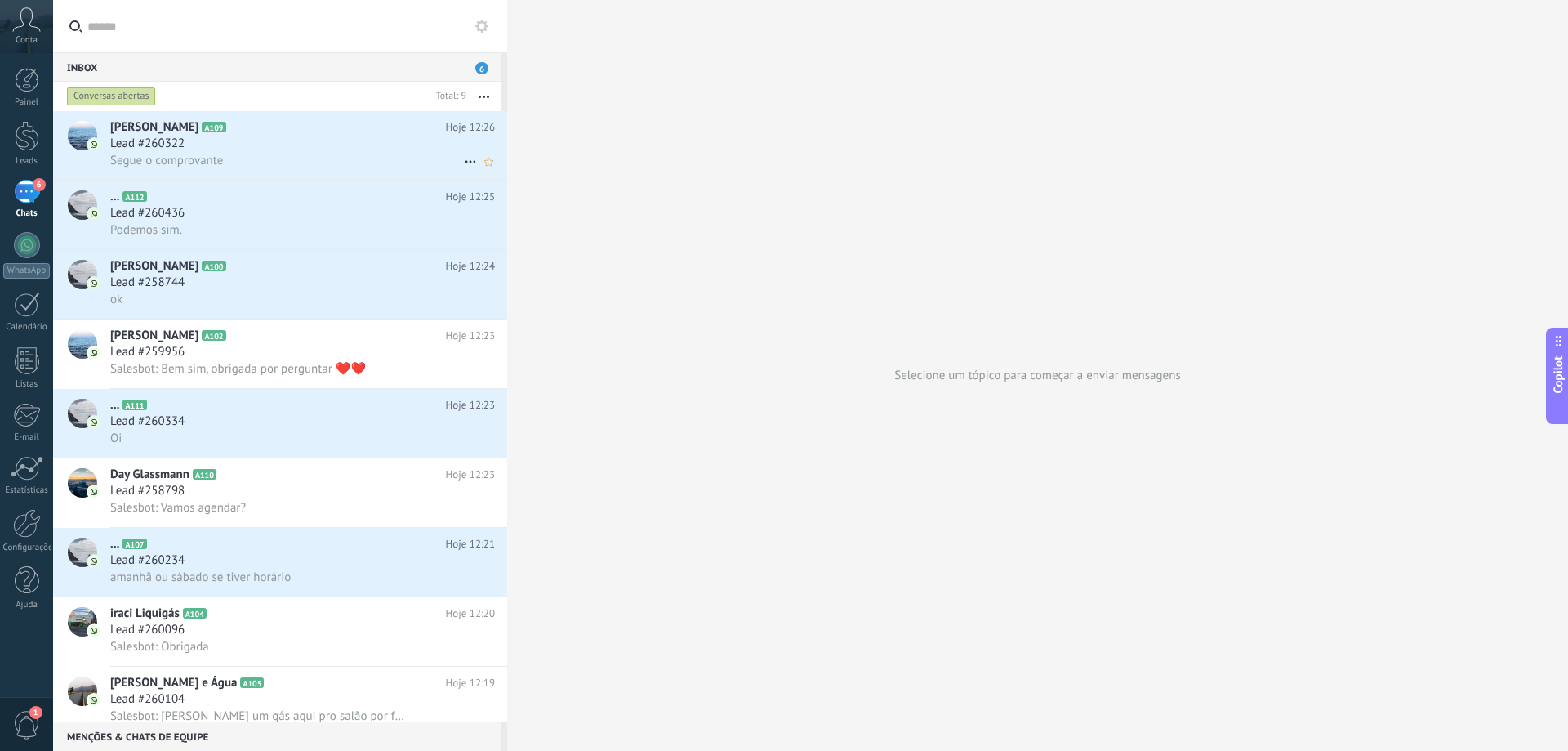
click at [278, 127] on h2 "Mariano Gisele A109" at bounding box center [278, 127] width 336 height 16
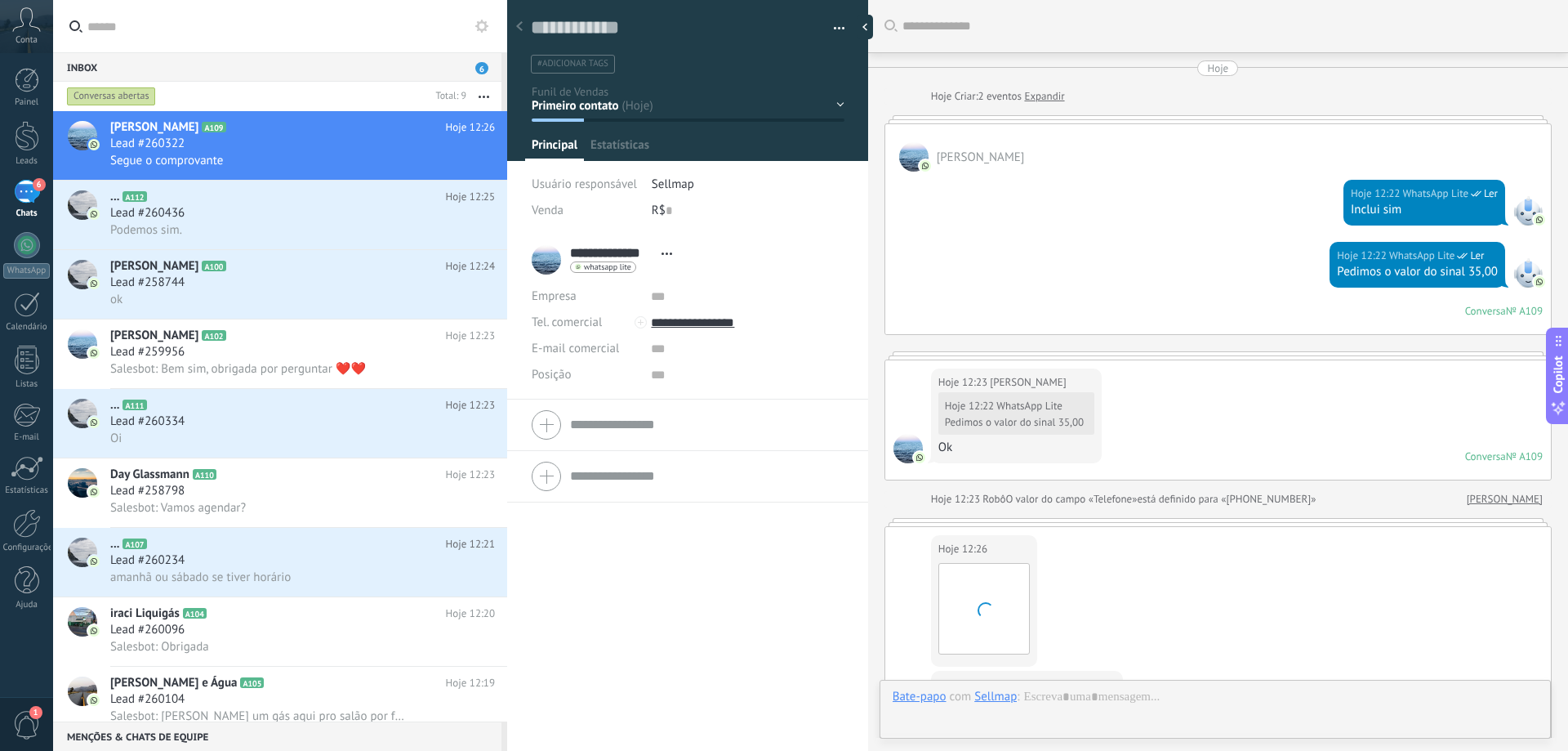
scroll to position [25, 0]
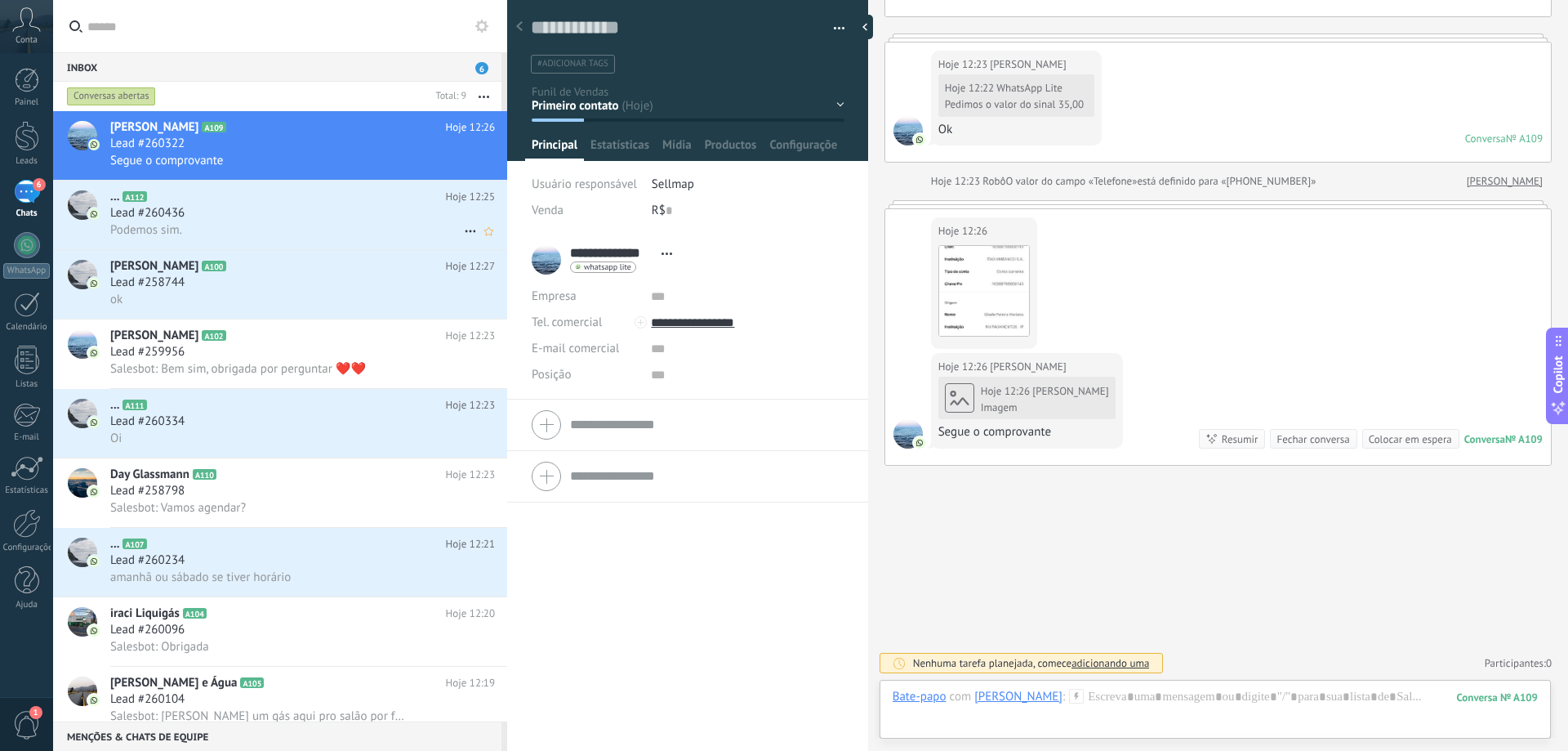
click at [249, 233] on div "Podemos sim." at bounding box center [302, 230] width 384 height 17
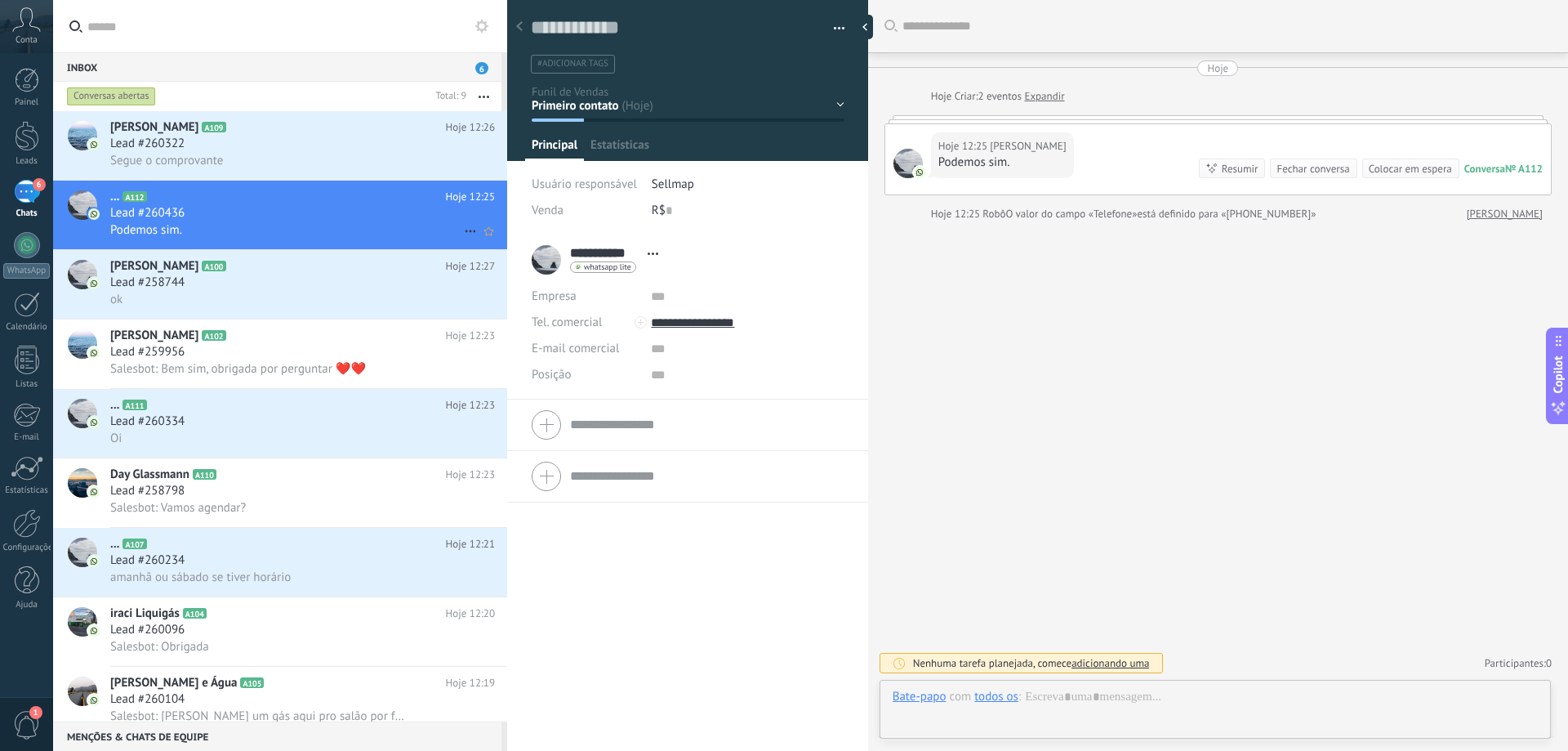
scroll to position [25, 0]
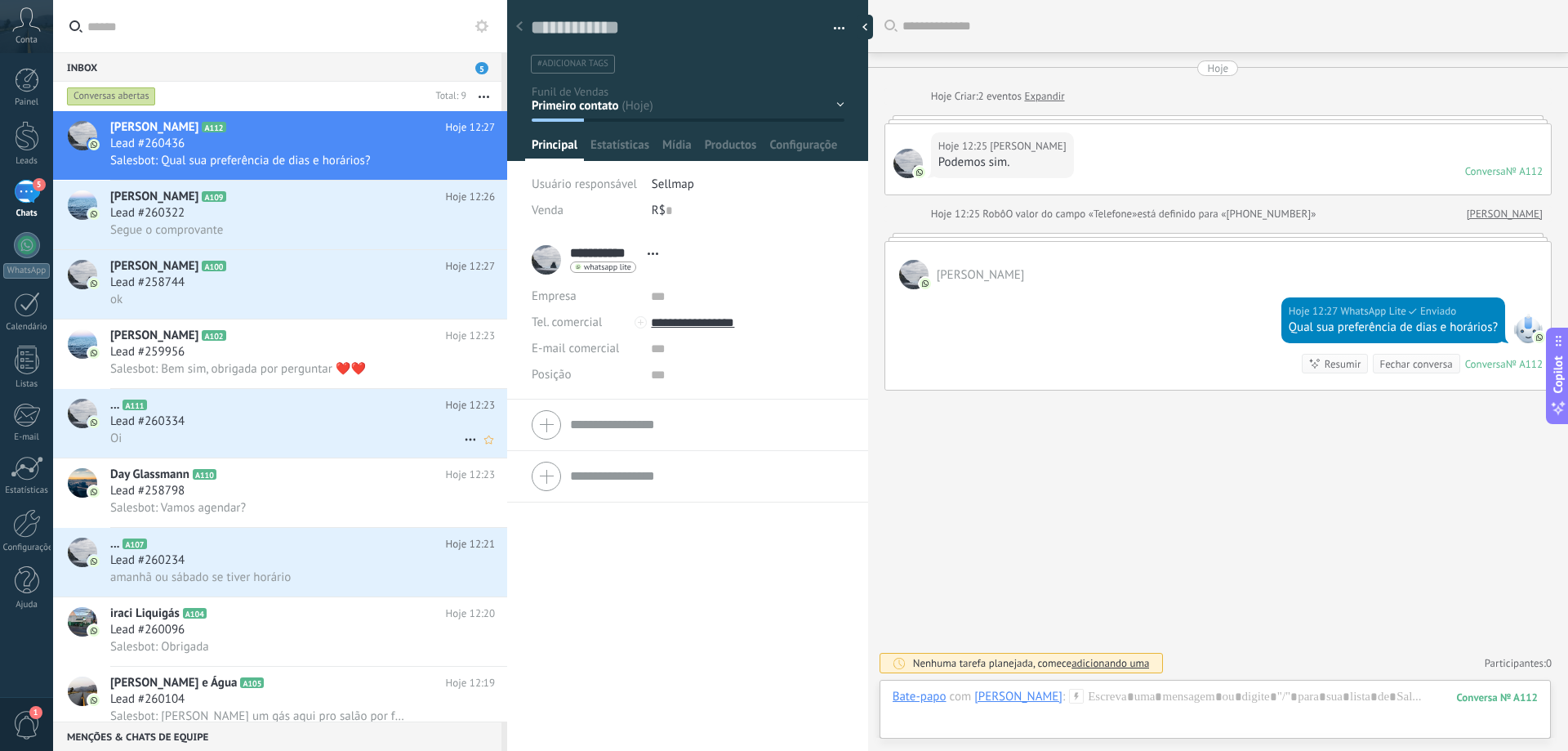
click at [236, 427] on div "Lead #260334" at bounding box center [302, 421] width 384 height 16
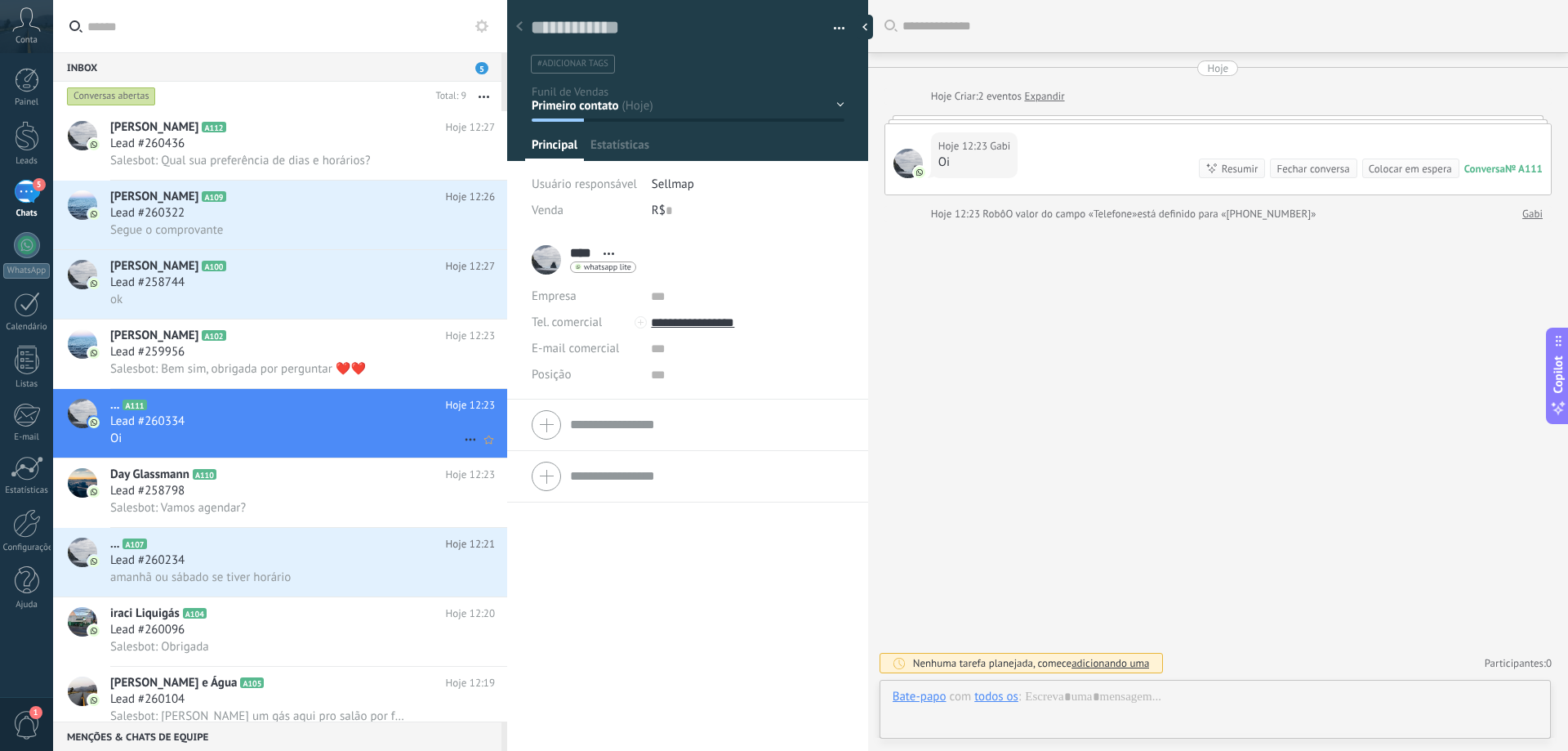
scroll to position [25, 0]
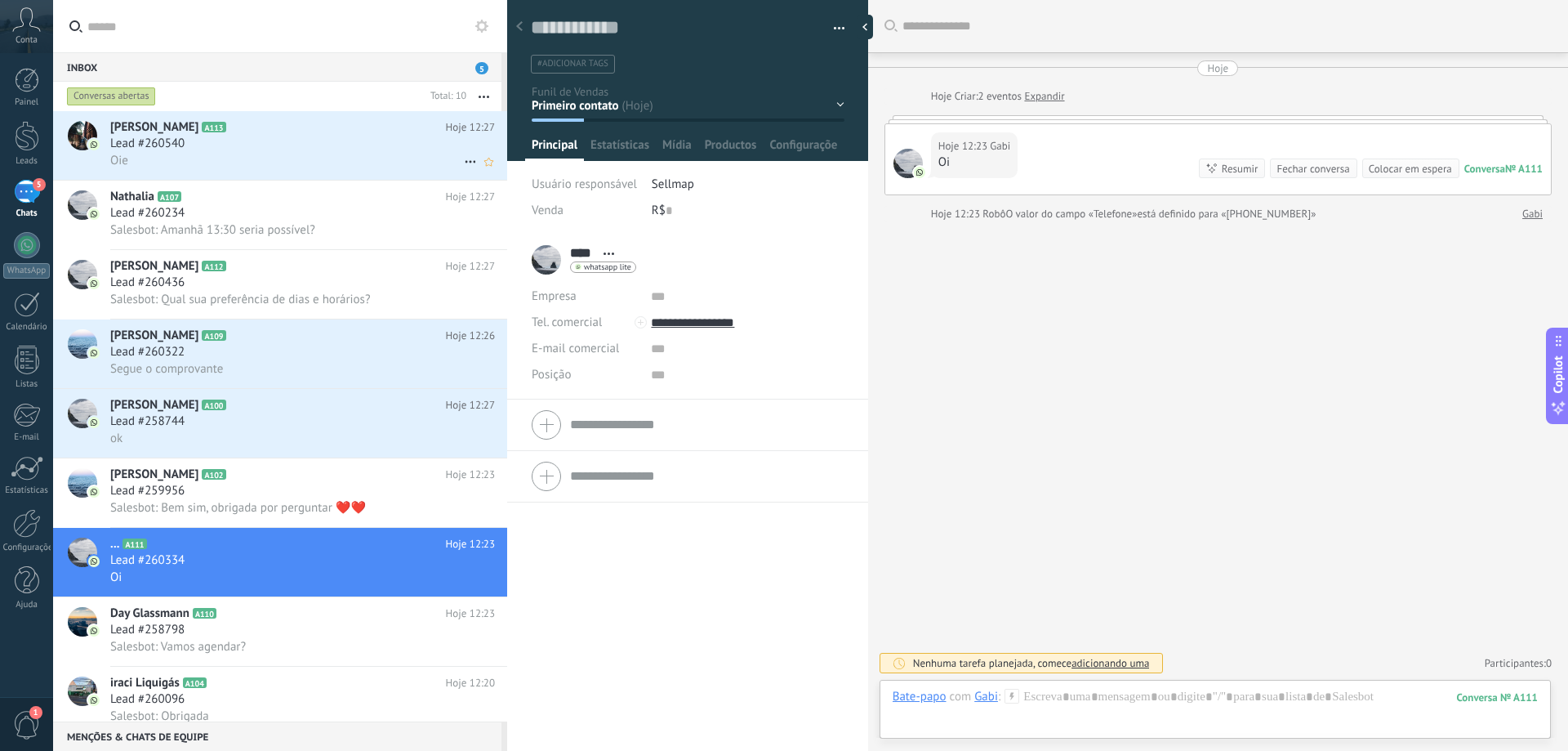
click at [270, 157] on div "Oie" at bounding box center [302, 160] width 384 height 17
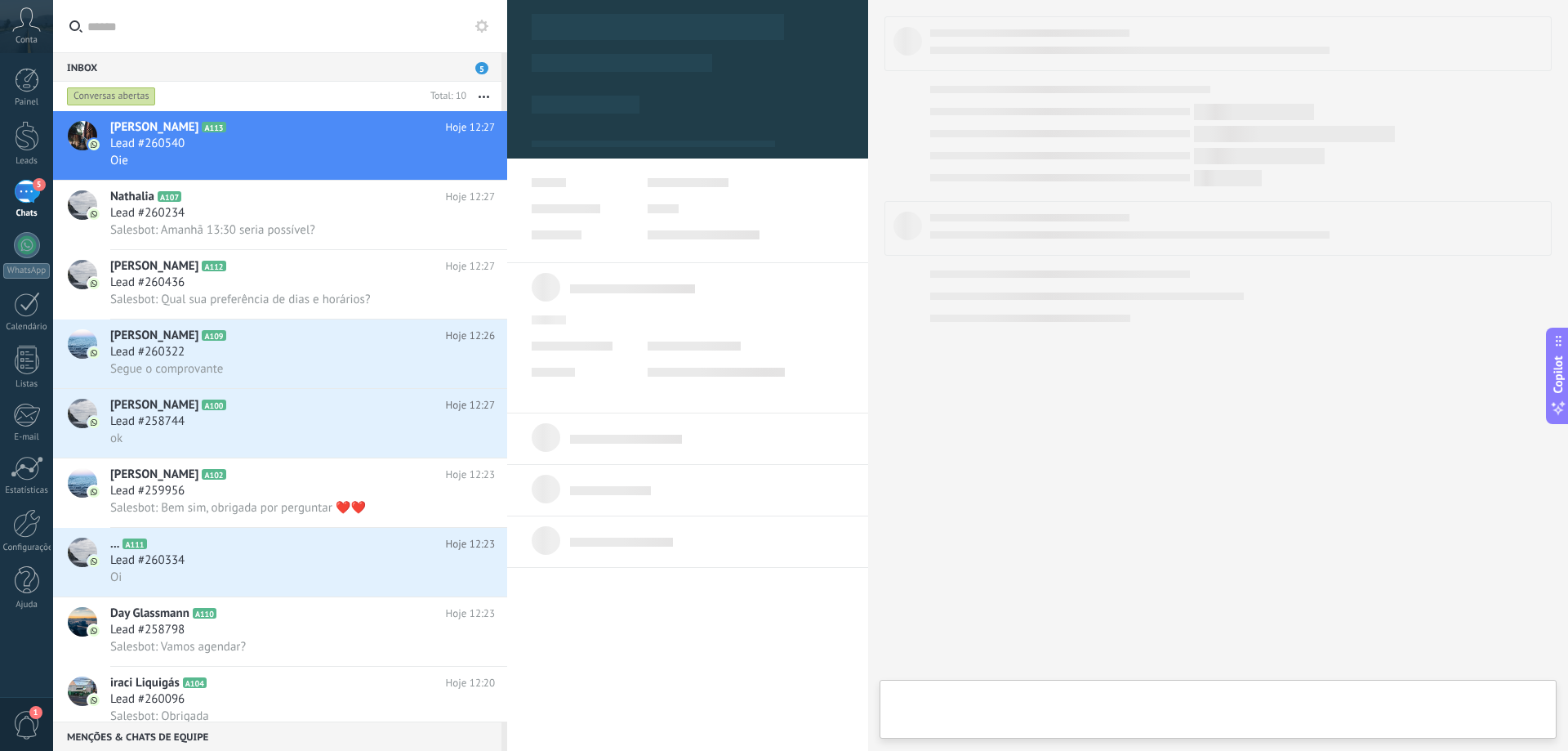
type textarea "**********"
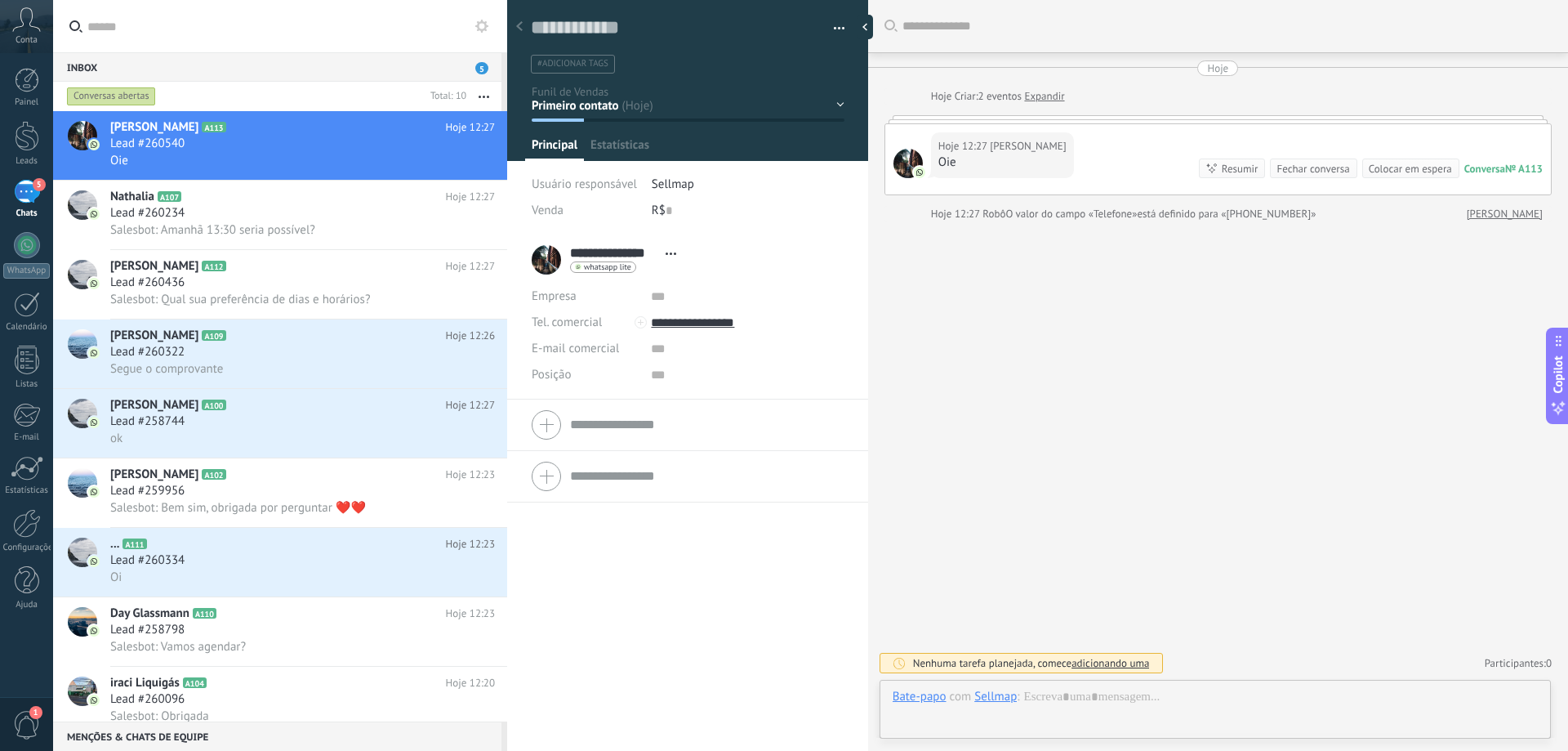
scroll to position [25, 0]
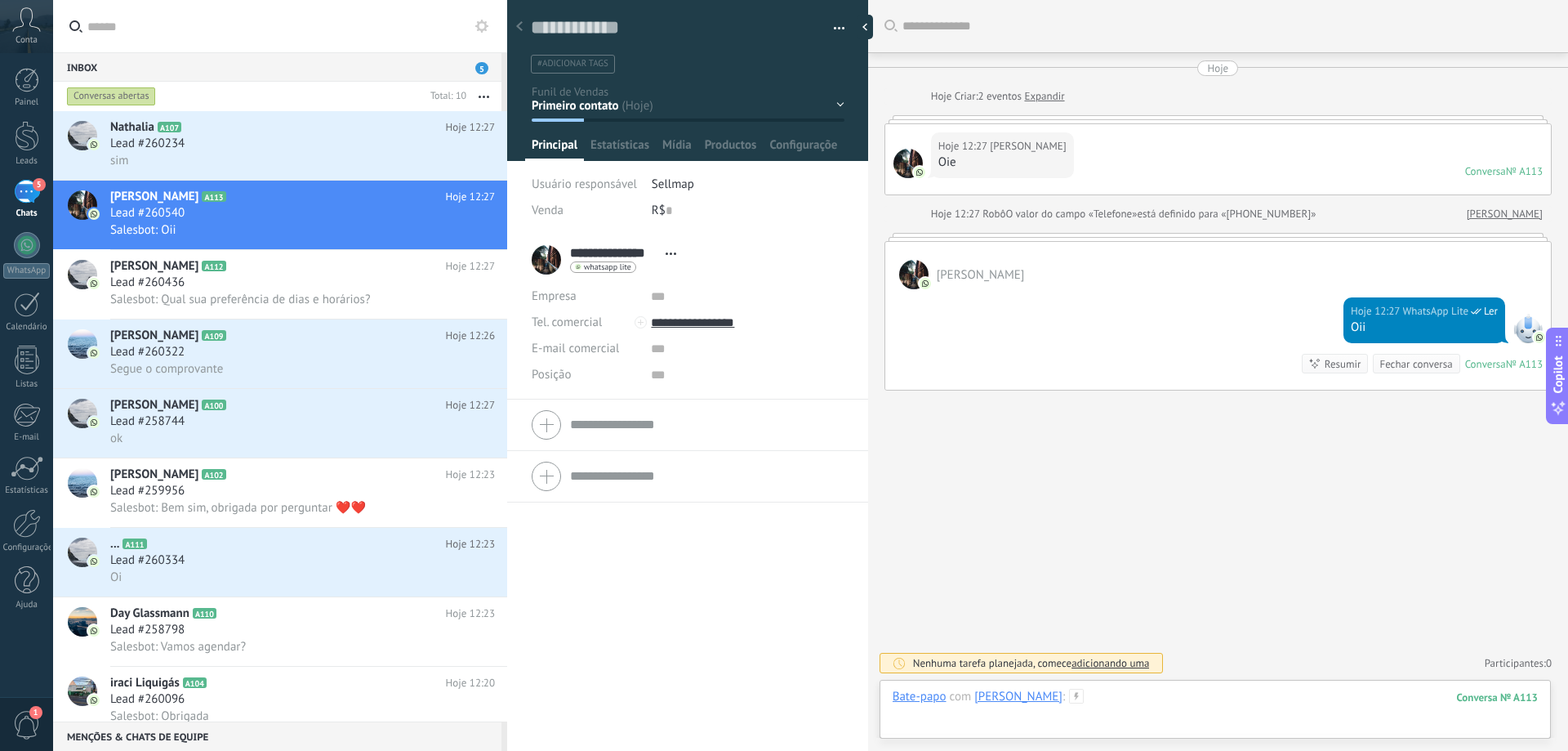
click at [1206, 603] on div at bounding box center [1215, 713] width 645 height 49
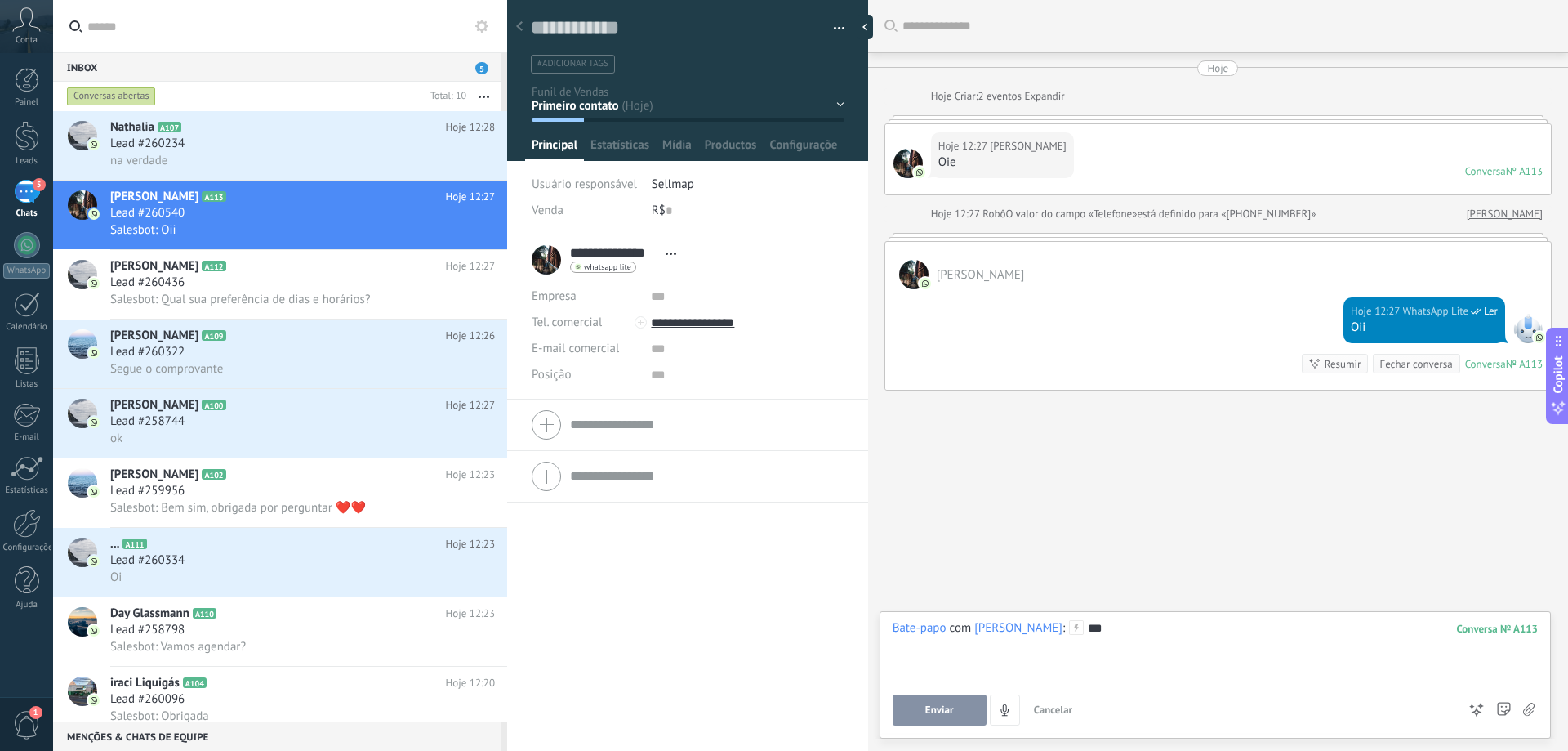
click at [951, 603] on button "Enviar" at bounding box center [940, 710] width 94 height 31
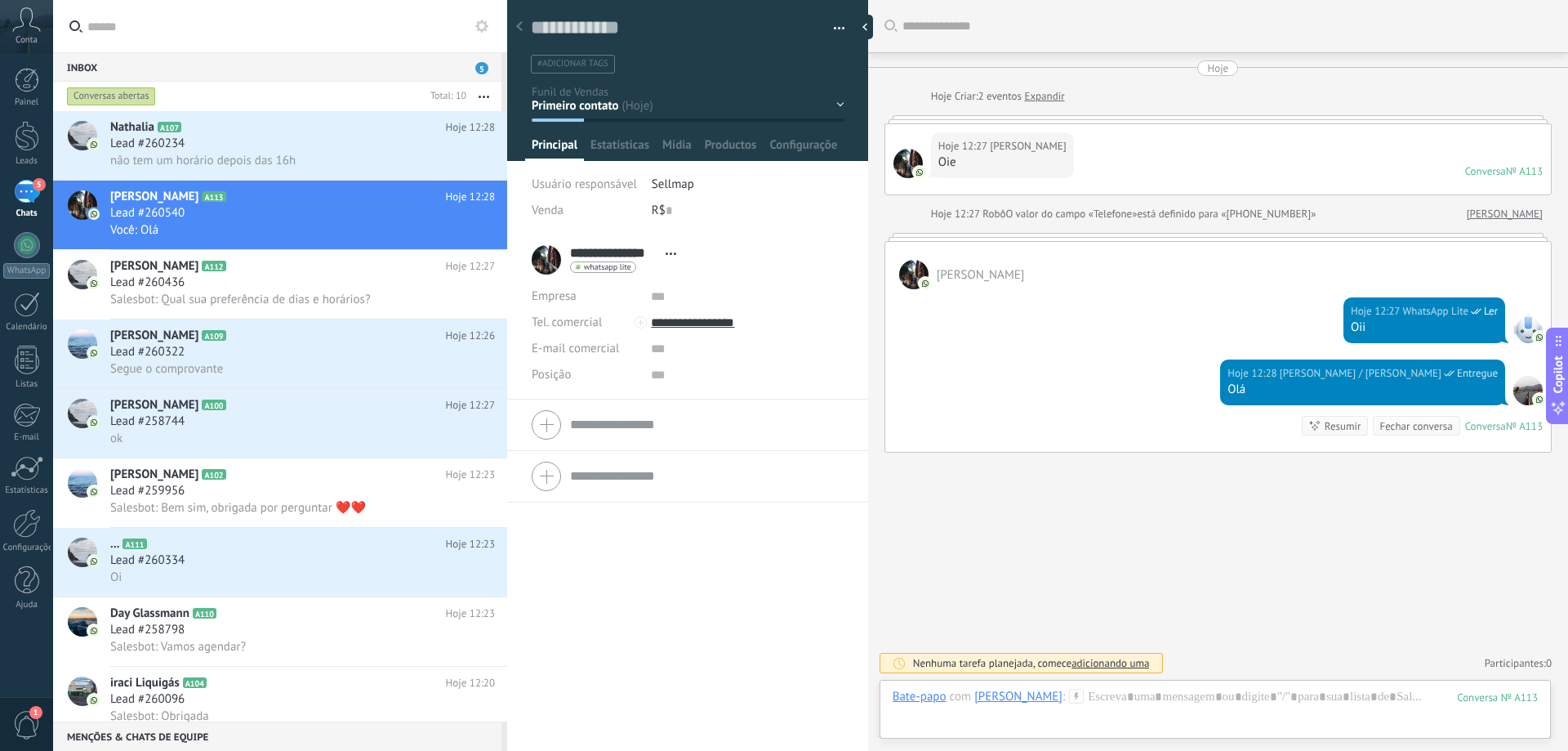
click at [673, 254] on icon at bounding box center [671, 253] width 10 height 3
click at [752, 274] on link "Abrir detalhes" at bounding box center [726, 275] width 73 height 15
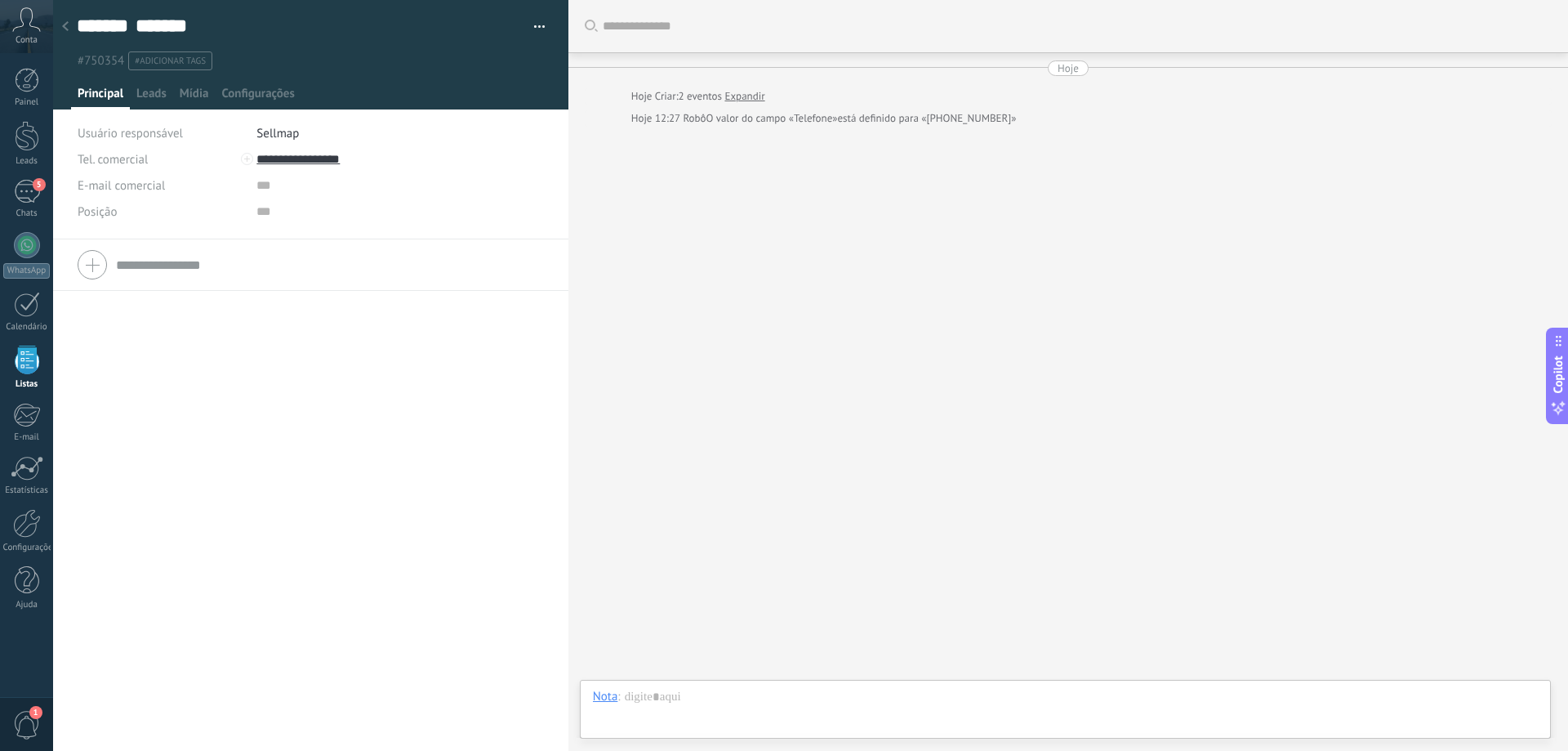
click at [532, 26] on button "button" at bounding box center [533, 26] width 24 height 25
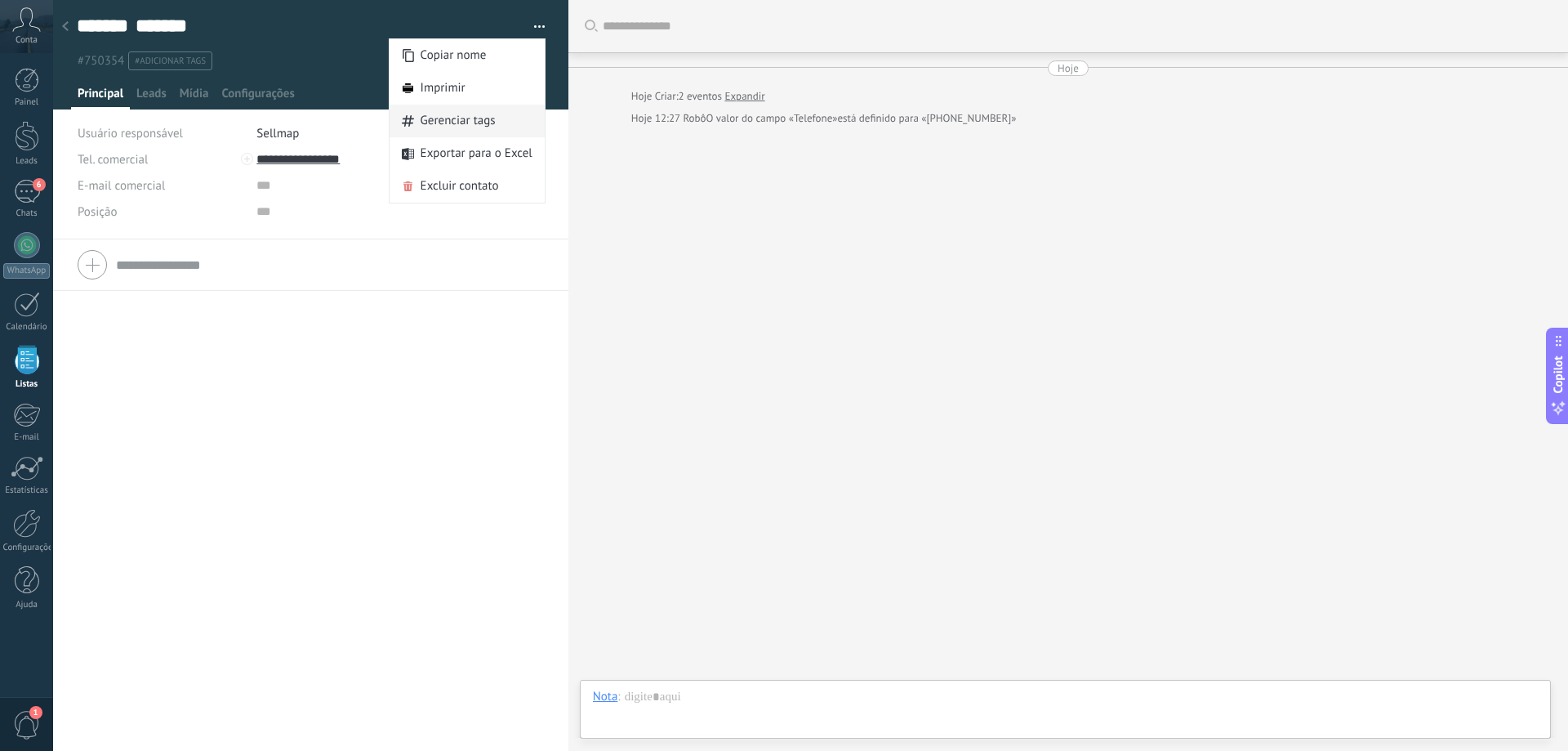
click at [479, 124] on span "Gerenciar tags" at bounding box center [458, 121] width 75 height 32
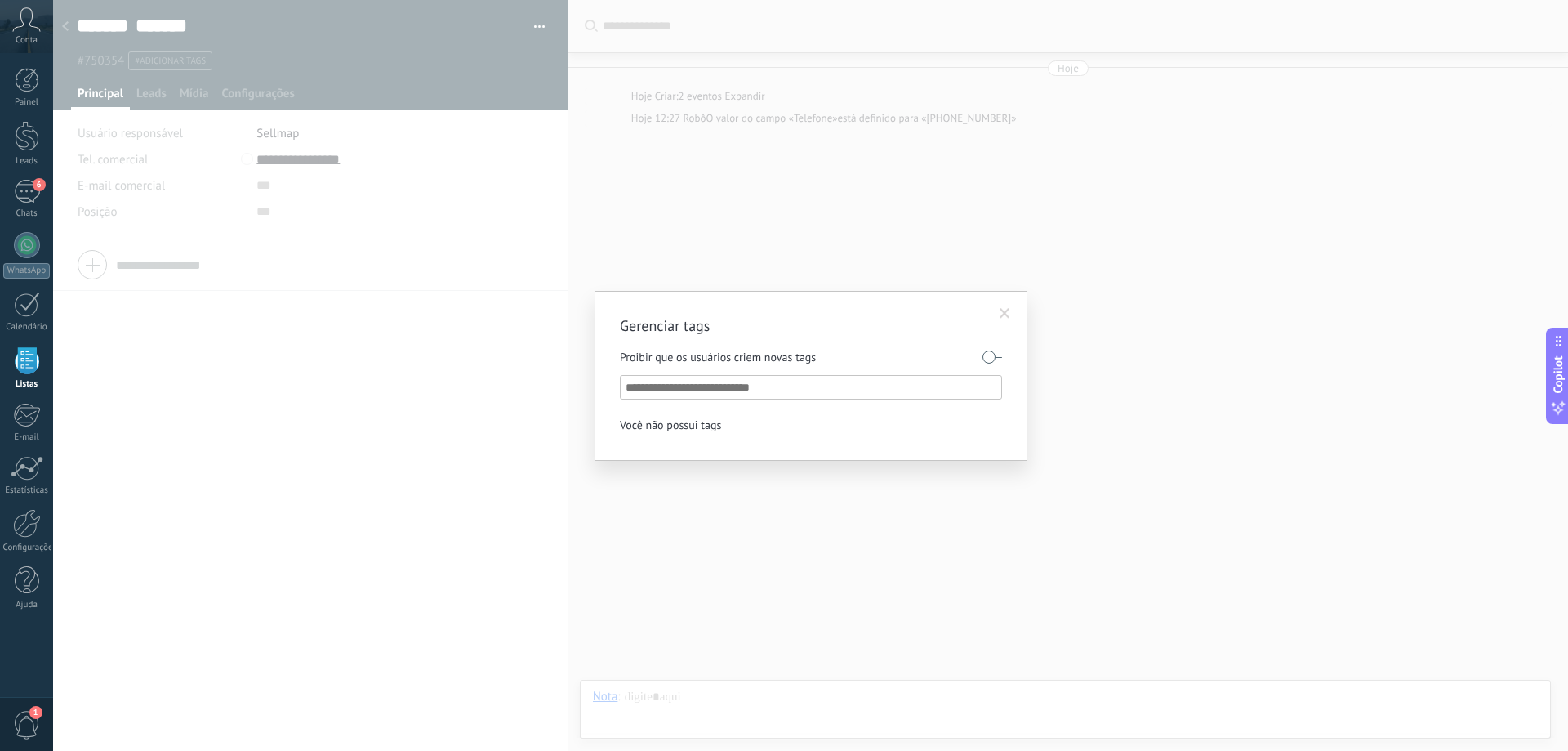
click at [1006, 305] on span at bounding box center [1006, 314] width 27 height 28
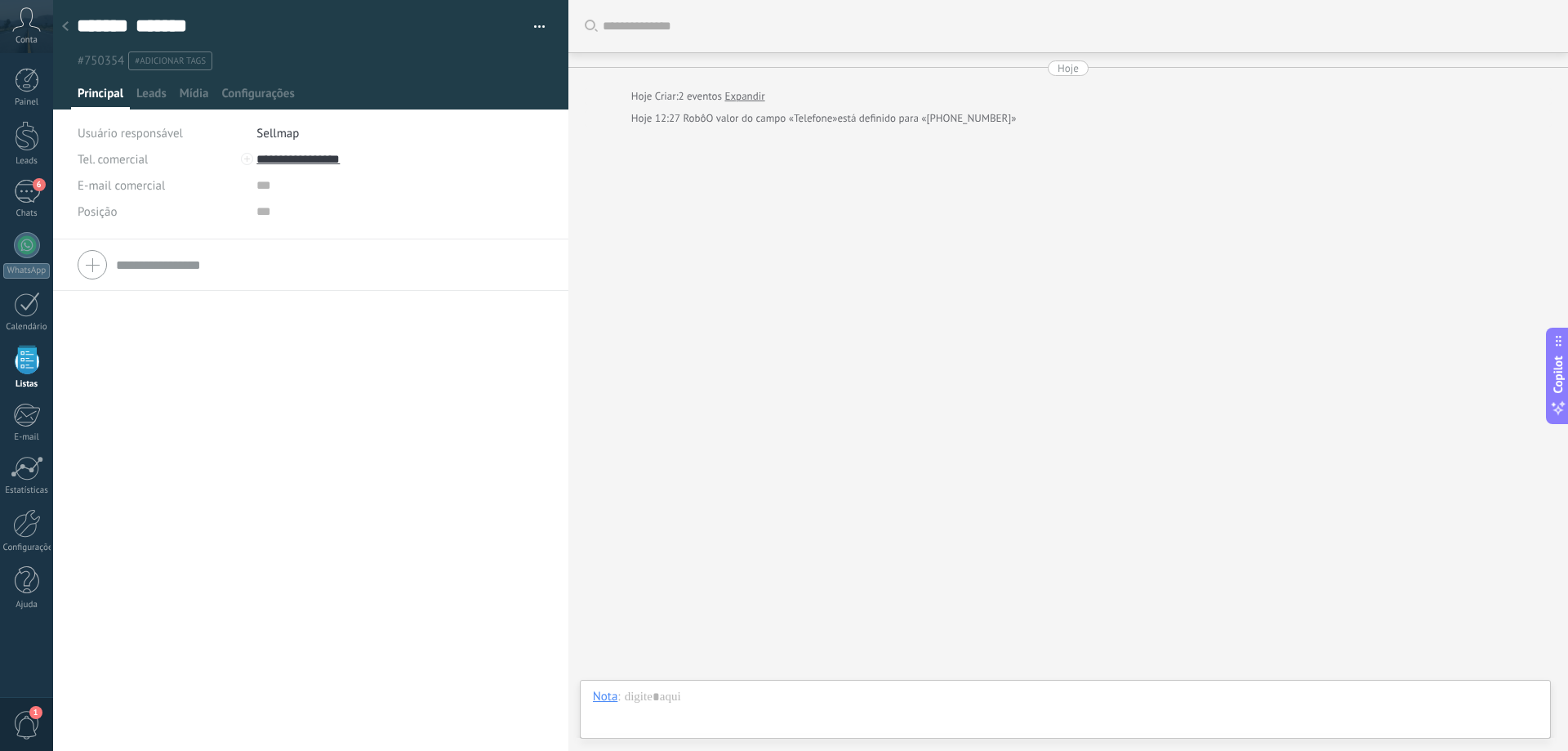
click at [394, 69] on ul "#750354 #adicionar tags" at bounding box center [308, 61] width 465 height 22
click at [167, 91] on div "Leads" at bounding box center [151, 98] width 43 height 24
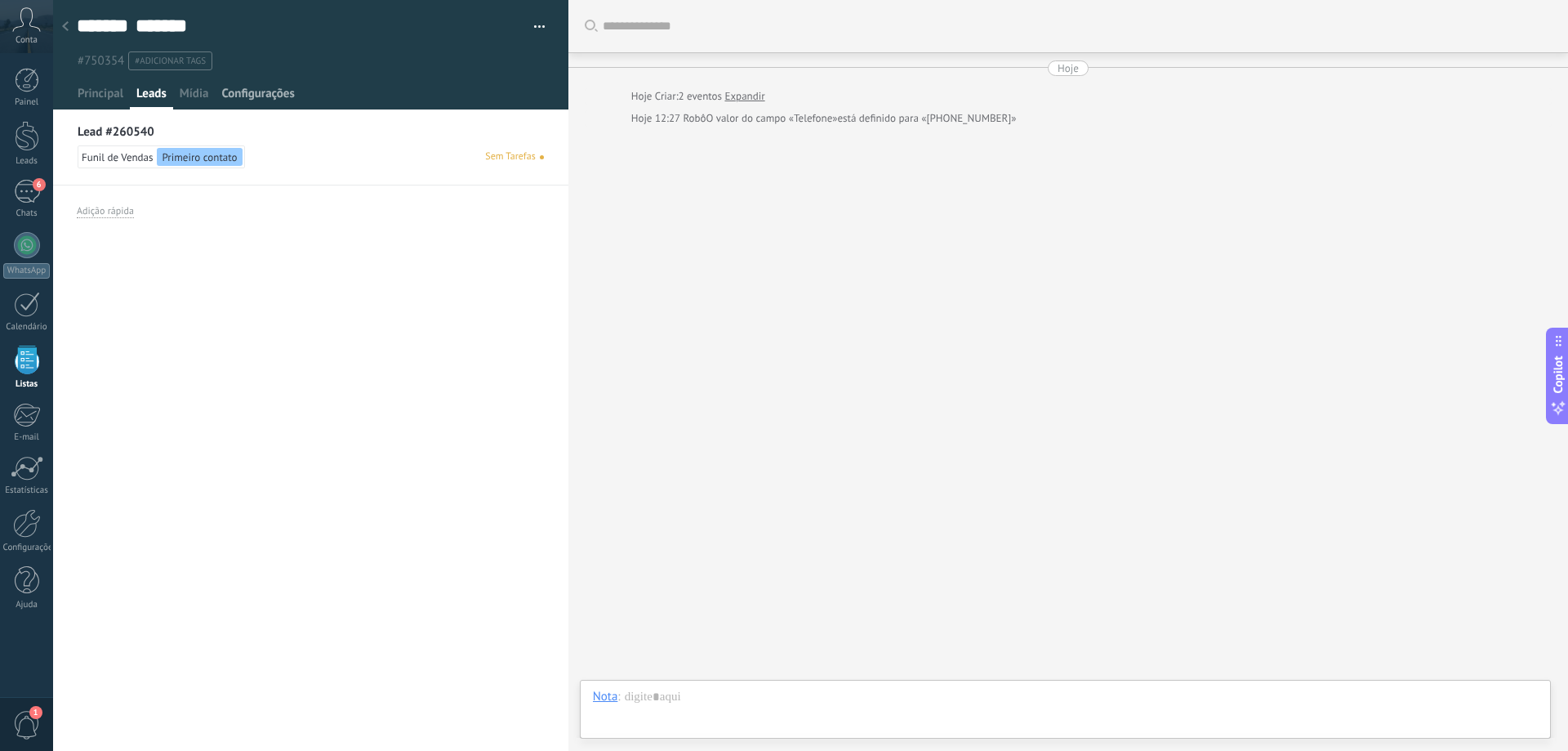
click at [230, 90] on span "Configurações" at bounding box center [257, 98] width 72 height 24
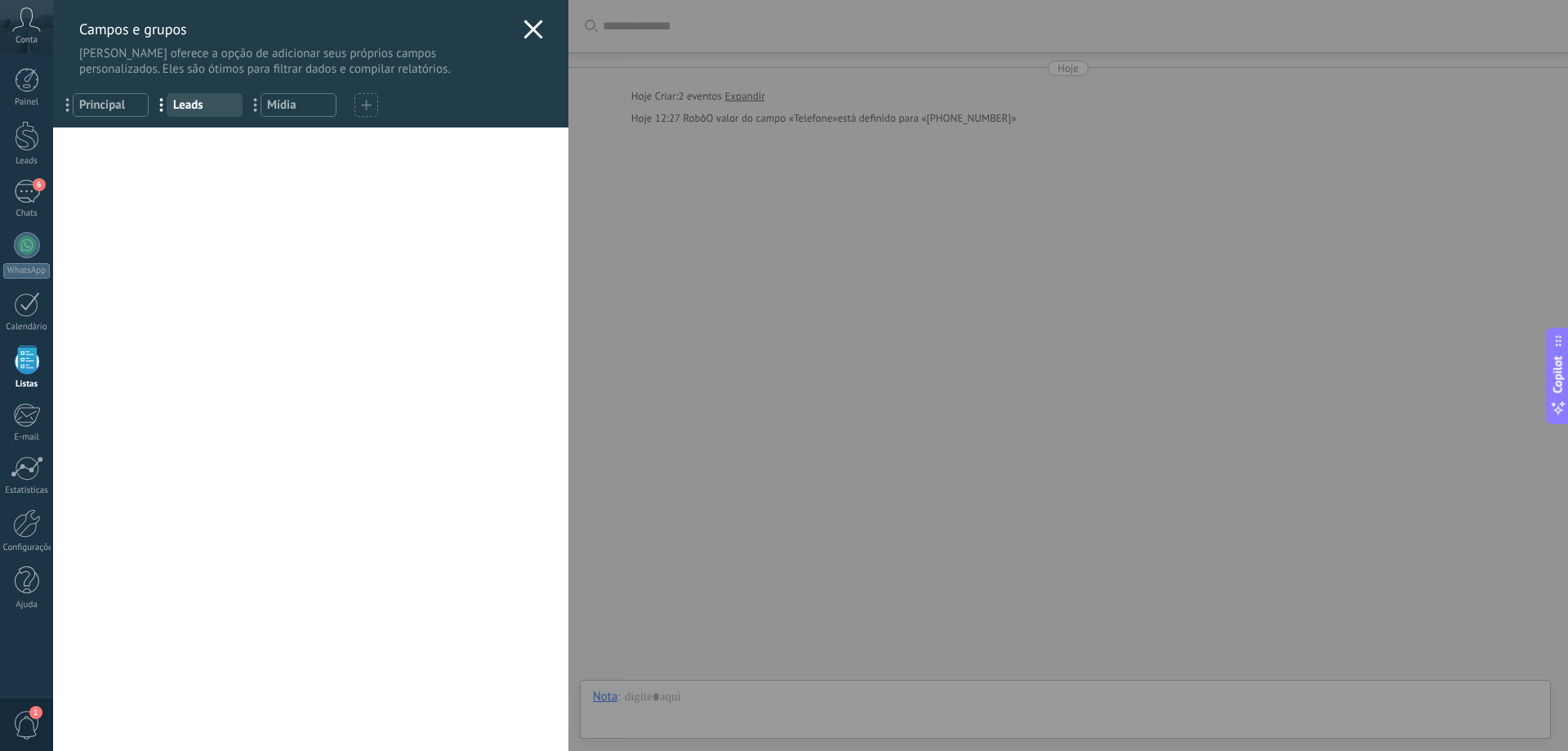
click at [523, 27] on icon at bounding box center [533, 29] width 20 height 20
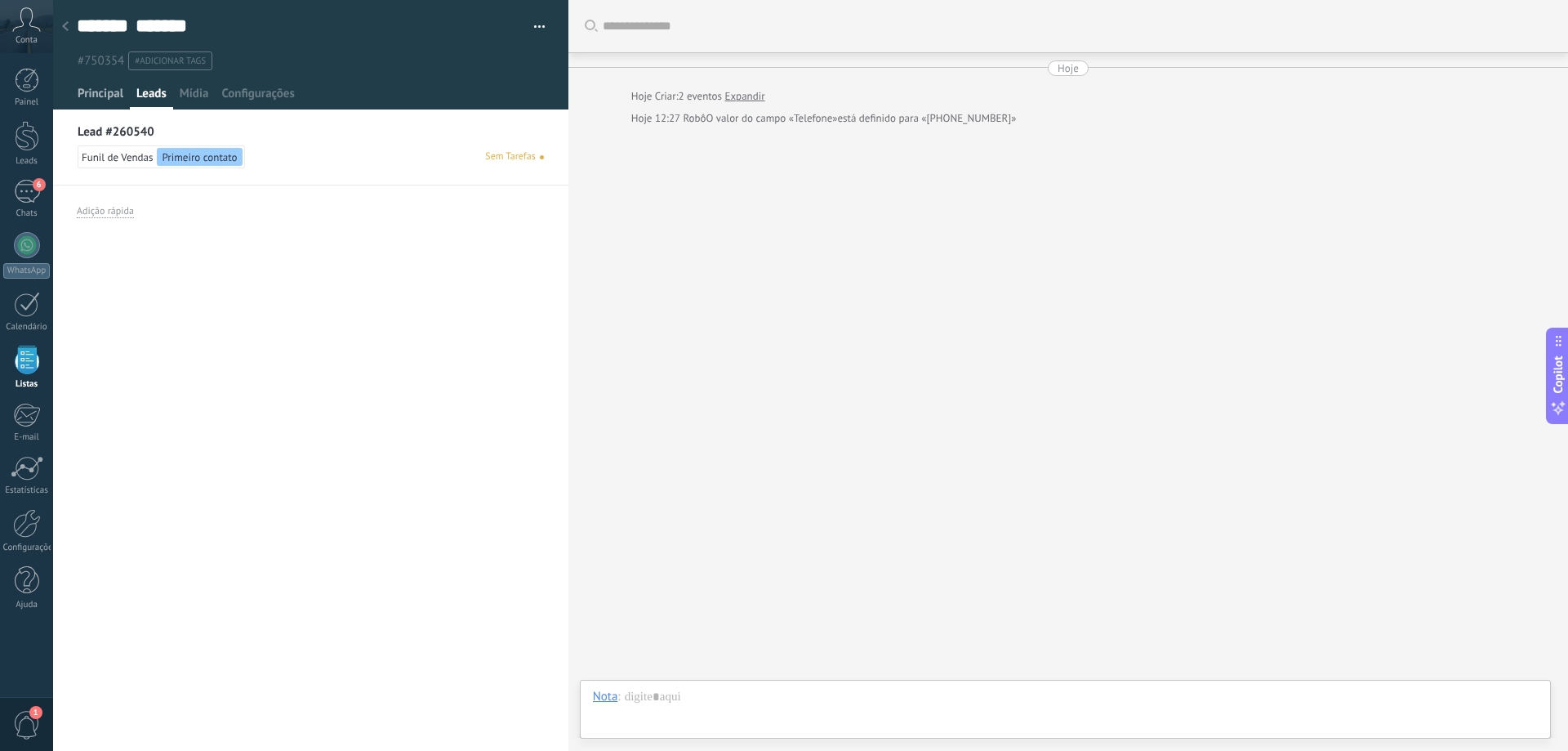
click at [108, 99] on span "Principal" at bounding box center [101, 98] width 46 height 24
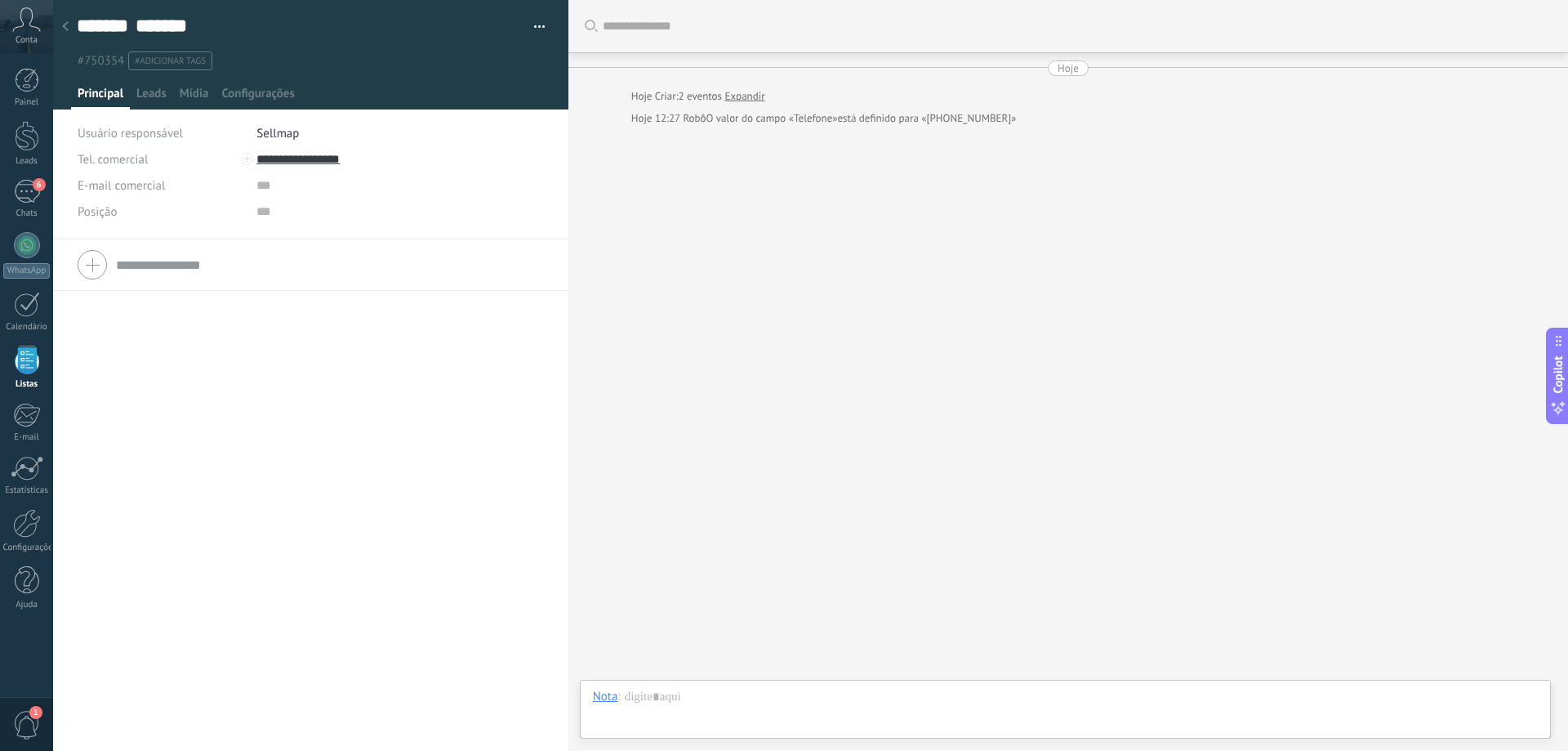
click at [535, 28] on button "button" at bounding box center [533, 26] width 24 height 25
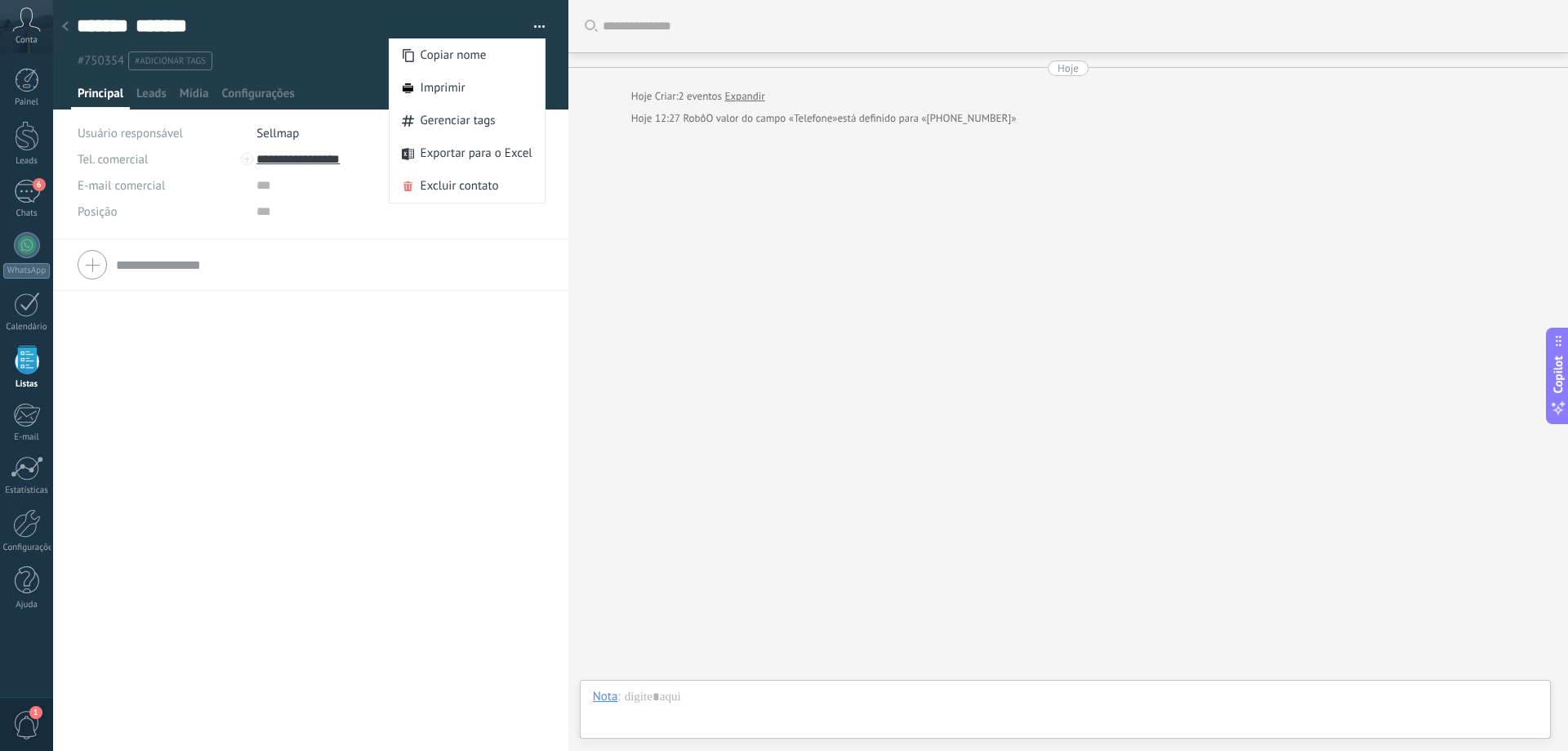
click at [89, 59] on span "#750354" at bounding box center [101, 61] width 47 height 15
click at [67, 24] on use at bounding box center [66, 26] width 7 height 10
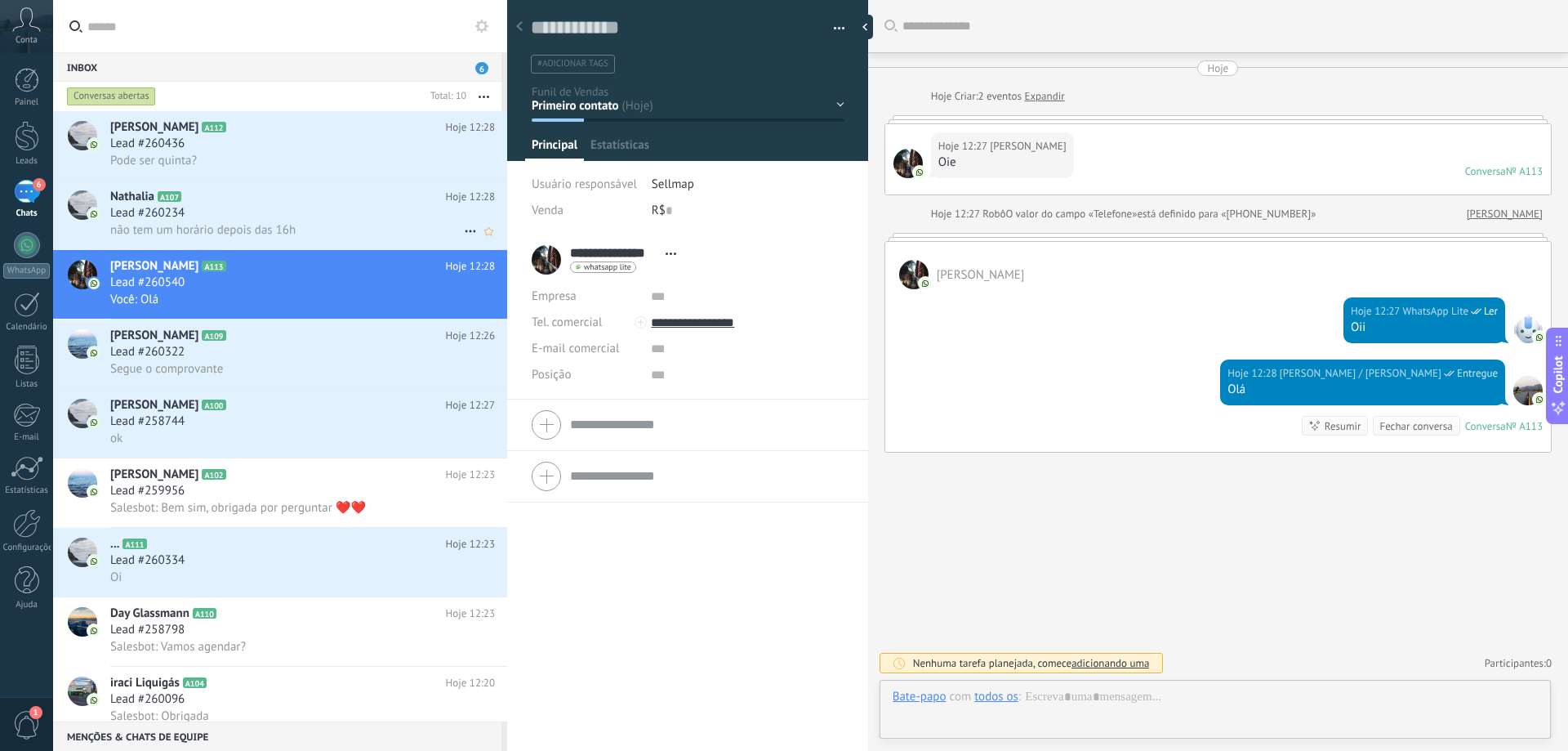
scroll to position [25, 0]
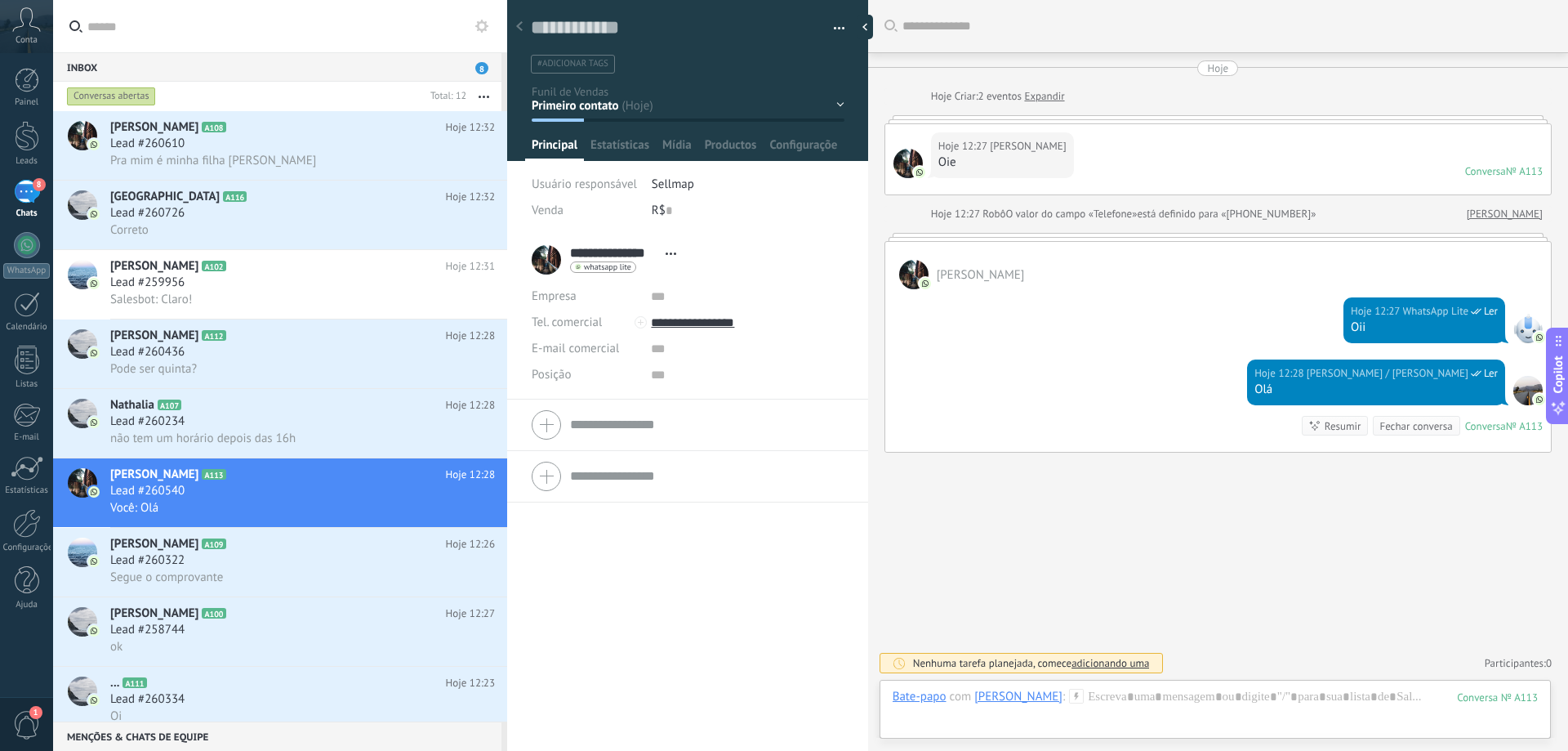
click at [32, 32] on div "Conta" at bounding box center [26, 26] width 53 height 53
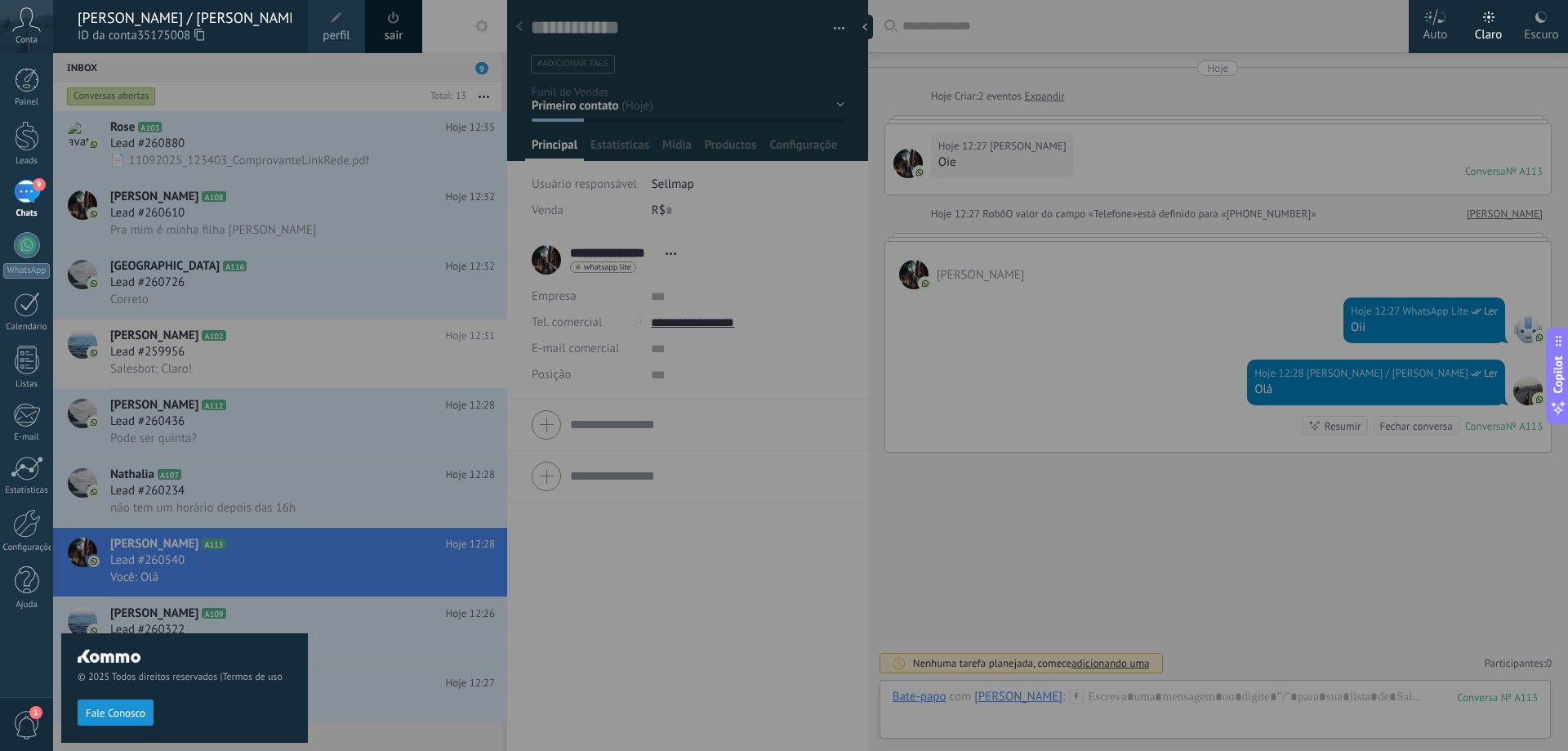
click at [581, 603] on div at bounding box center [837, 375] width 1568 height 751
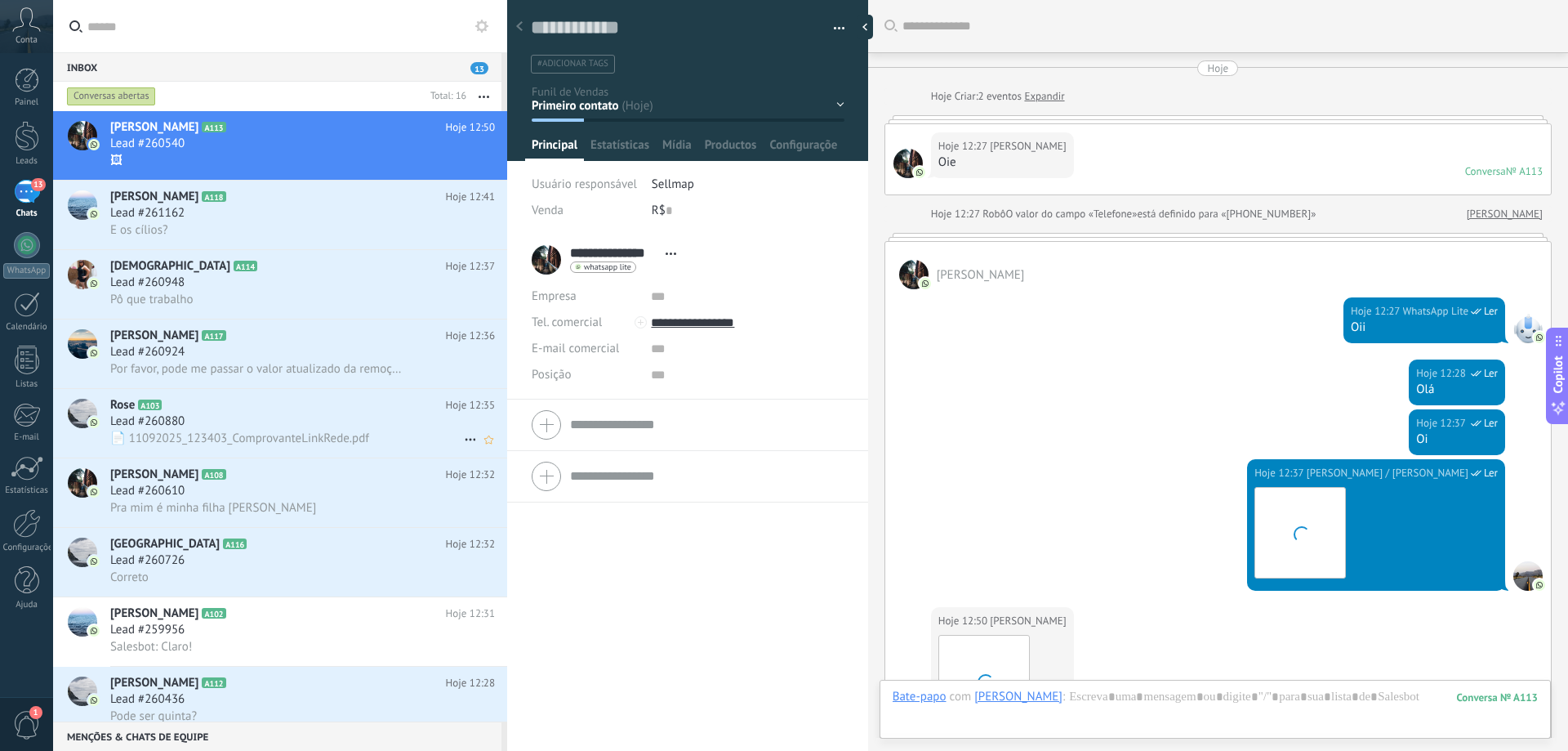
scroll to position [290, 0]
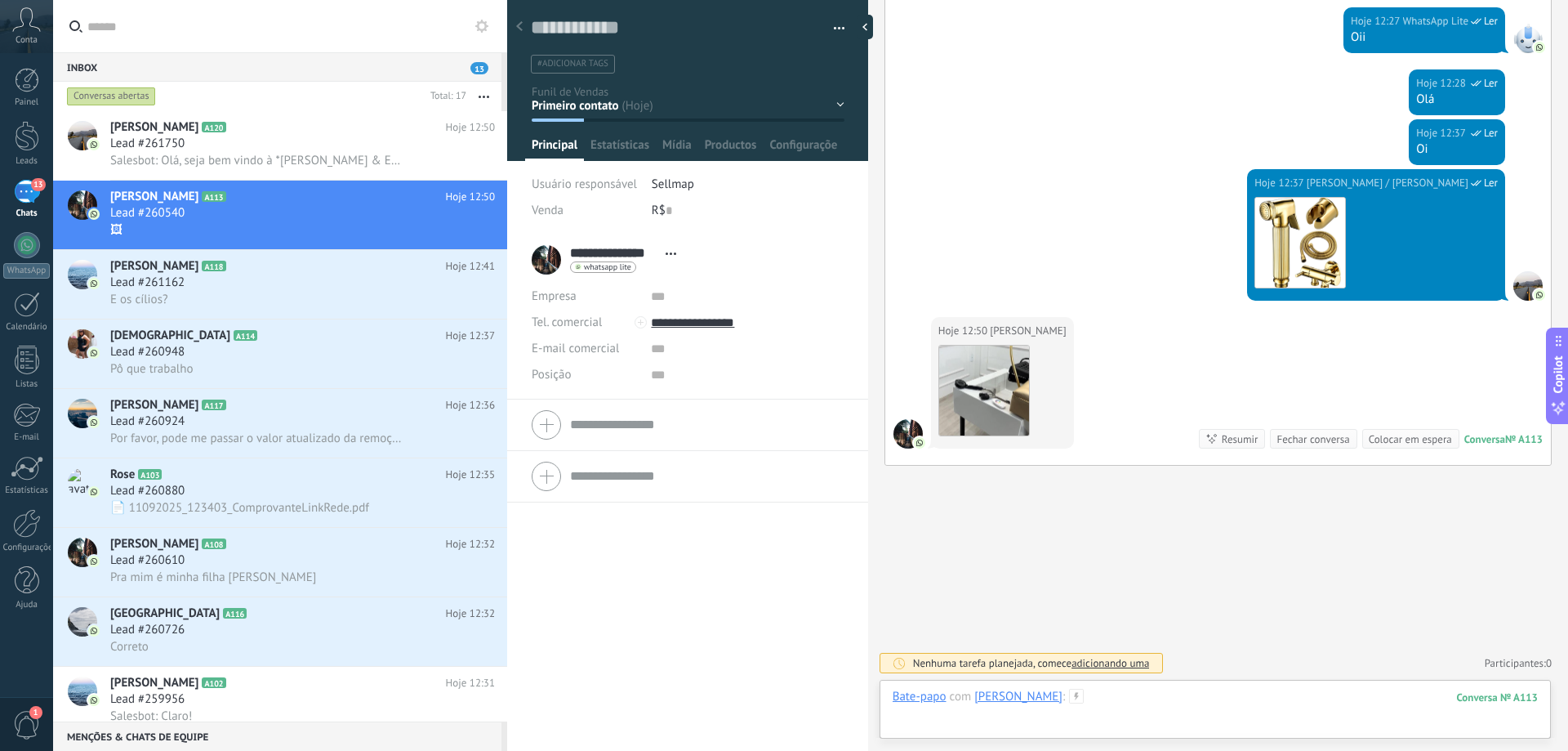
click at [1306, 603] on div at bounding box center [1215, 713] width 645 height 49
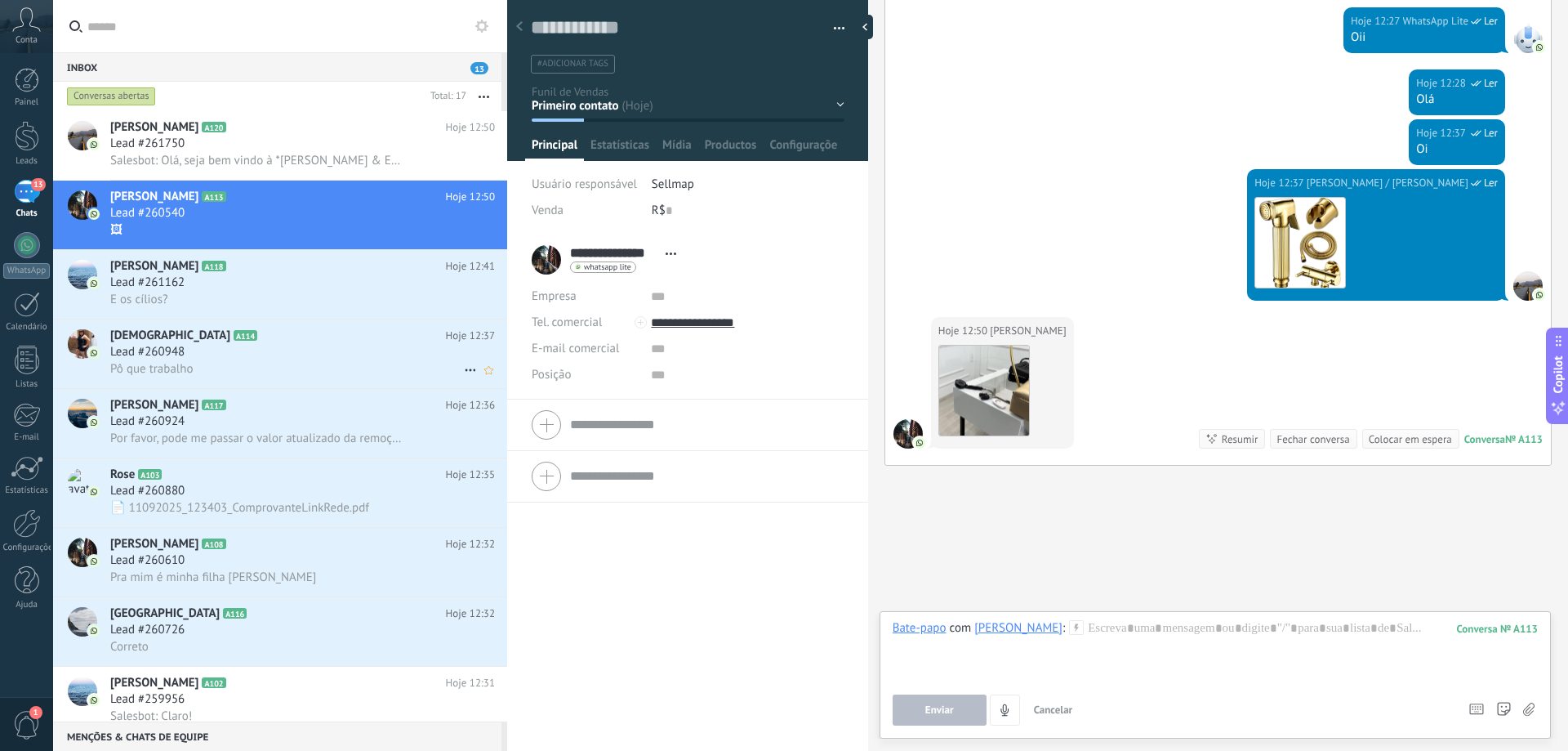
click at [194, 349] on div "Lead #260948" at bounding box center [302, 352] width 384 height 16
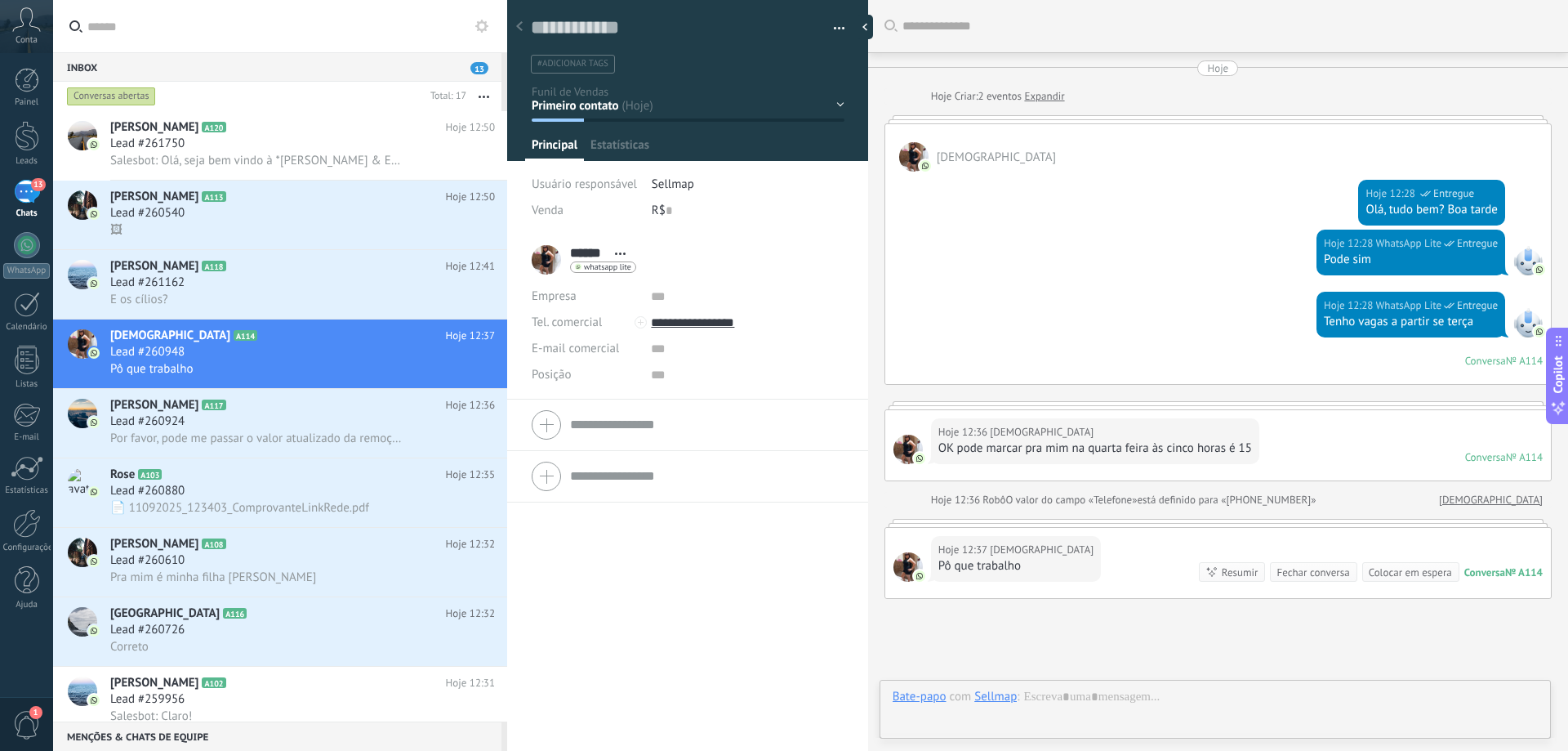
scroll to position [133, 0]
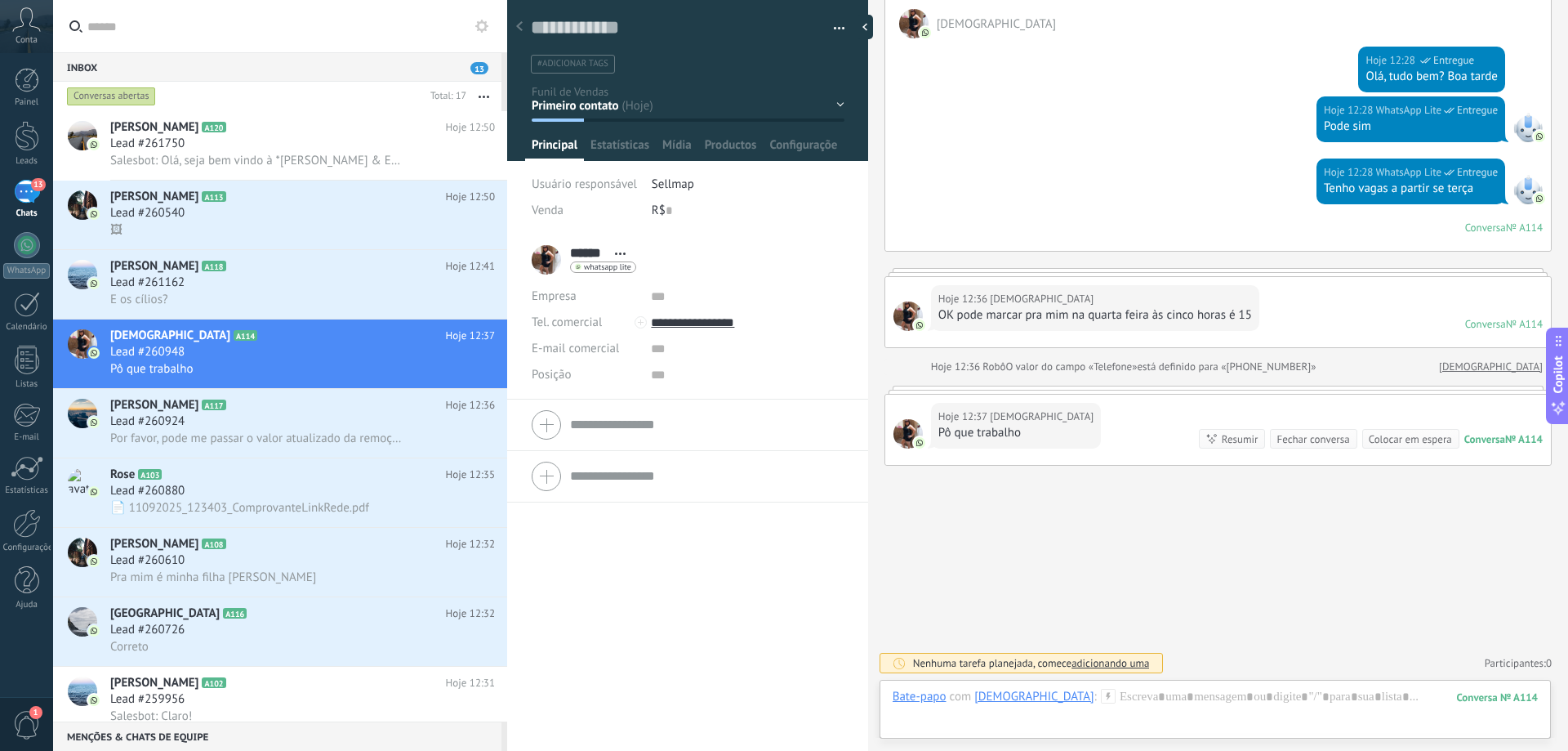
click at [912, 20] on div at bounding box center [914, 24] width 30 height 30
click at [540, 263] on div "****** Judecy ****** Judecy Sobrenome Abrir detalhes Copiar nome Desvincular Co…" at bounding box center [584, 260] width 105 height 41
click at [604, 269] on span "whatsapp lite" at bounding box center [608, 268] width 48 height 9
click at [624, 249] on div at bounding box center [784, 375] width 1568 height 751
click at [620, 251] on span "Abrir detalhes Copiar nome Desvincular Contato principal" at bounding box center [620, 253] width 27 height 12
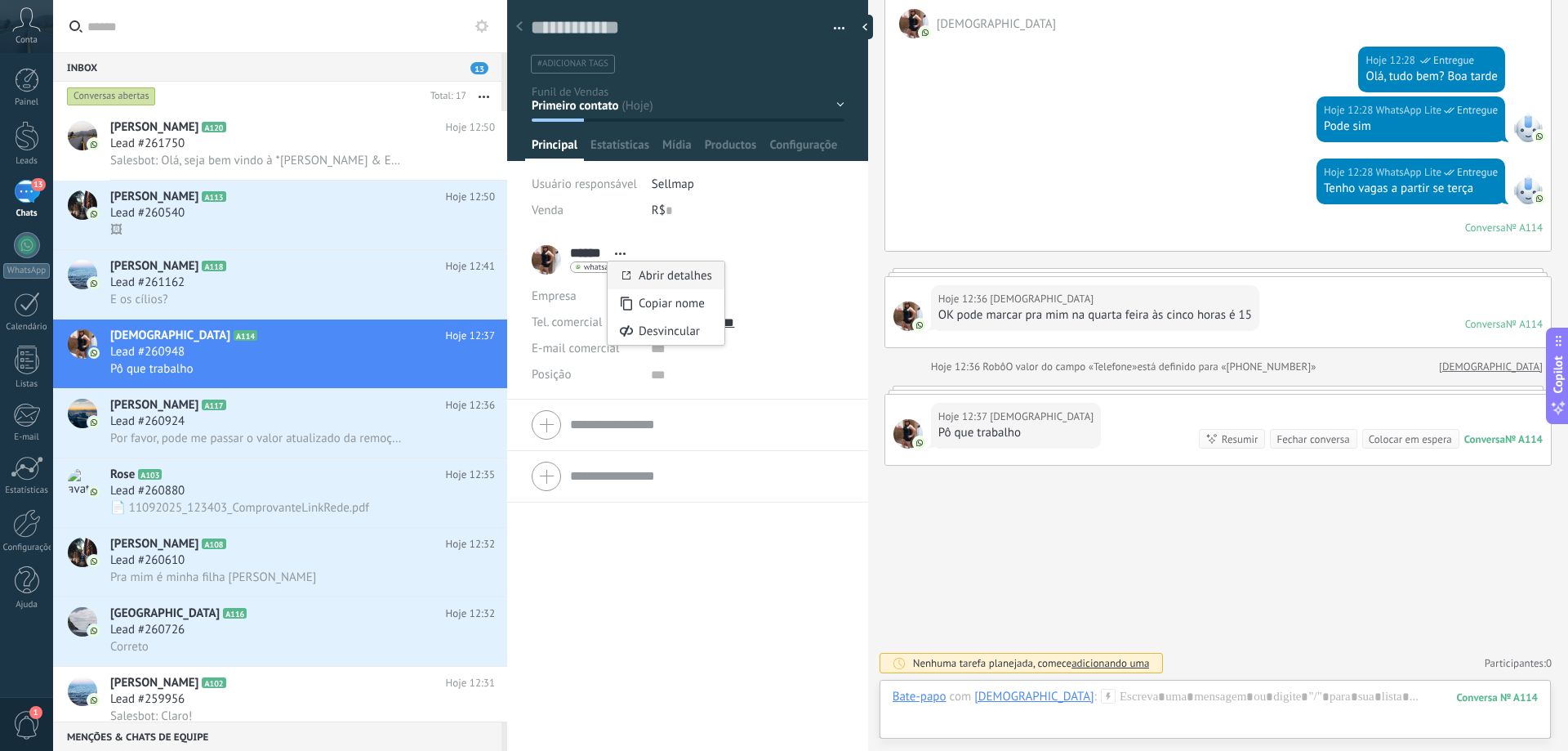
click at [640, 269] on link "Abrir detalhes" at bounding box center [676, 275] width 73 height 15
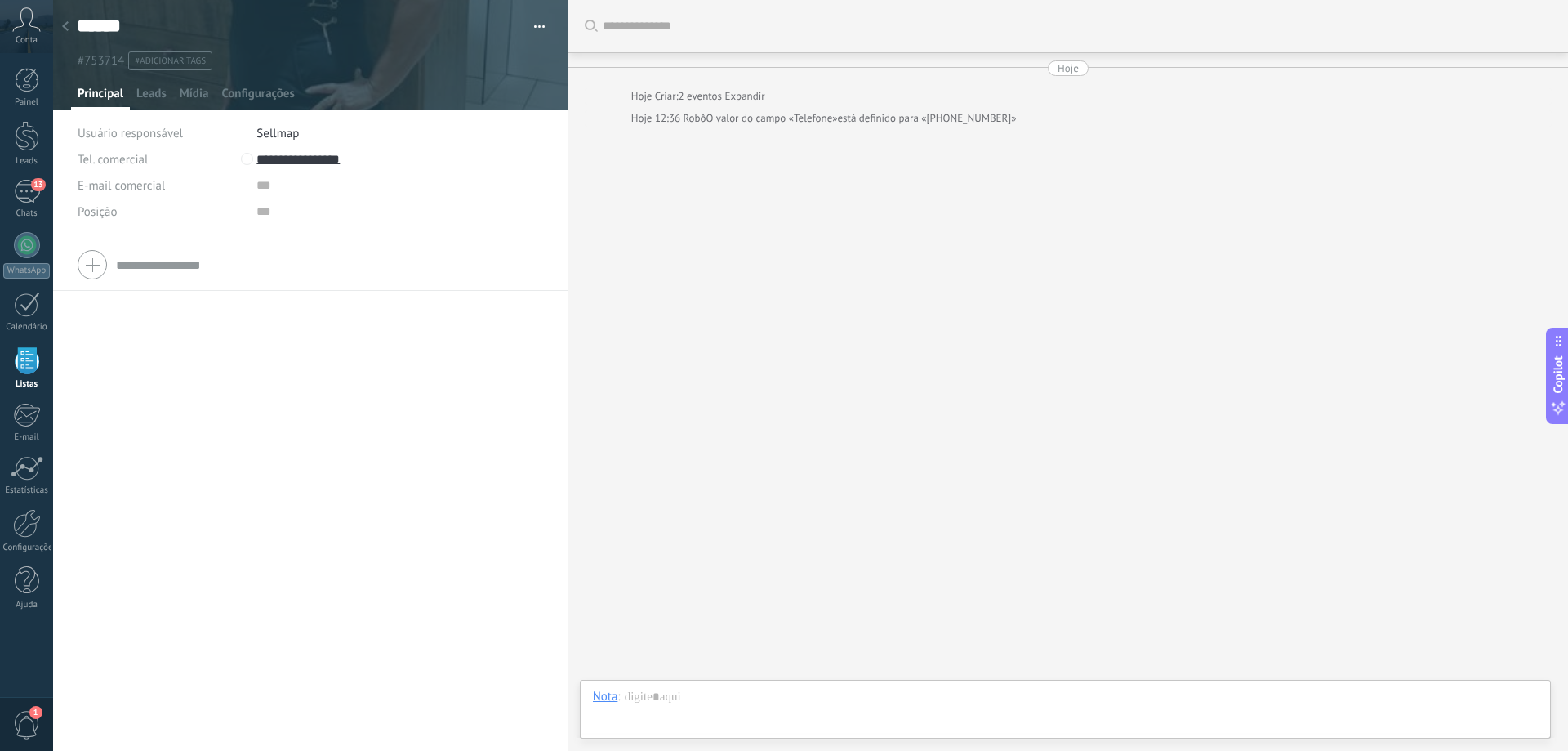
click at [71, 21] on div at bounding box center [65, 26] width 23 height 32
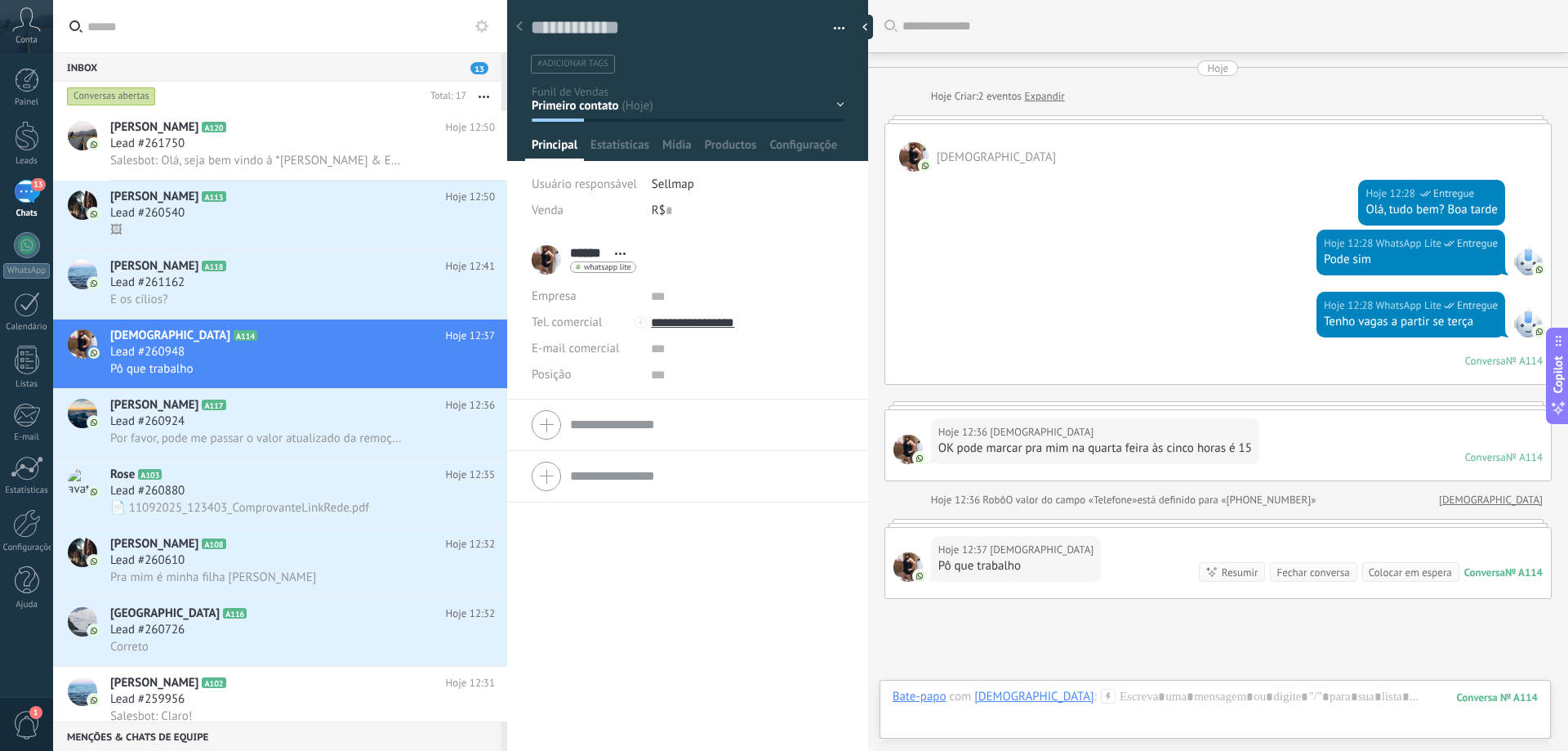
scroll to position [133, 0]
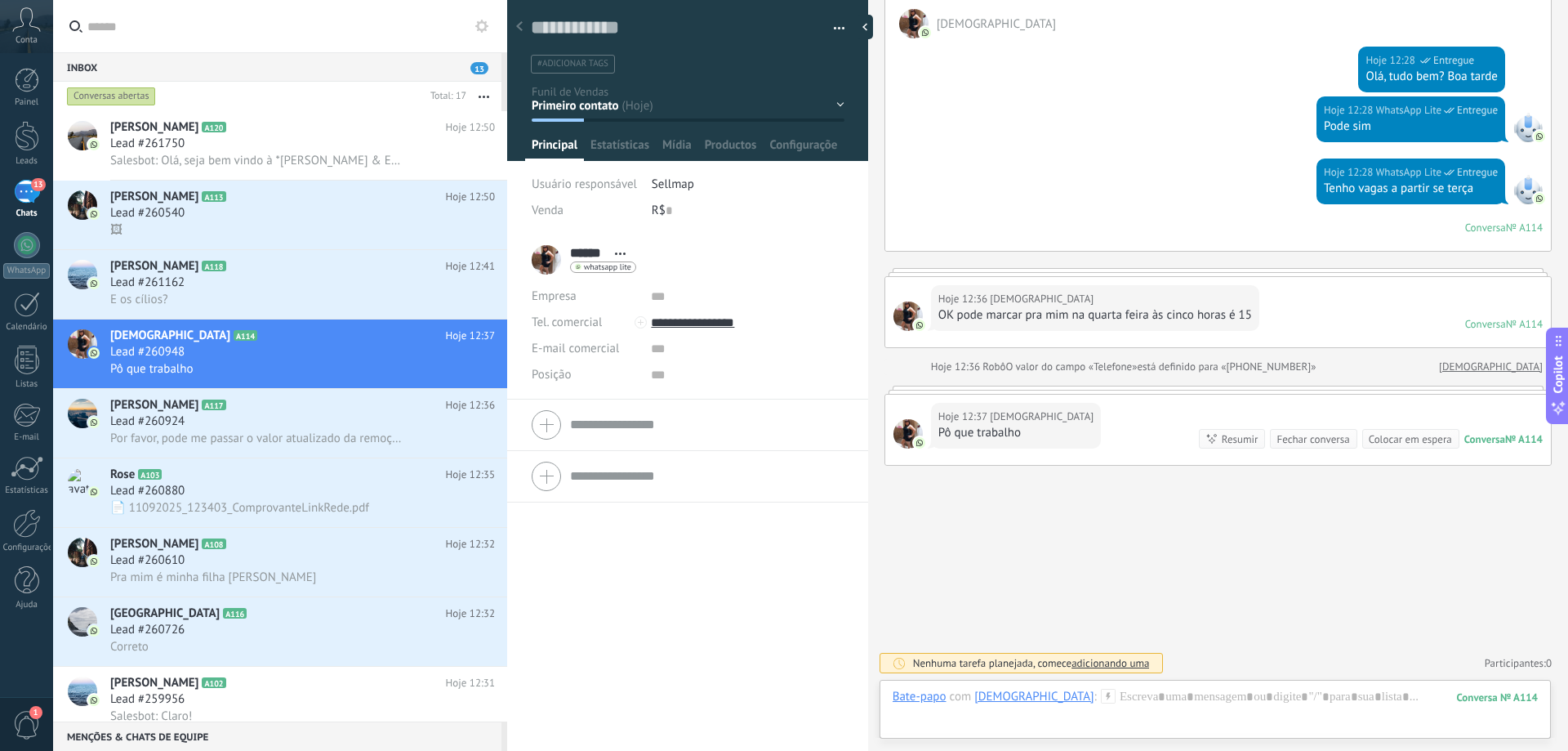
click at [621, 251] on span "Abrir detalhes Copiar nome Desvincular Contato principal" at bounding box center [620, 253] width 27 height 12
click at [544, 254] on div "****** Judecy ****** Judecy Sobrenome Abrir detalhes Copiar nome Desvincular Co…" at bounding box center [584, 260] width 105 height 41
click at [548, 272] on div "****** Judecy ****** Judecy Sobrenome Abrir detalhes Copiar nome Desvincular Co…" at bounding box center [584, 260] width 105 height 41
click at [608, 272] on div "whatsapp lite Enviar mensagem Detach chat" at bounding box center [603, 267] width 66 height 11
click at [614, 289] on div "Enviar mensagem" at bounding box center [639, 290] width 136 height 28
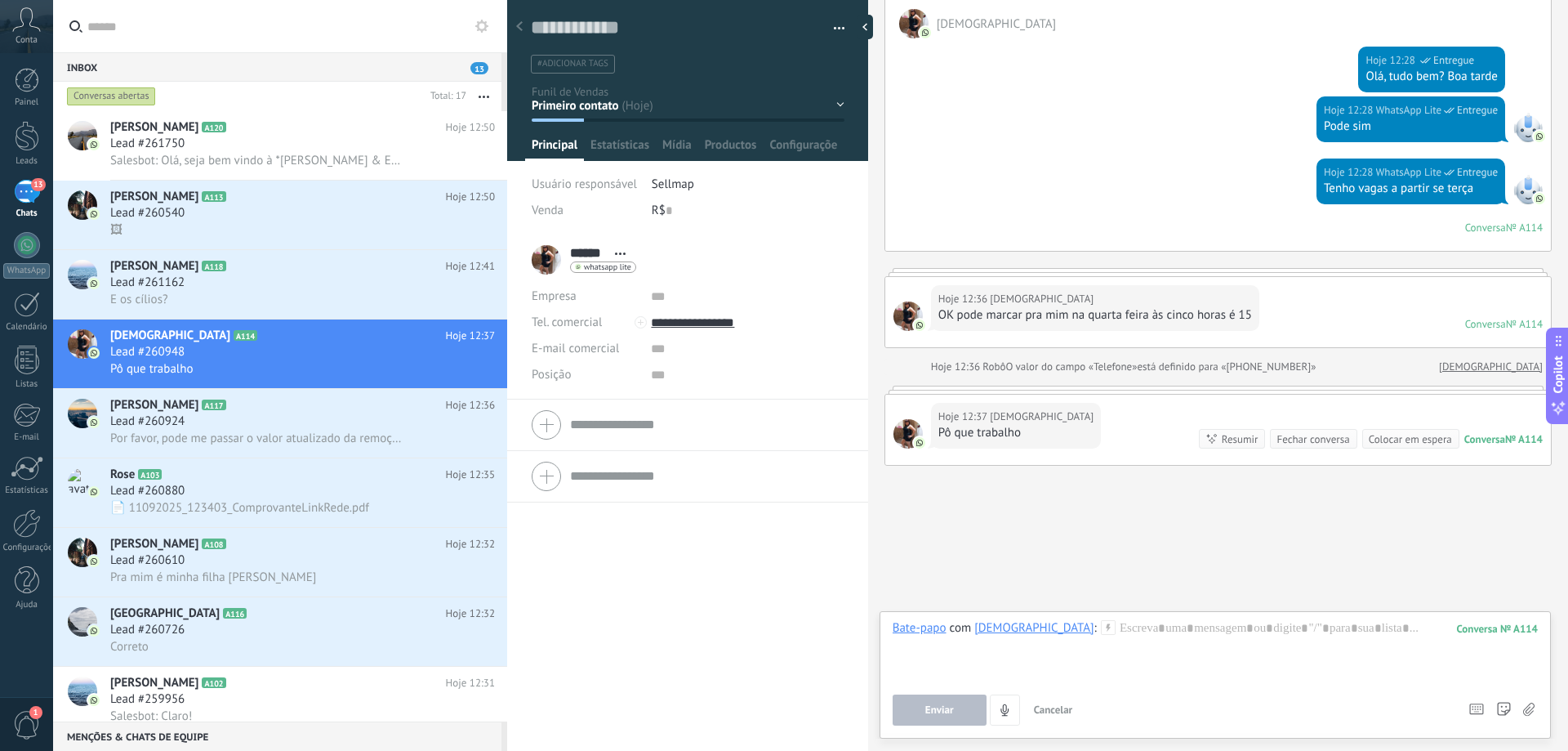
click at [551, 257] on div "****** Judecy ****** Judecy Sobrenome Abrir detalhes Copiar nome Desvincular Co…" at bounding box center [584, 260] width 105 height 41
click at [790, 143] on span "Configurações" at bounding box center [804, 149] width 69 height 24
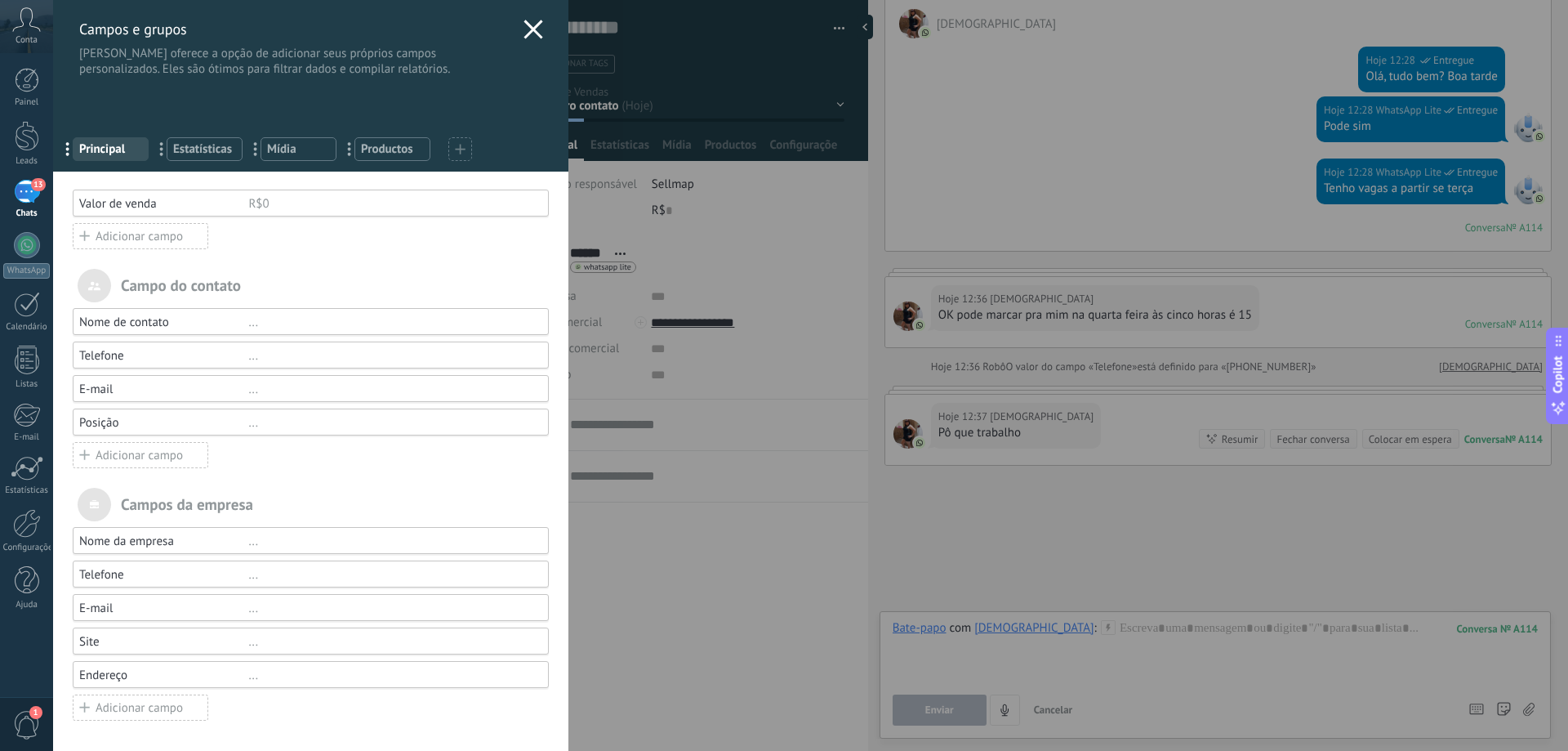
click at [524, 30] on icon at bounding box center [533, 29] width 20 height 20
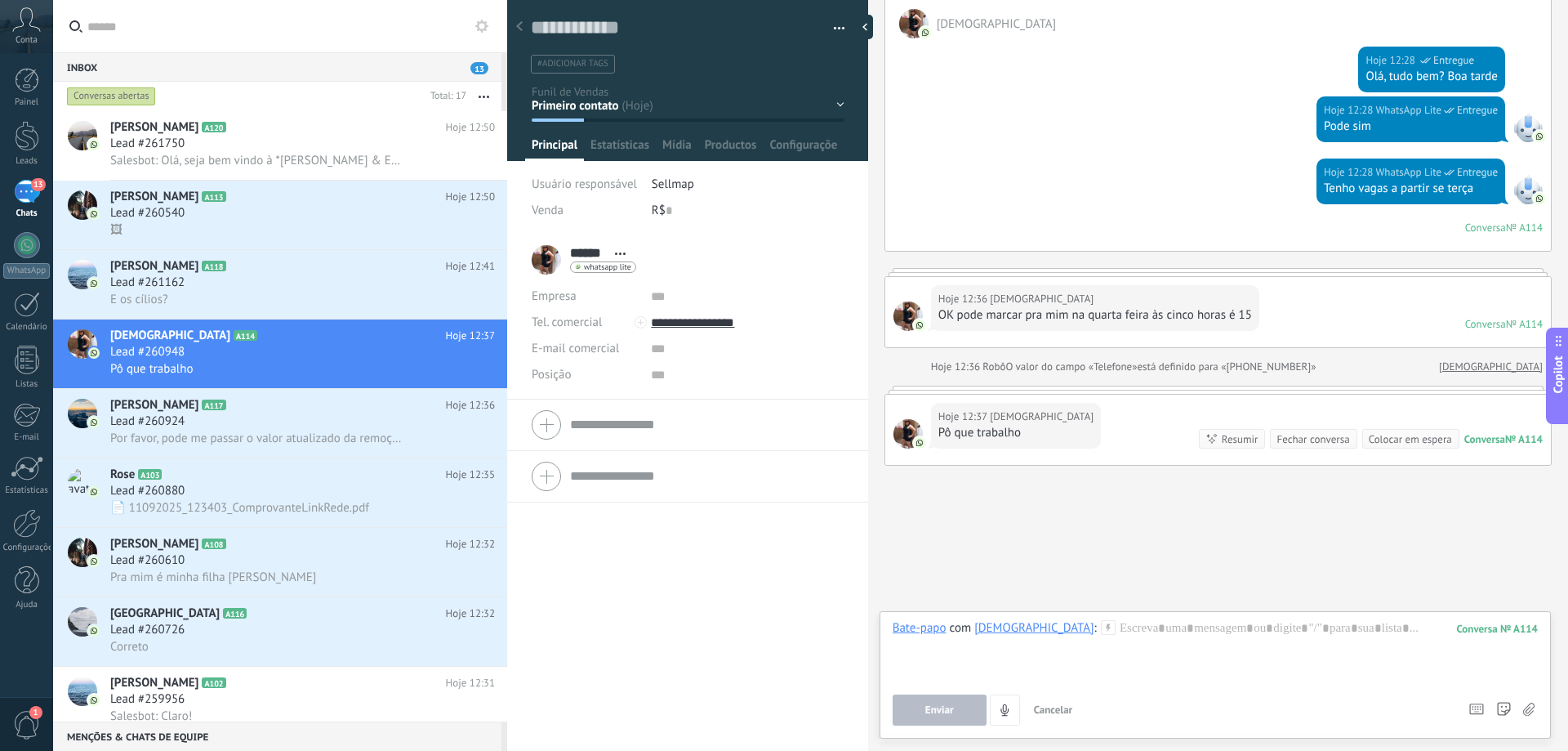
click at [912, 19] on div at bounding box center [914, 24] width 30 height 30
click at [1306, 367] on link "Judecy" at bounding box center [1491, 367] width 104 height 16
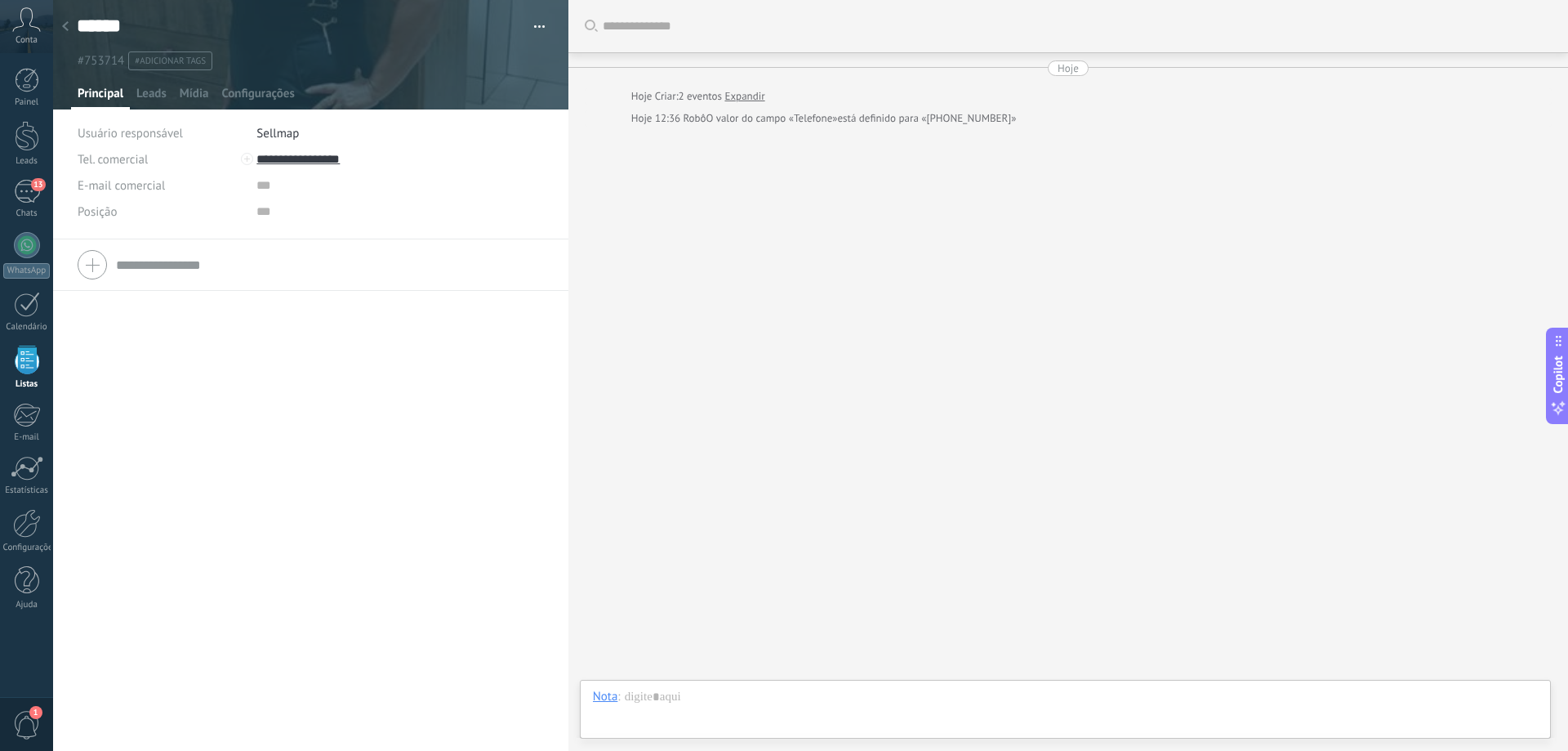
click at [66, 22] on icon at bounding box center [66, 26] width 7 height 10
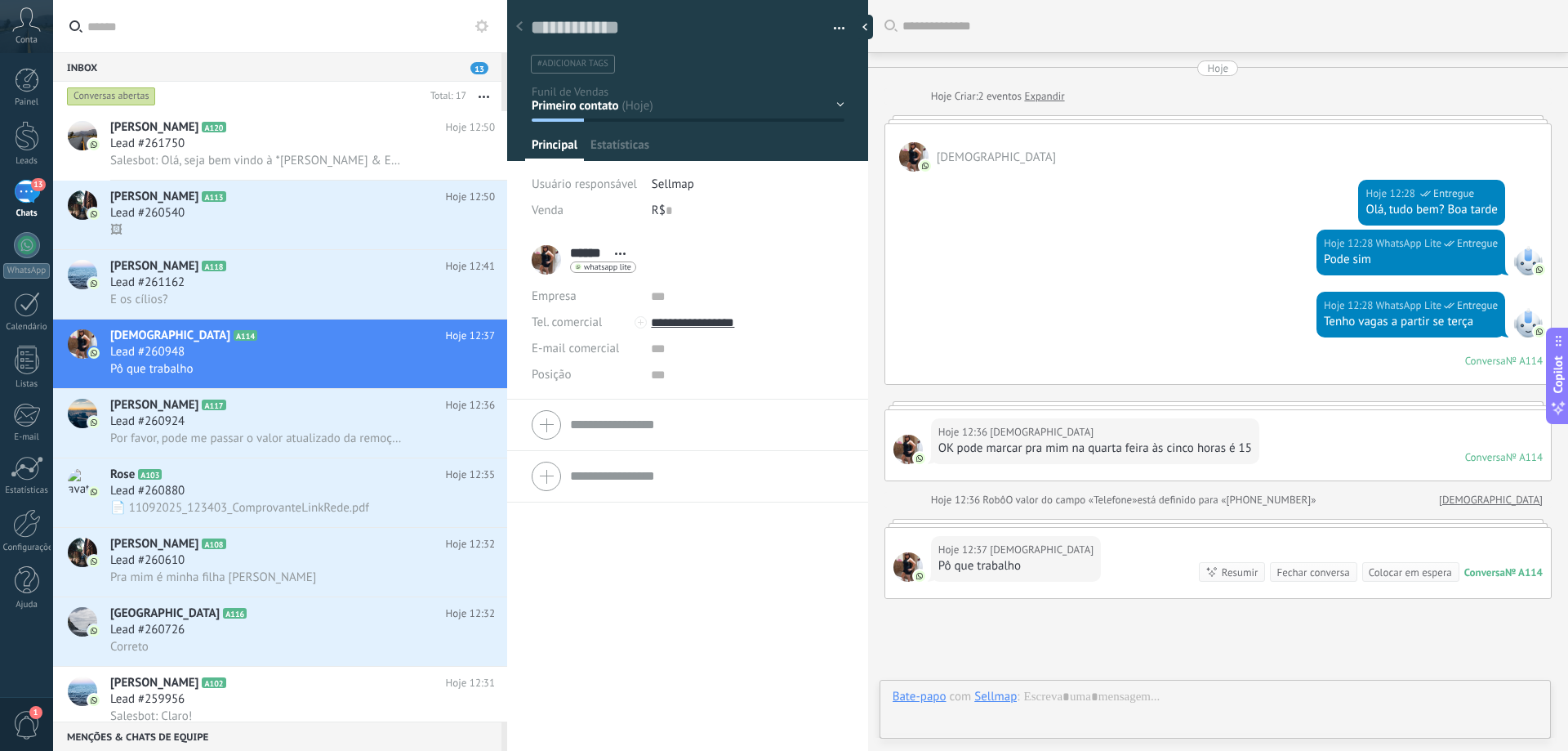
scroll to position [133, 0]
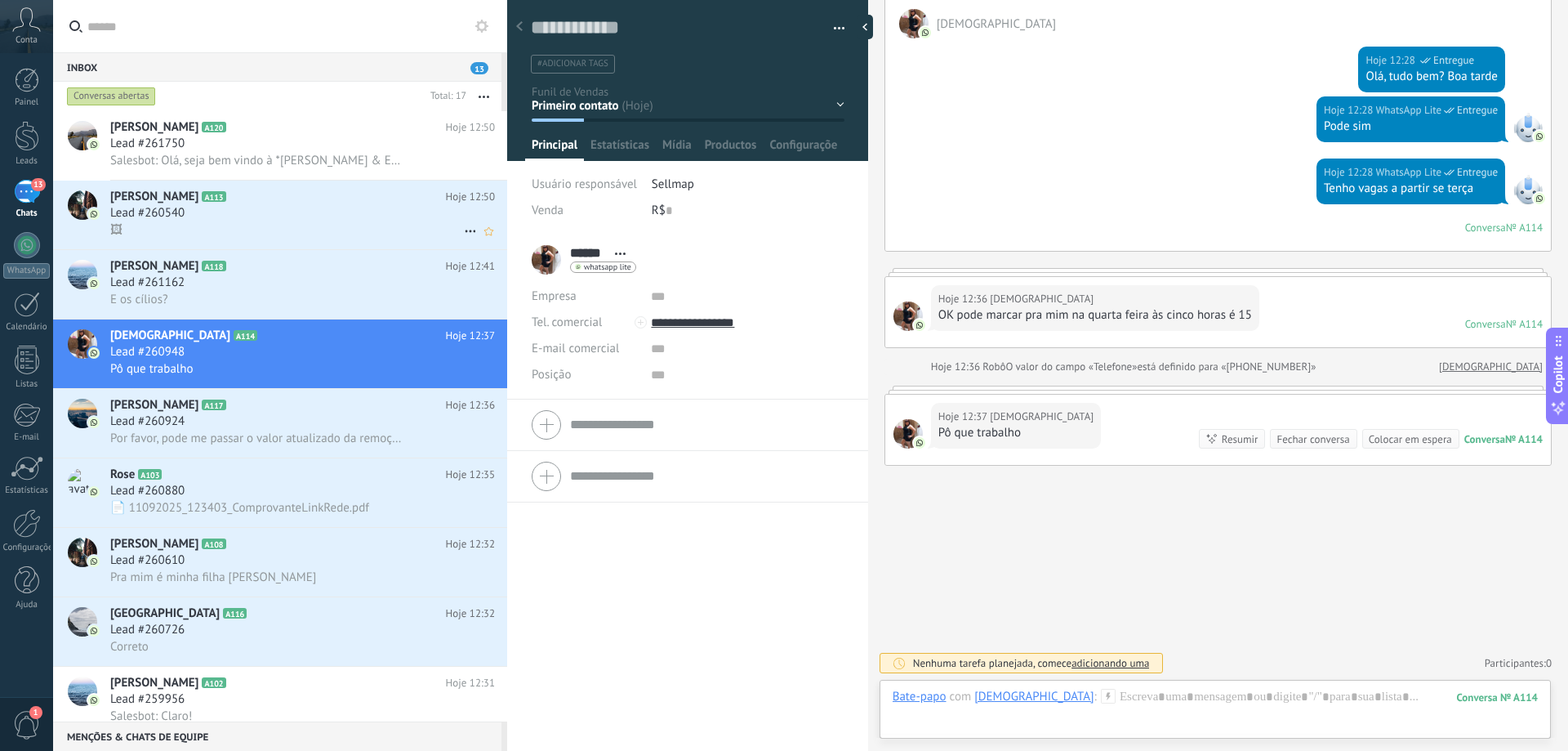
click at [261, 209] on div "Lead #260540" at bounding box center [302, 213] width 384 height 16
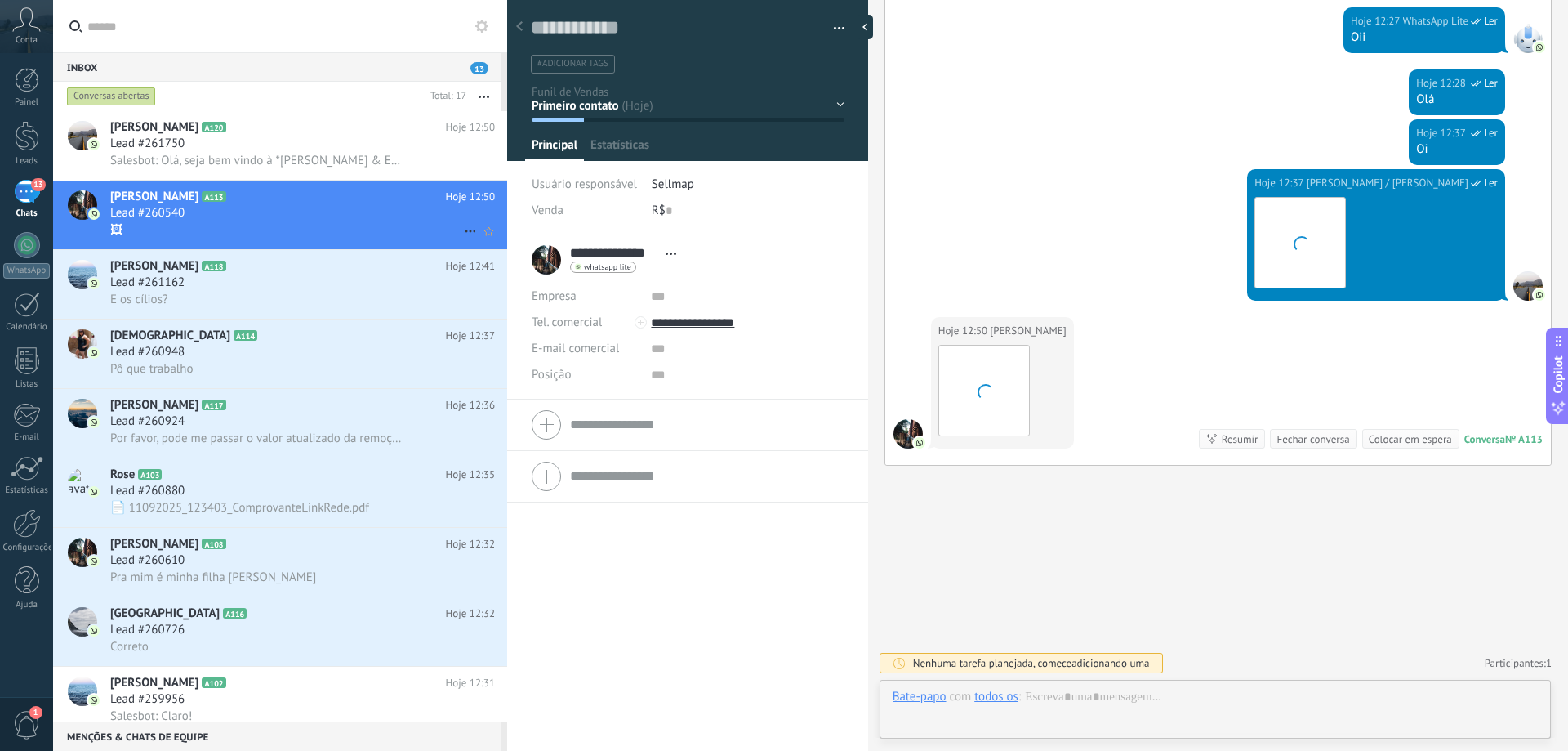
scroll to position [25, 0]
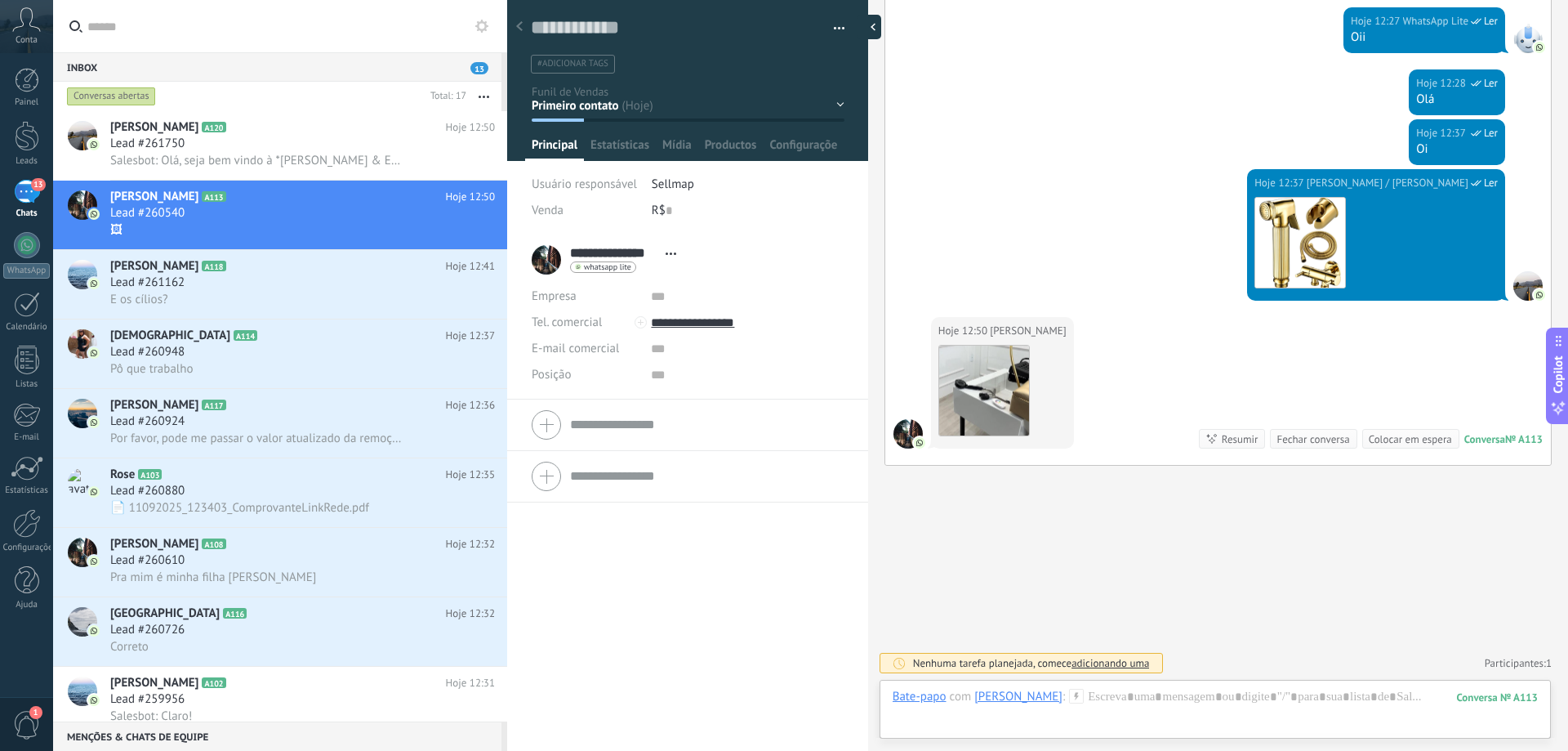
click at [866, 28] on div at bounding box center [868, 26] width 25 height 25
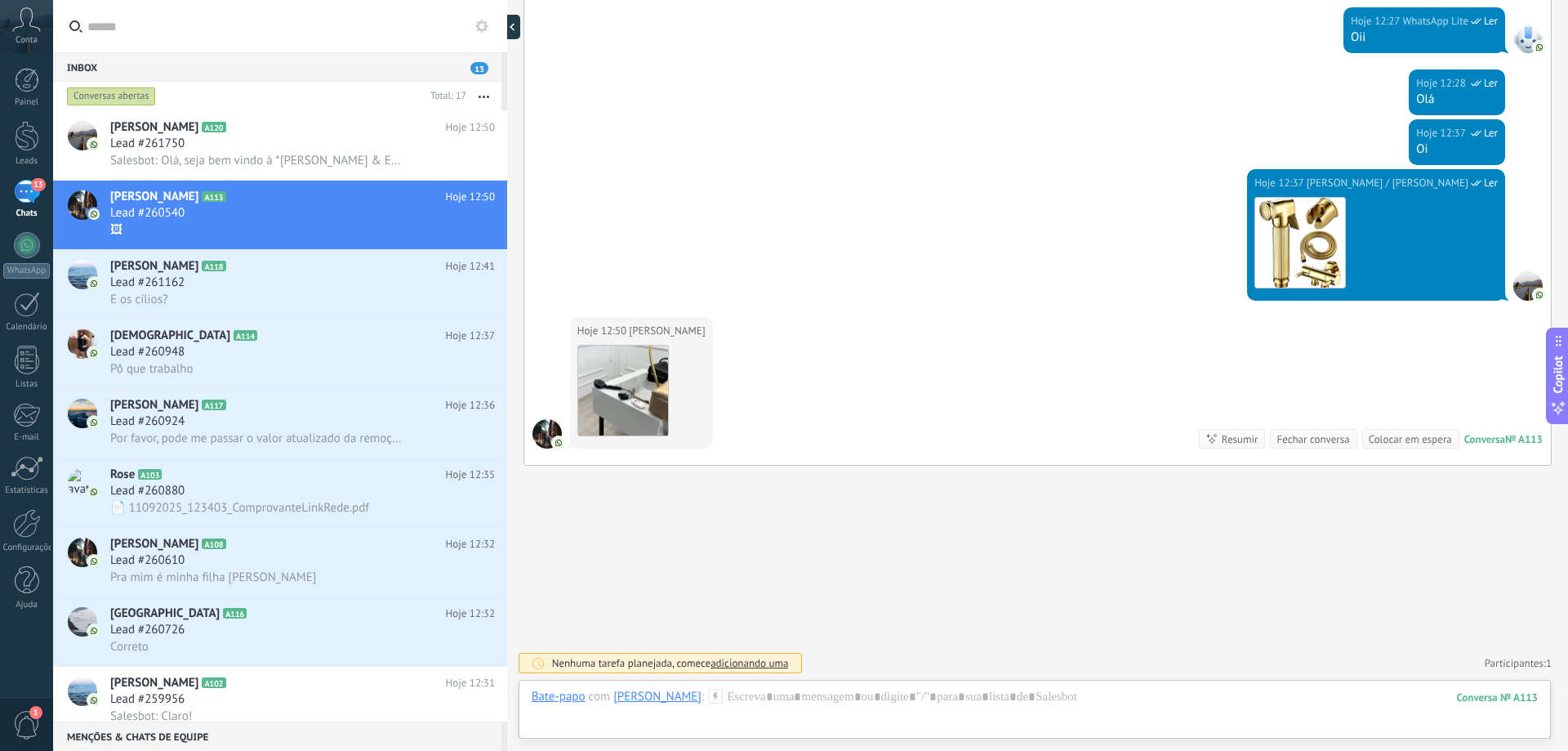
scroll to position [15, 0]
click at [515, 29] on div at bounding box center [516, 26] width 25 height 25
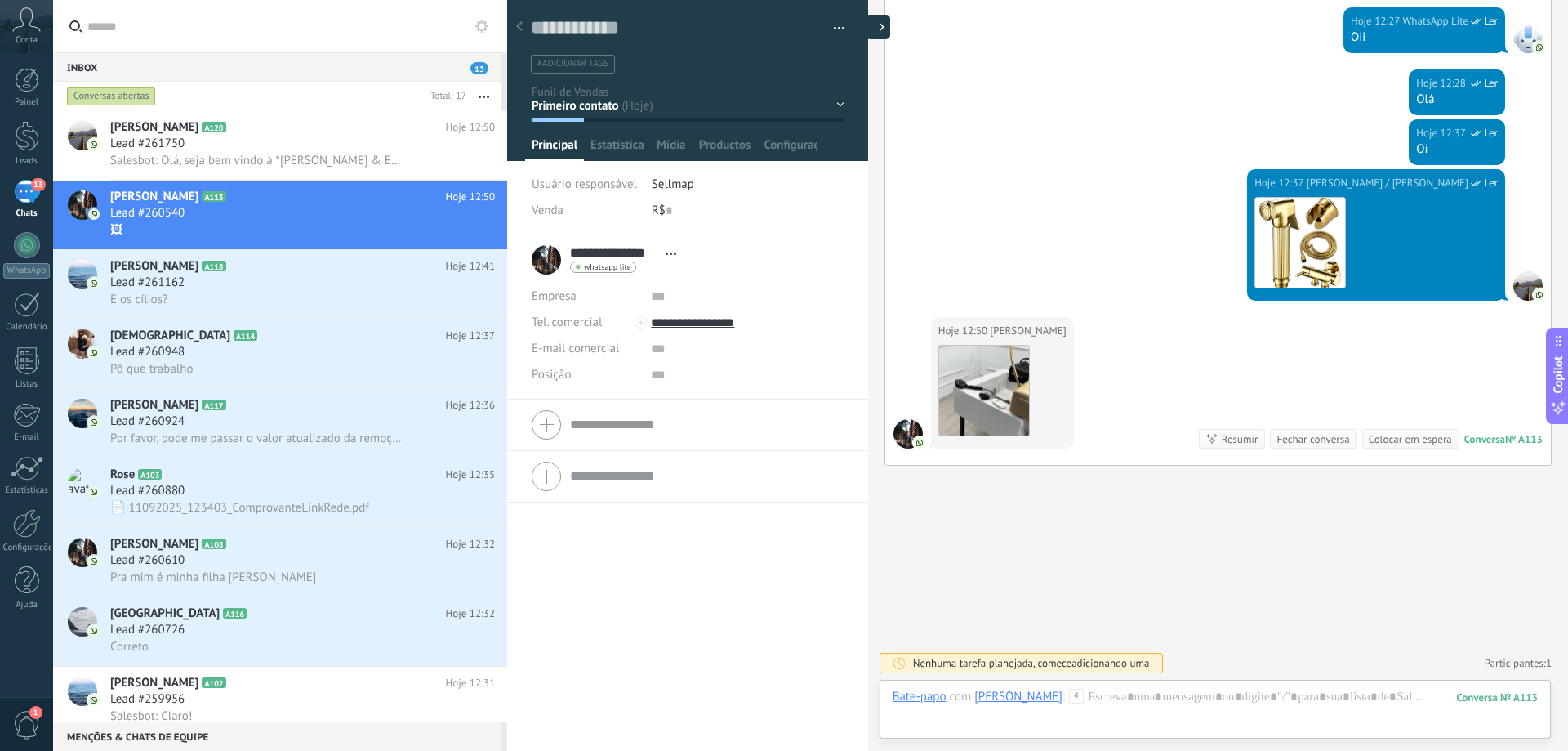
type textarea "**********"
click at [598, 28] on textarea at bounding box center [676, 28] width 291 height 26
click at [829, 28] on button "button" at bounding box center [833, 28] width 24 height 25
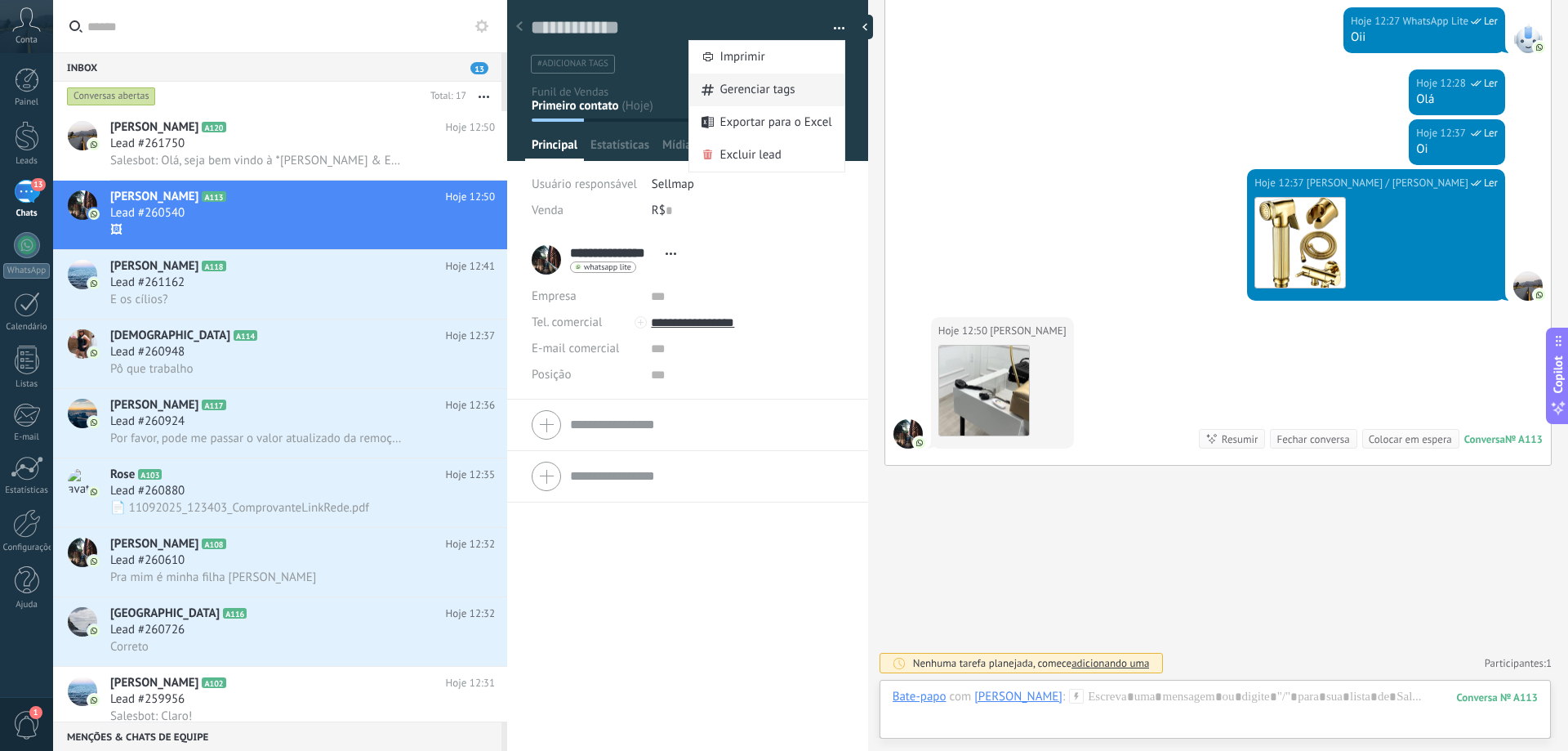
click at [791, 88] on div "Gerenciar tags" at bounding box center [767, 90] width 155 height 32
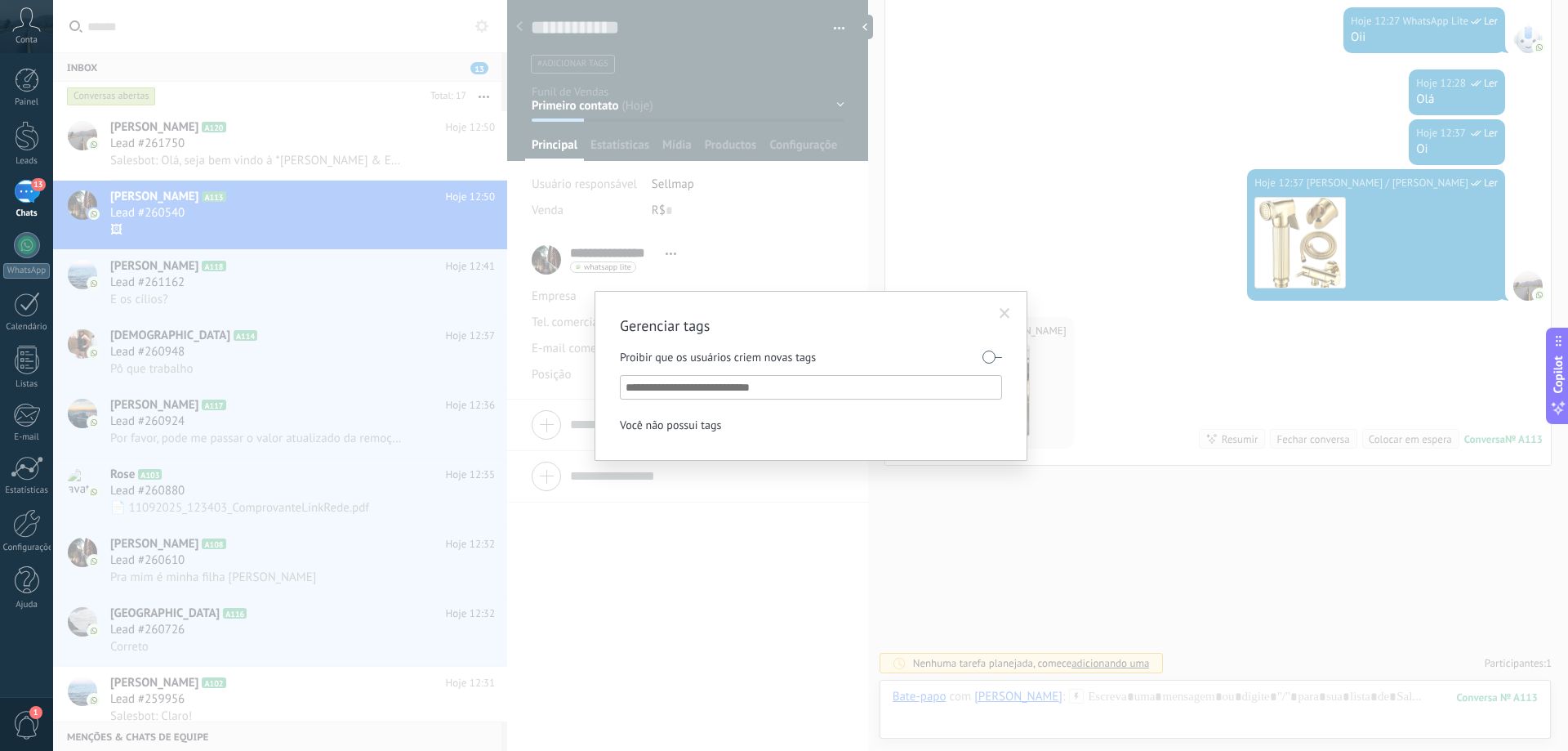
click at [1003, 314] on span at bounding box center [1005, 313] width 10 height 11
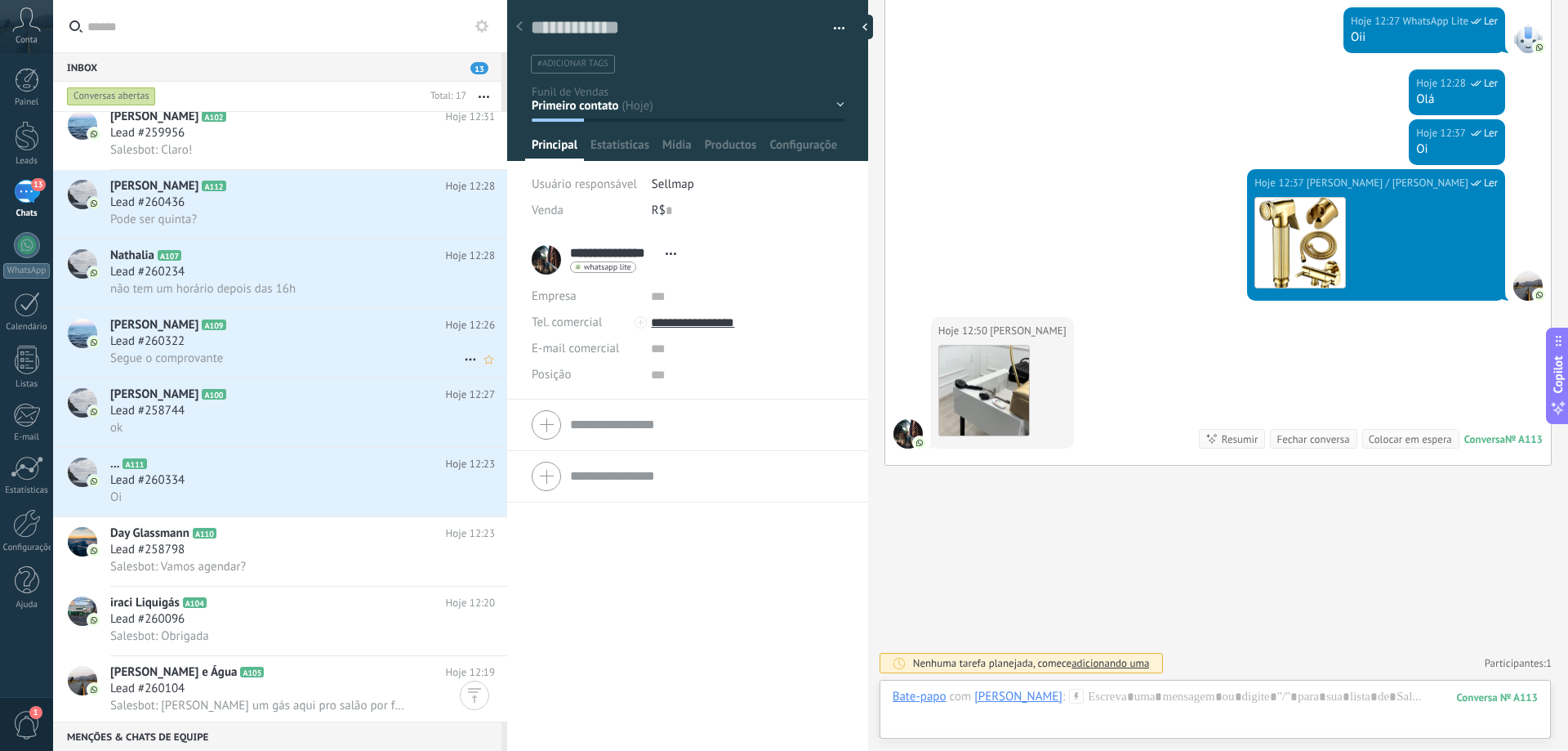
scroll to position [571, 0]
